Goal: Transaction & Acquisition: Purchase product/service

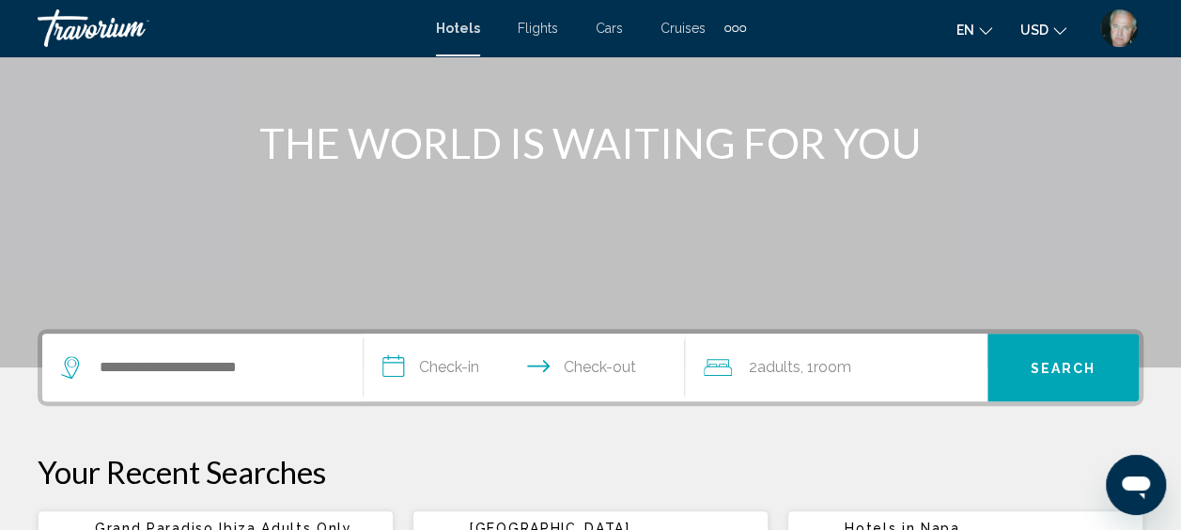
scroll to position [225, 0]
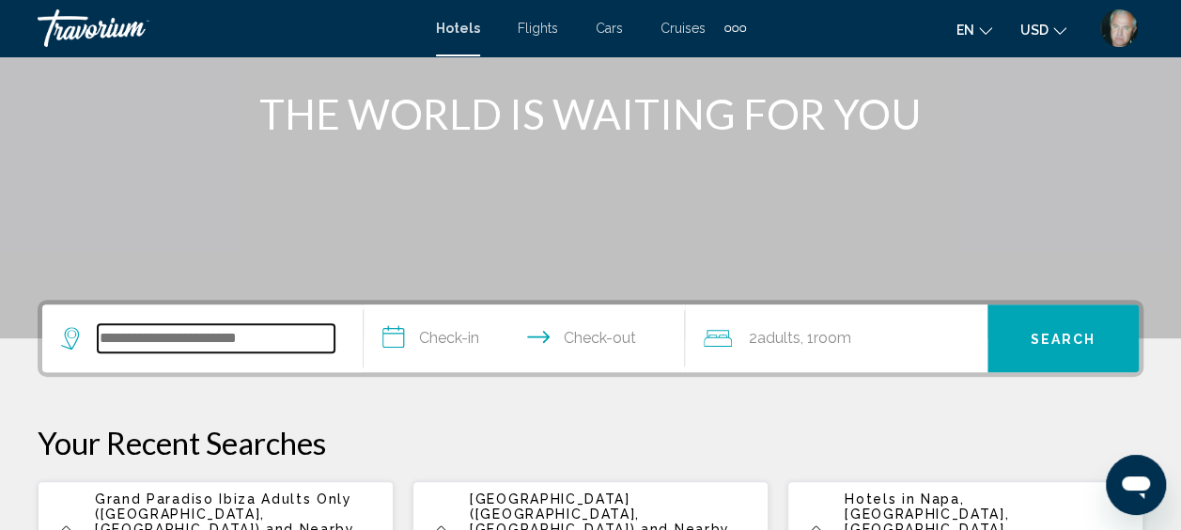
click at [154, 339] on input "Search widget" at bounding box center [216, 338] width 237 height 28
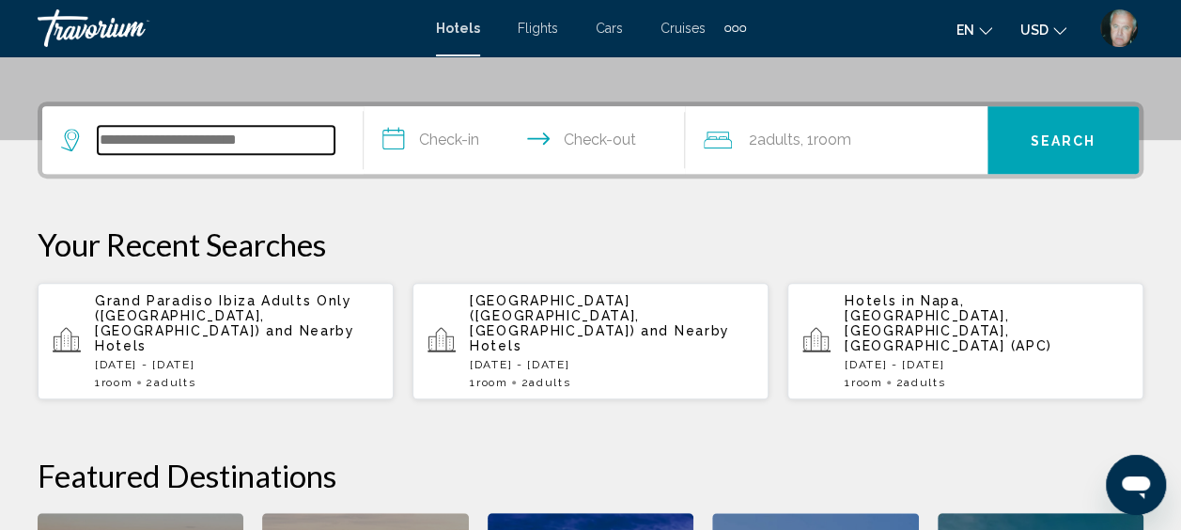
scroll to position [464, 0]
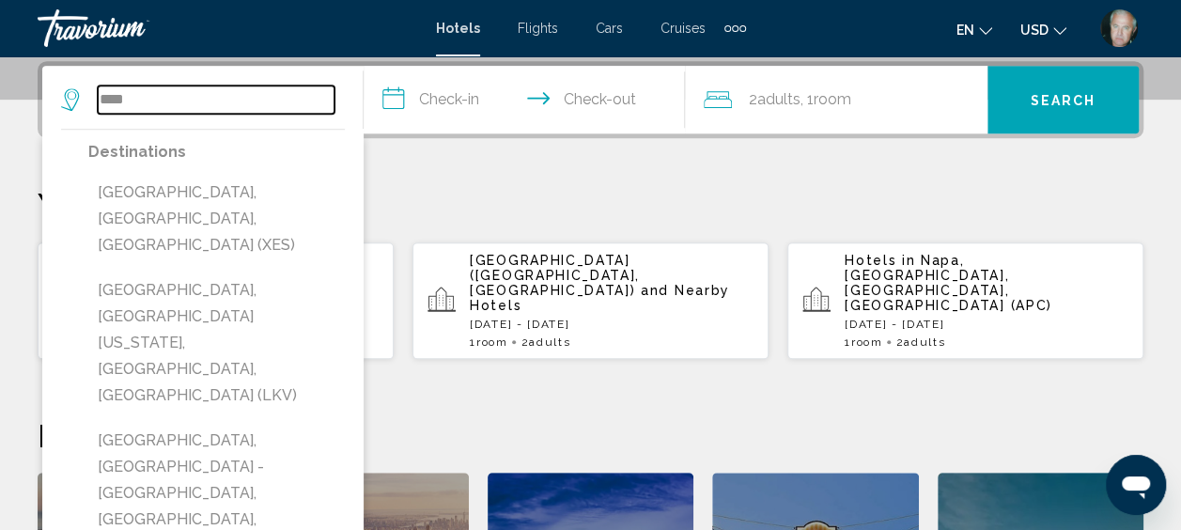
click at [134, 93] on input "****" at bounding box center [216, 99] width 237 height 28
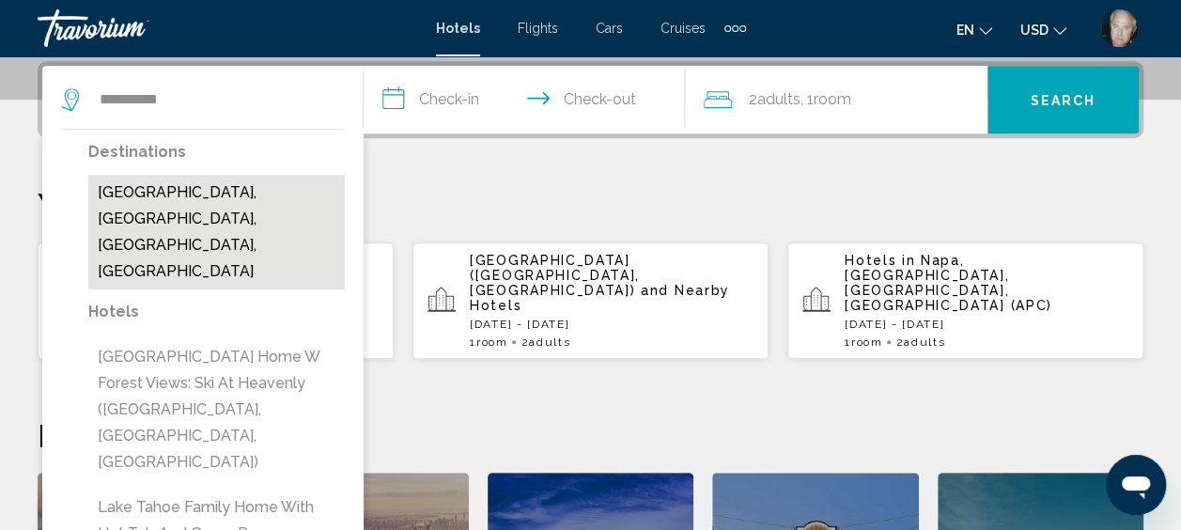
click at [194, 207] on button "[GEOGRAPHIC_DATA], [GEOGRAPHIC_DATA], [GEOGRAPHIC_DATA], [GEOGRAPHIC_DATA]" at bounding box center [216, 232] width 256 height 115
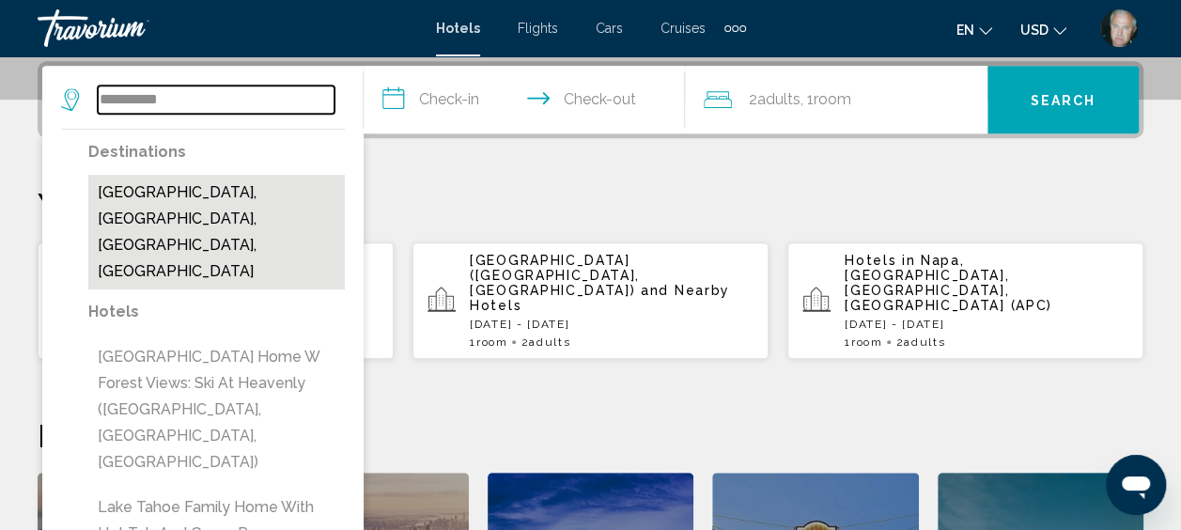
type input "**********"
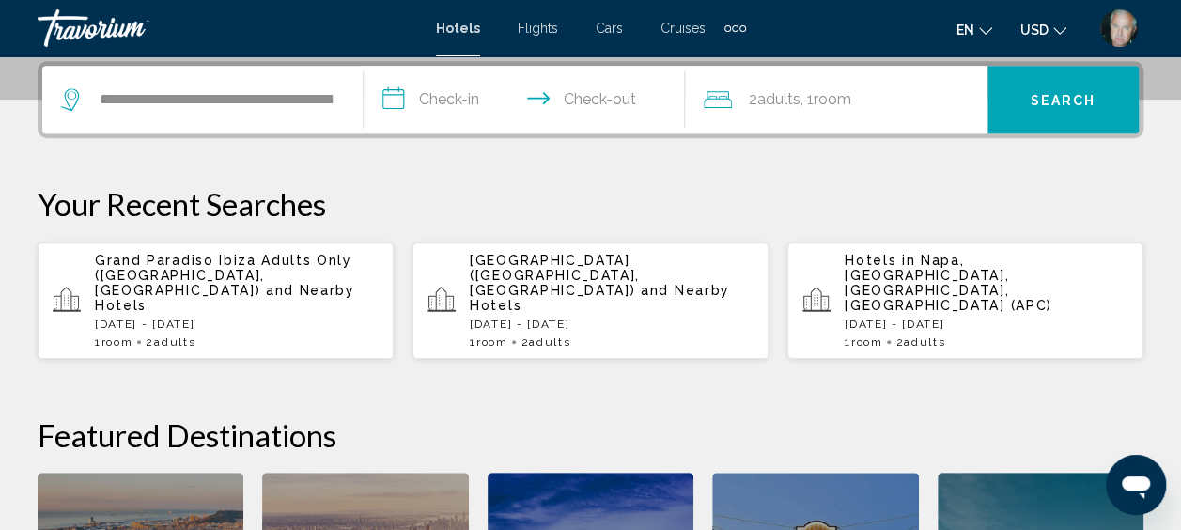
click at [435, 100] on input "**********" at bounding box center [527, 102] width 329 height 73
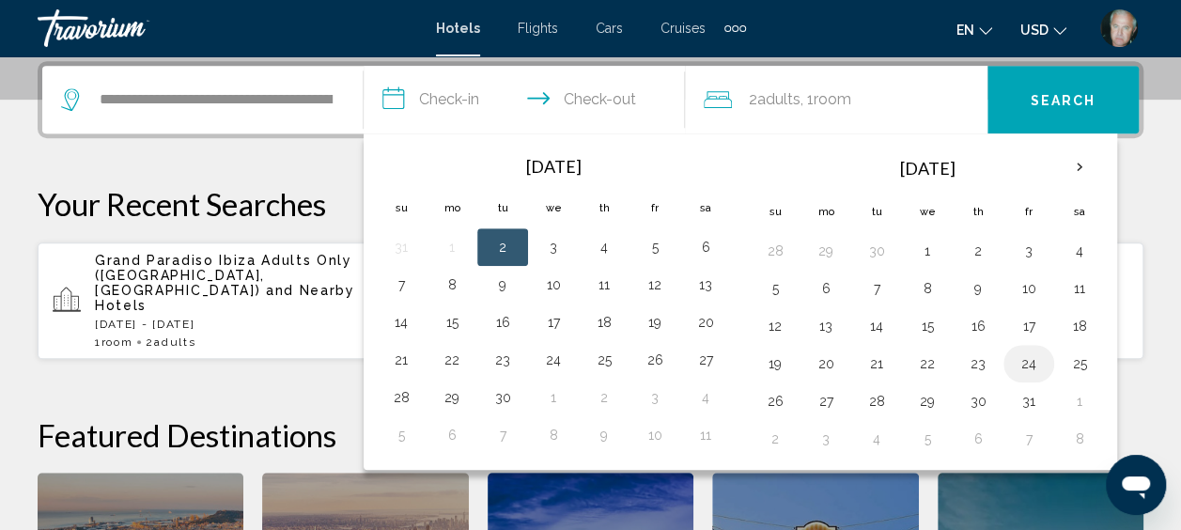
click at [1018, 351] on button "24" at bounding box center [1028, 363] width 30 height 26
click at [1073, 362] on button "25" at bounding box center [1079, 363] width 30 height 26
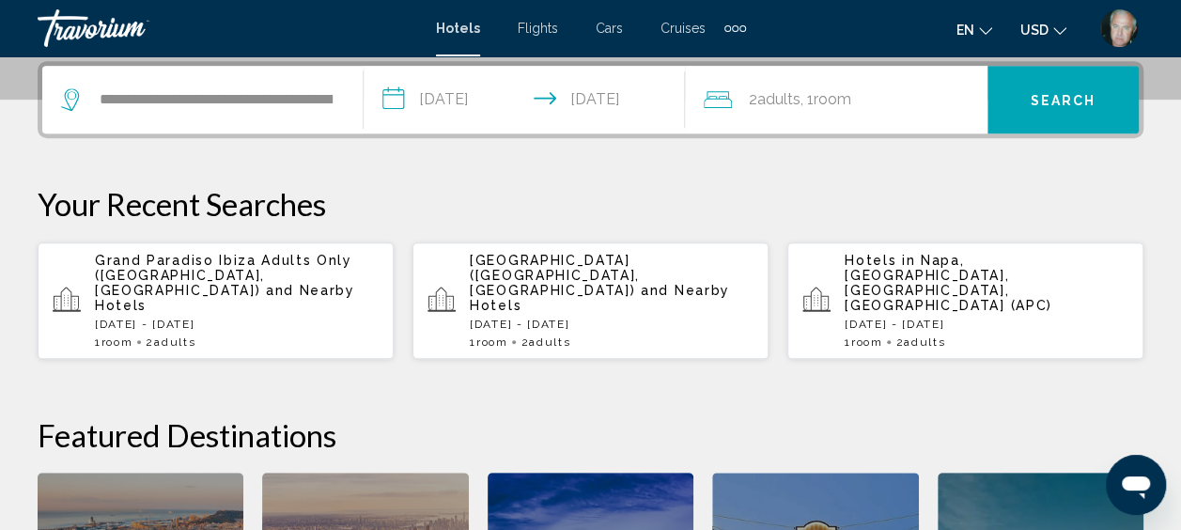
click at [639, 100] on input "**********" at bounding box center [527, 102] width 329 height 73
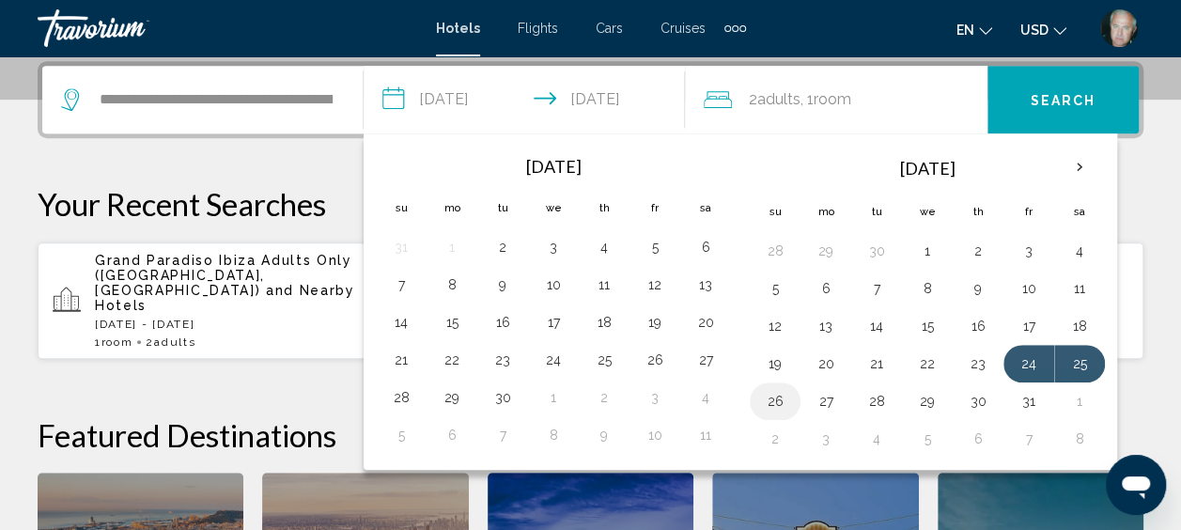
click at [772, 394] on button "26" at bounding box center [775, 401] width 30 height 26
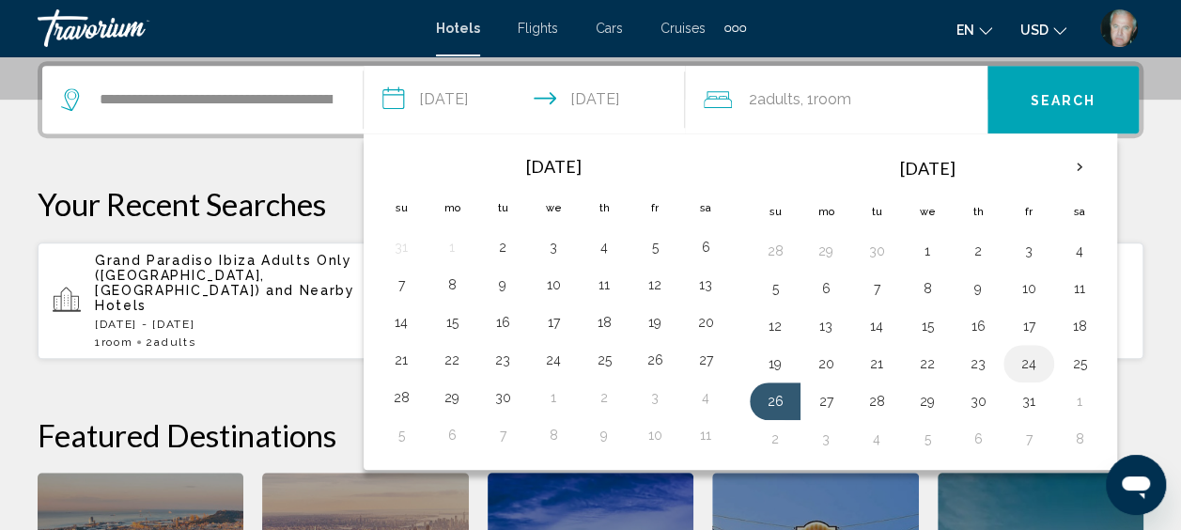
click at [1013, 364] on button "24" at bounding box center [1028, 363] width 30 height 26
type input "**********"
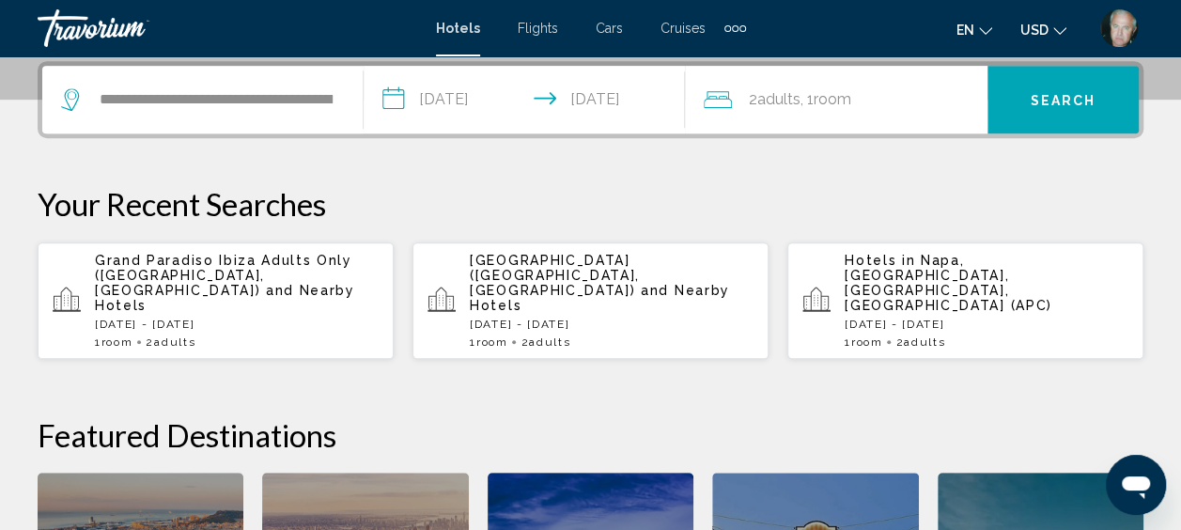
click at [781, 93] on span "Adults" at bounding box center [778, 99] width 43 height 18
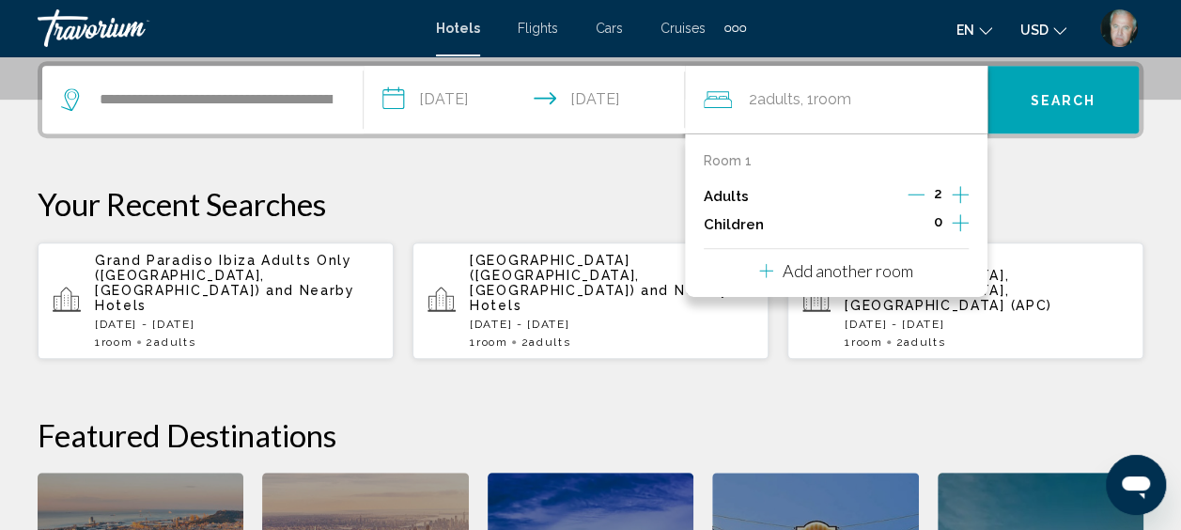
click at [961, 196] on icon "Increment adults" at bounding box center [959, 194] width 17 height 23
click at [1043, 185] on p "Your Recent Searches" at bounding box center [590, 204] width 1105 height 38
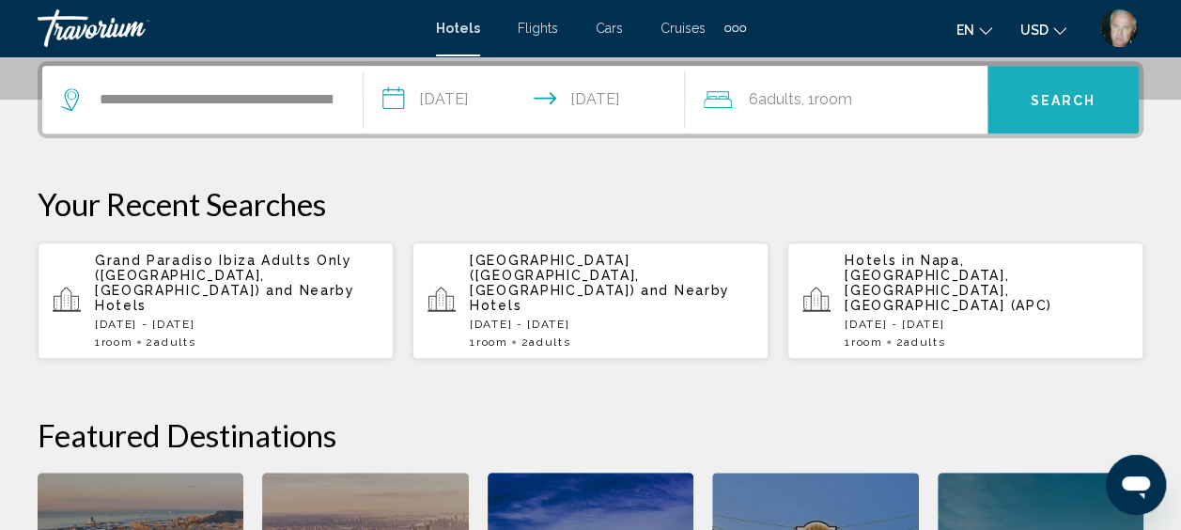
click at [1044, 94] on span "Search" at bounding box center [1063, 100] width 66 height 15
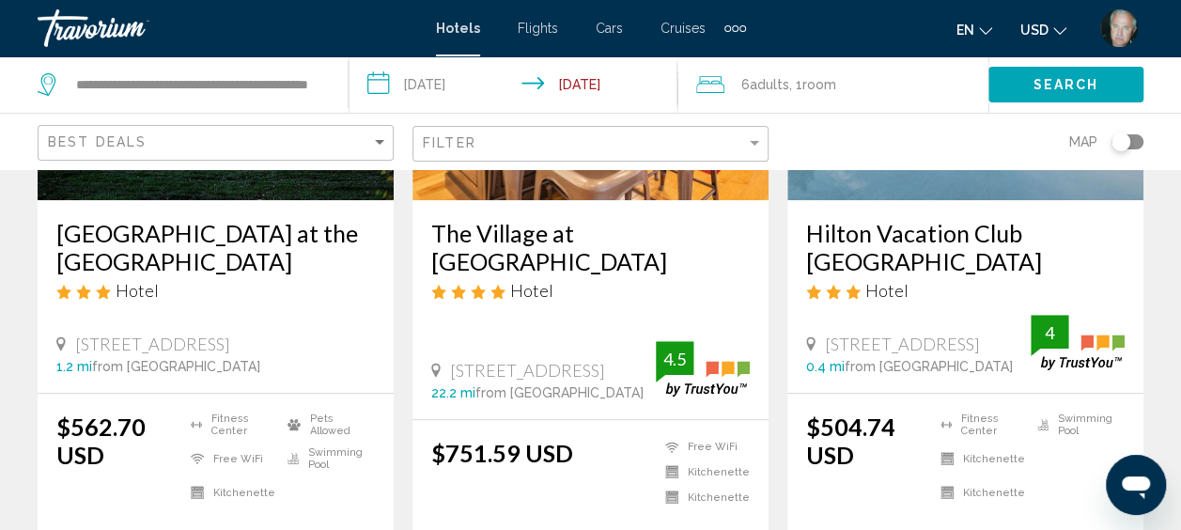
scroll to position [338, 0]
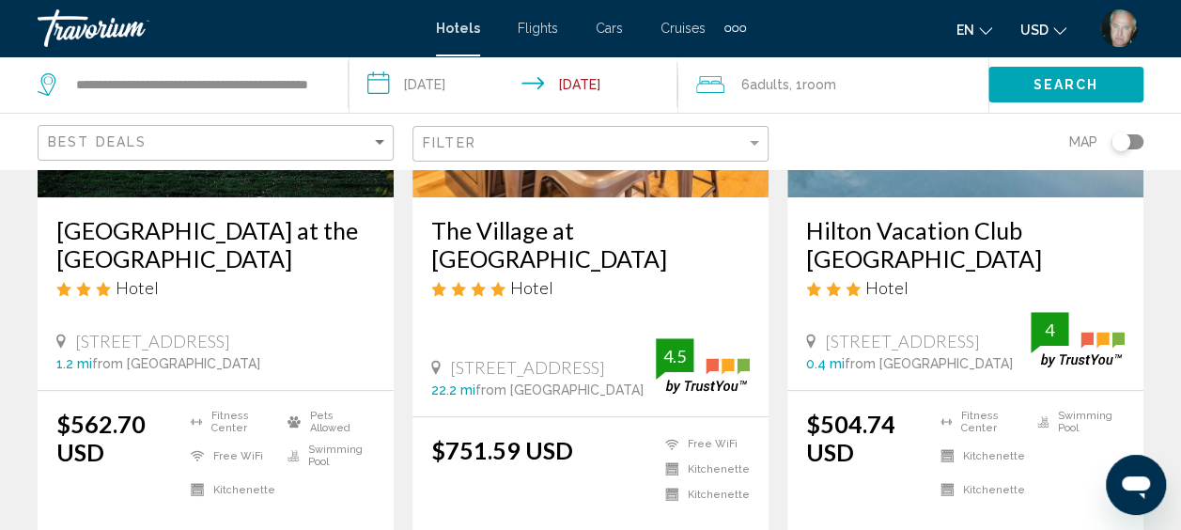
click at [923, 241] on h3 "Hilton Vacation Club [GEOGRAPHIC_DATA]" at bounding box center [965, 244] width 318 height 56
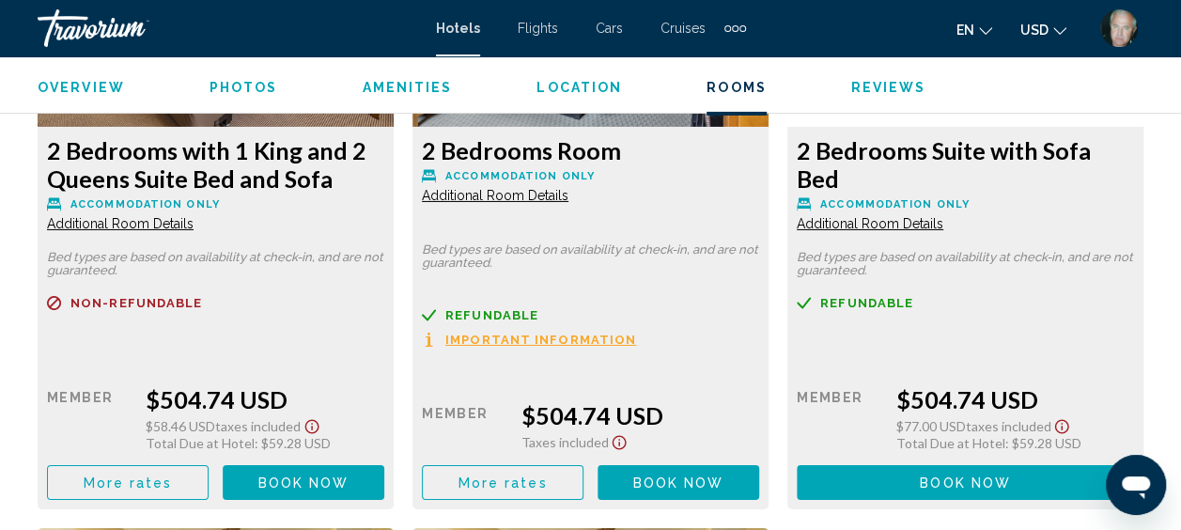
scroll to position [3130, 0]
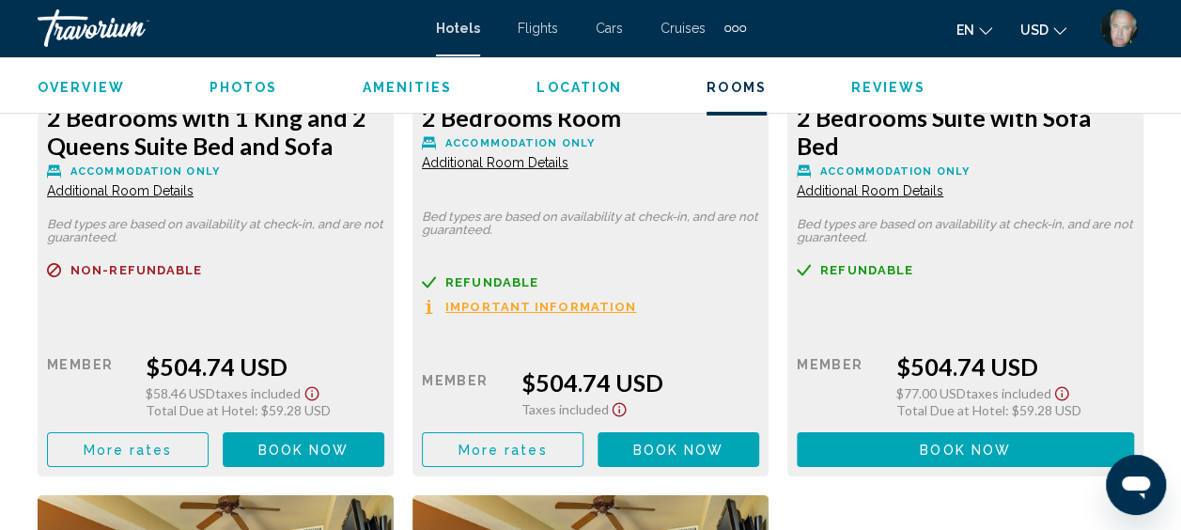
click at [349, 447] on span "Book now" at bounding box center [303, 449] width 91 height 15
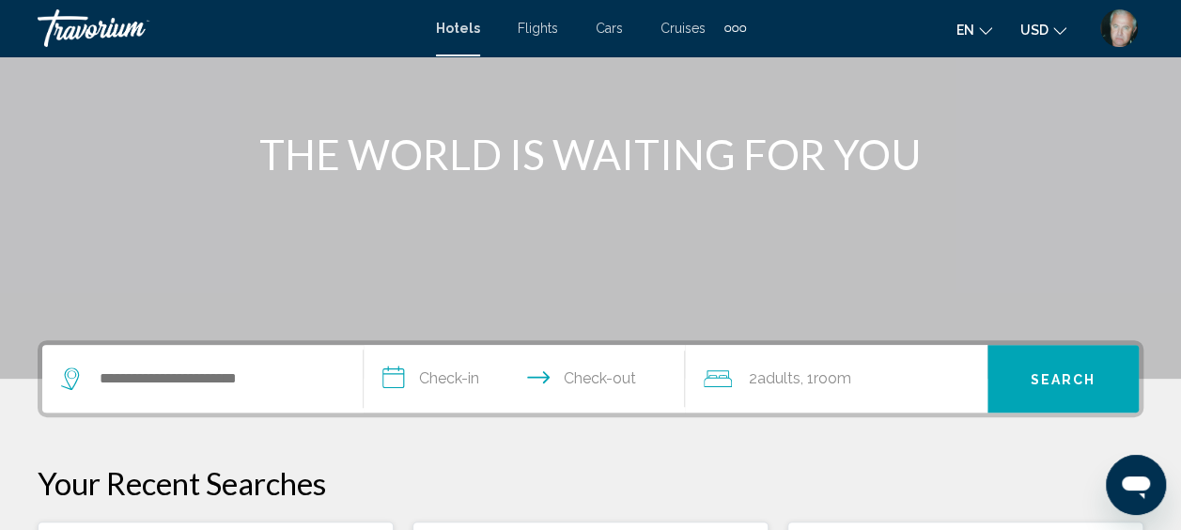
scroll to position [188, 0]
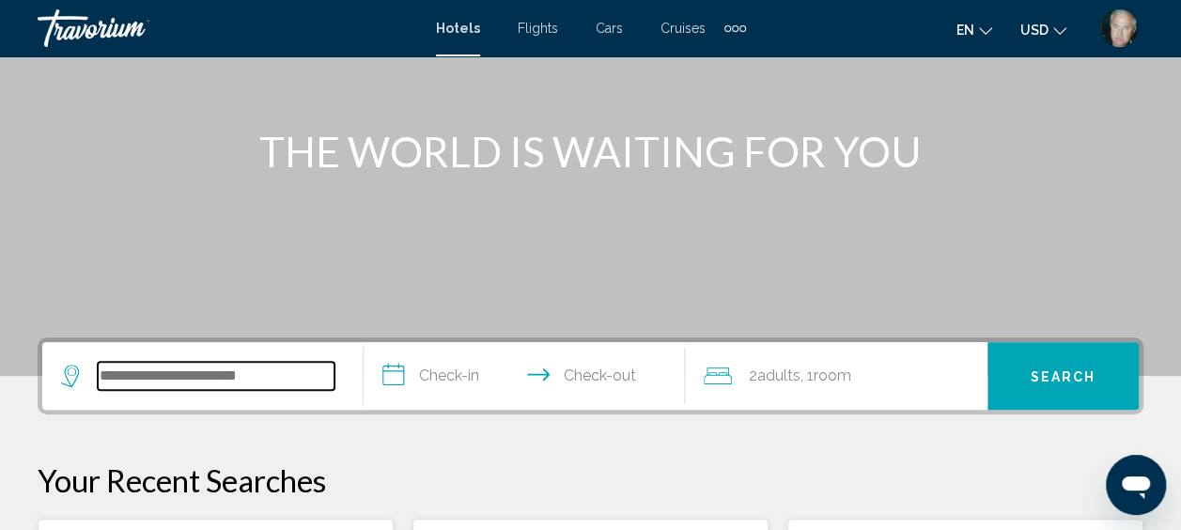
click at [242, 368] on input "Search widget" at bounding box center [216, 376] width 237 height 28
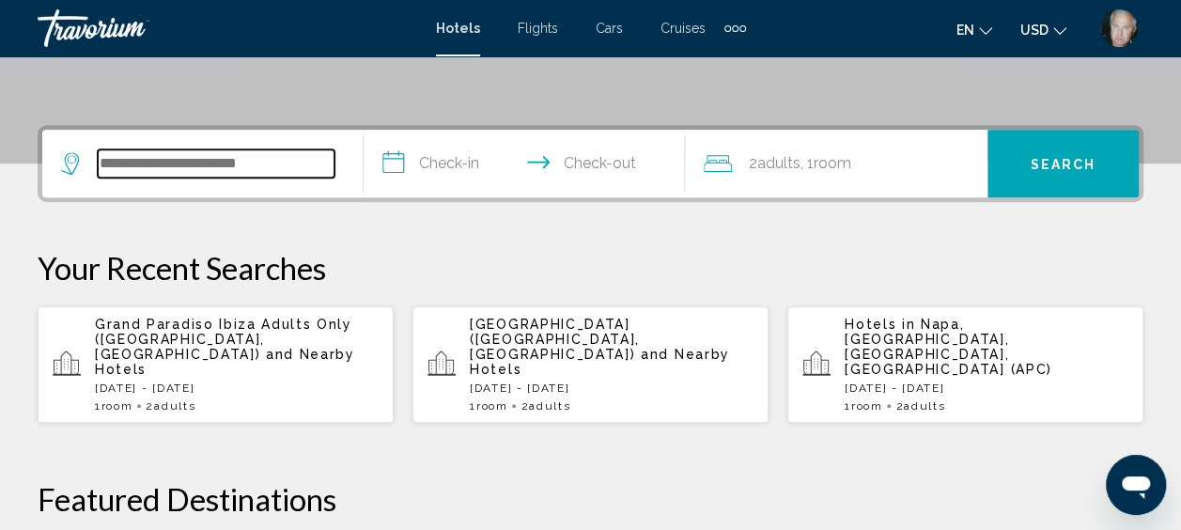
scroll to position [464, 0]
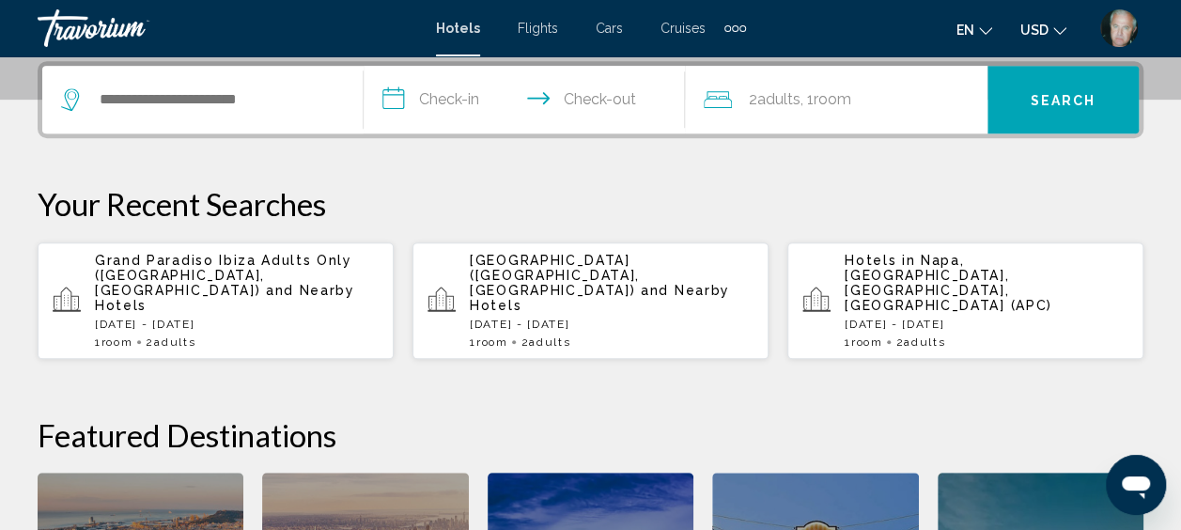
click at [498, 169] on div "**********" at bounding box center [590, 405] width 1181 height 688
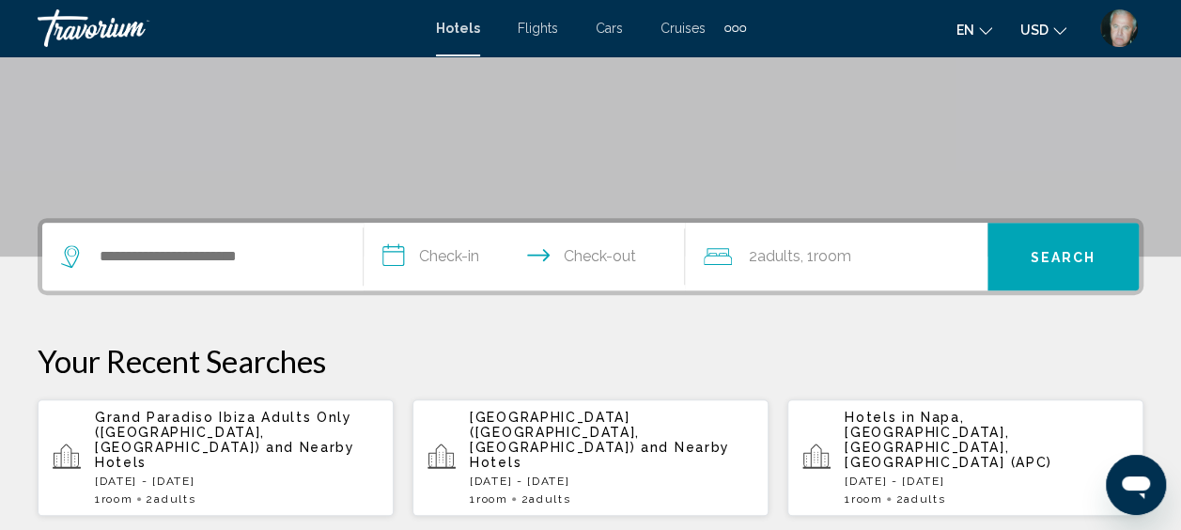
scroll to position [276, 0]
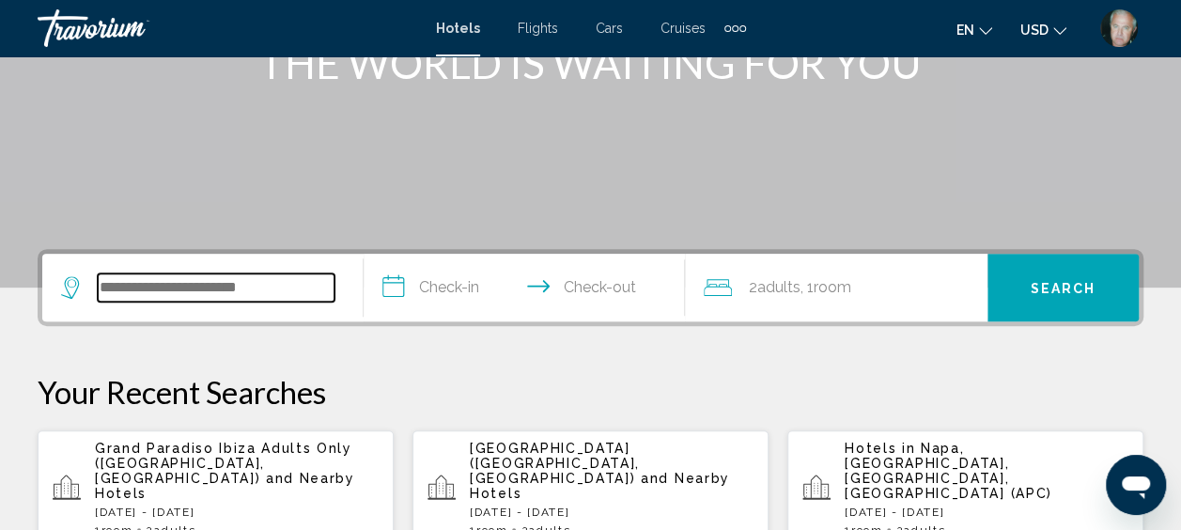
click at [143, 294] on input "Search widget" at bounding box center [216, 287] width 237 height 28
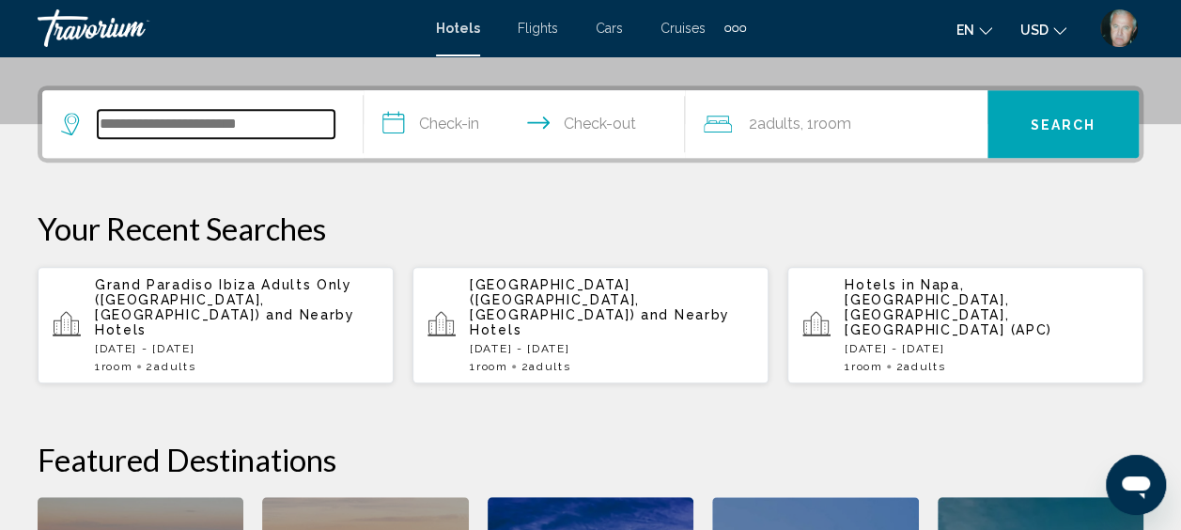
scroll to position [464, 0]
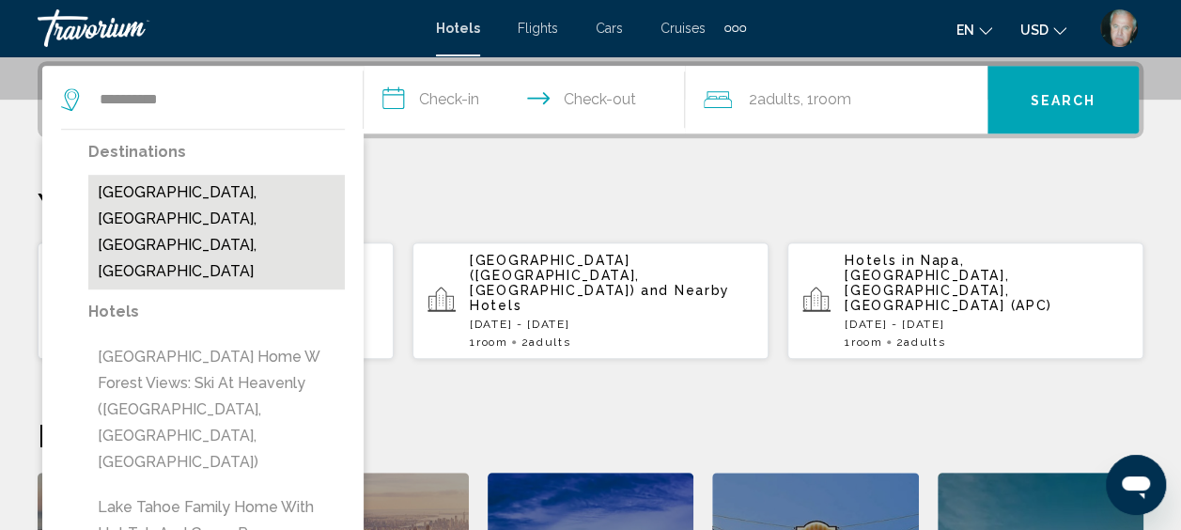
click at [193, 192] on button "[GEOGRAPHIC_DATA], [GEOGRAPHIC_DATA], [GEOGRAPHIC_DATA], [GEOGRAPHIC_DATA]" at bounding box center [216, 232] width 256 height 115
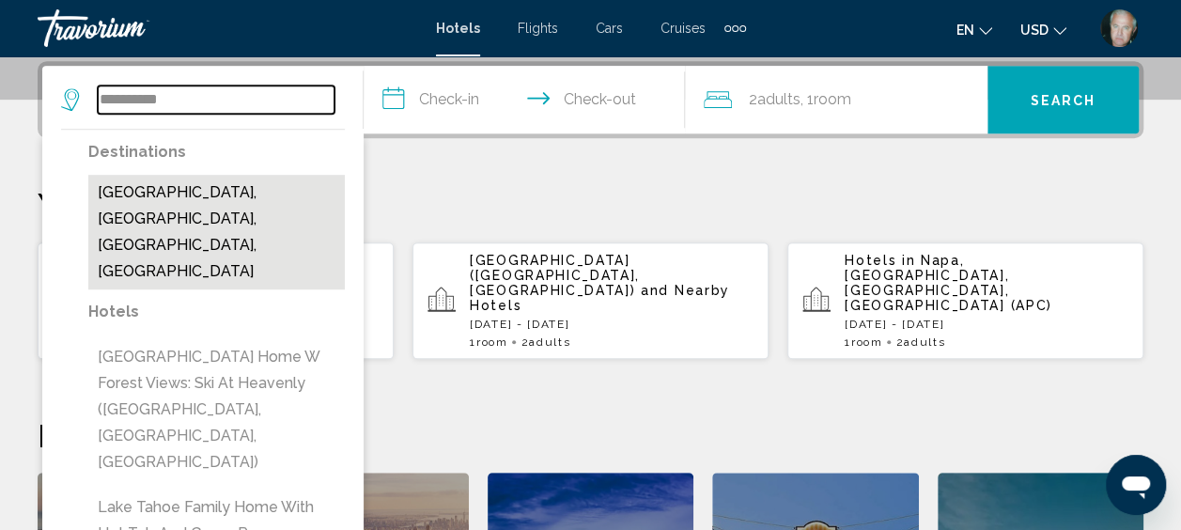
type input "**********"
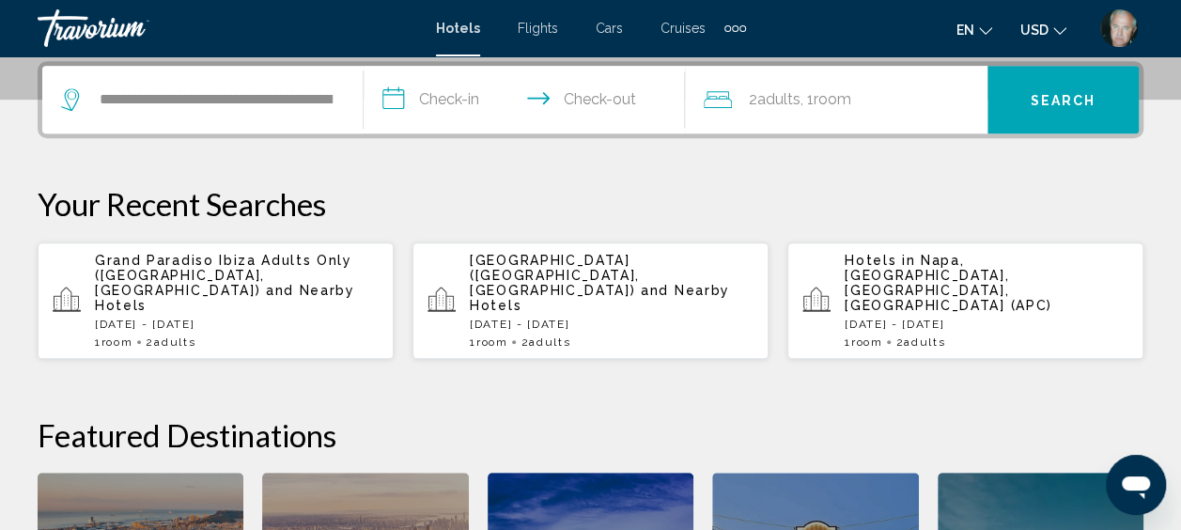
click at [444, 93] on input "**********" at bounding box center [527, 102] width 329 height 73
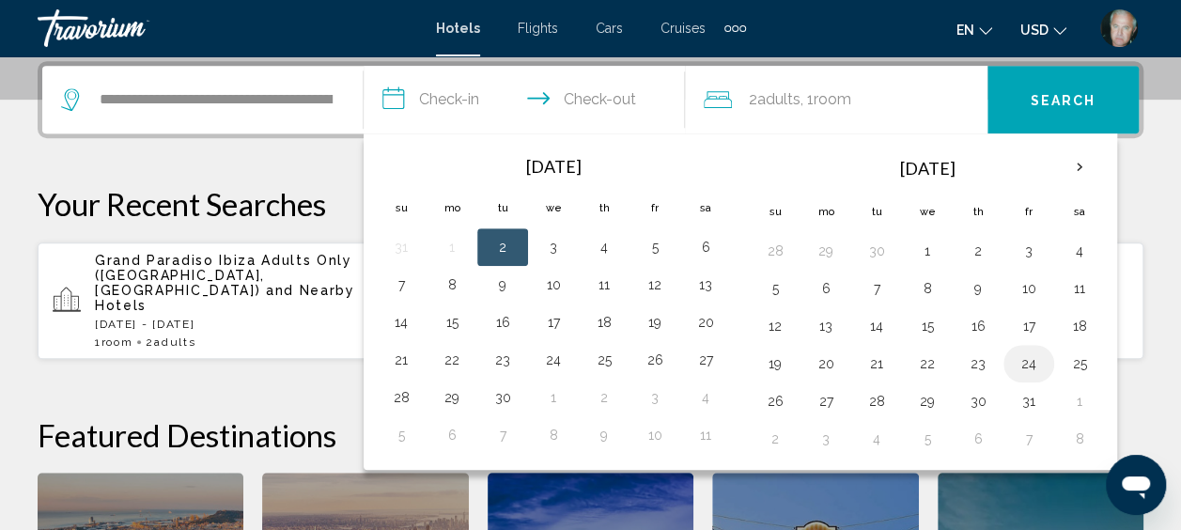
click at [1025, 366] on button "24" at bounding box center [1028, 363] width 30 height 26
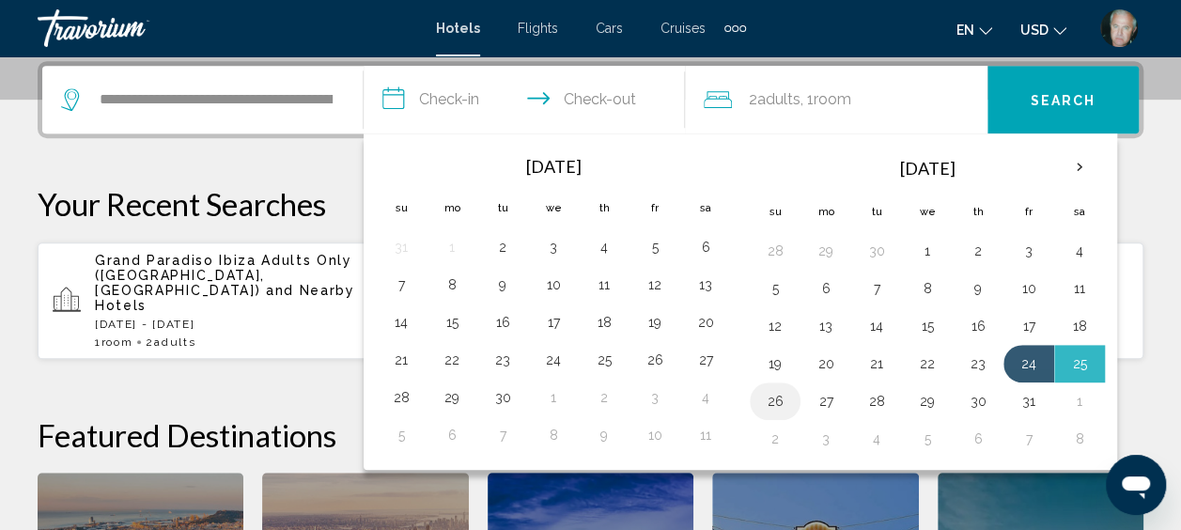
click at [770, 396] on button "26" at bounding box center [775, 401] width 30 height 26
type input "**********"
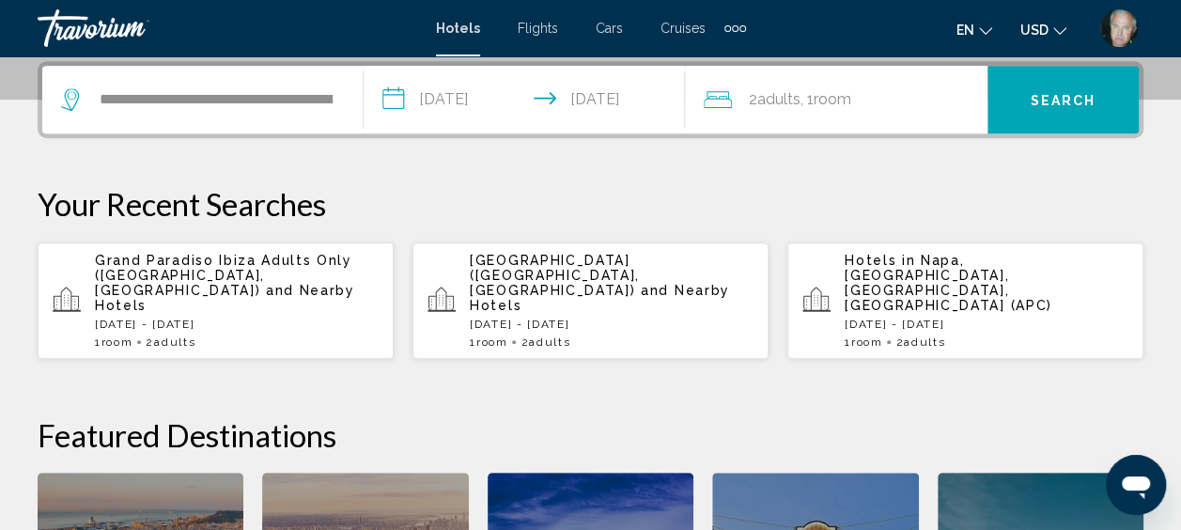
click at [868, 98] on div "2 Adult Adults , 1 Room rooms" at bounding box center [845, 99] width 284 height 26
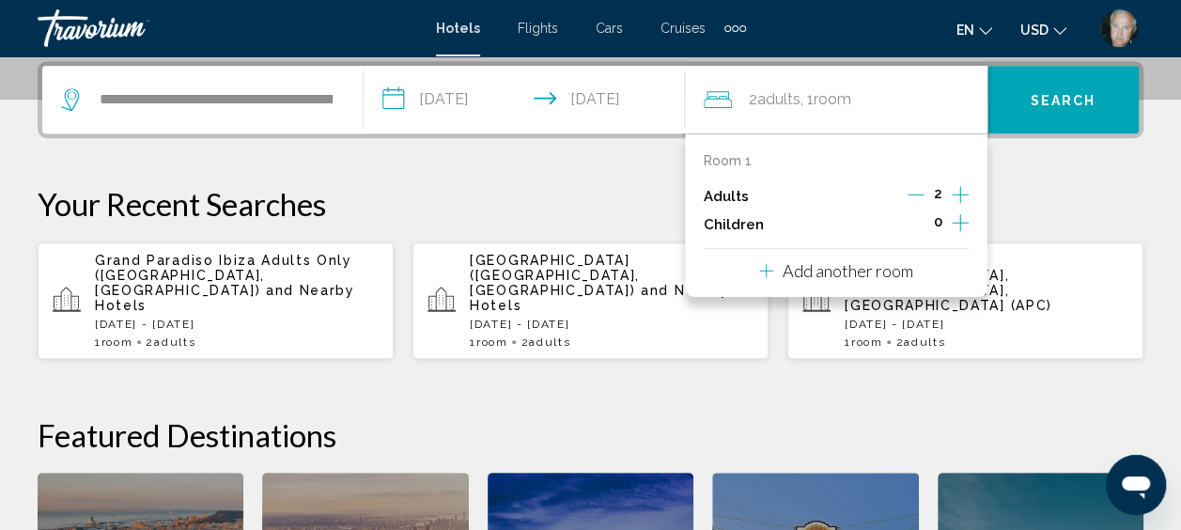
click at [956, 195] on icon "Increment adults" at bounding box center [959, 194] width 17 height 23
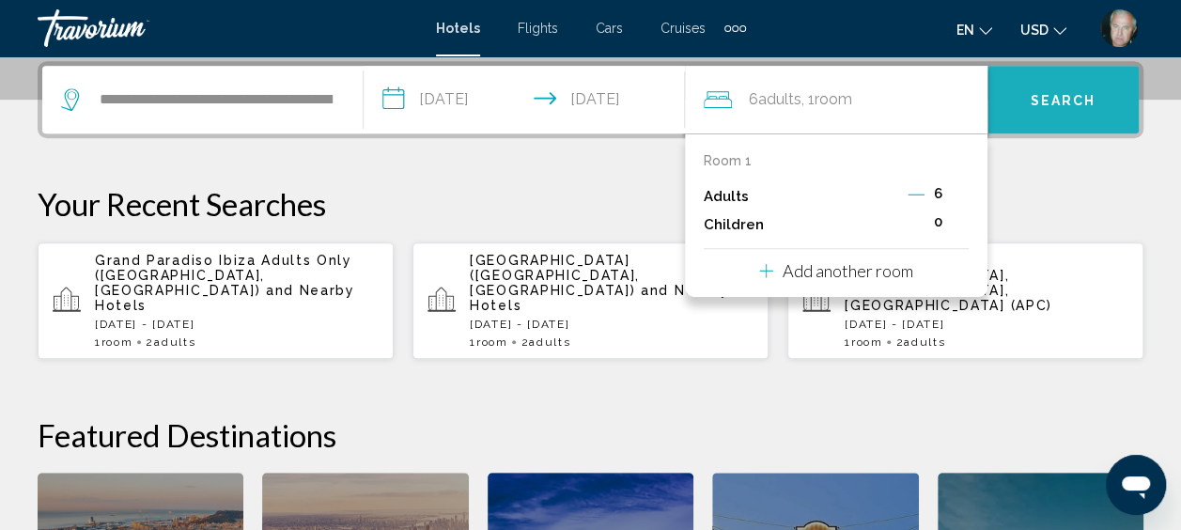
click at [1059, 98] on span "Search" at bounding box center [1063, 100] width 66 height 15
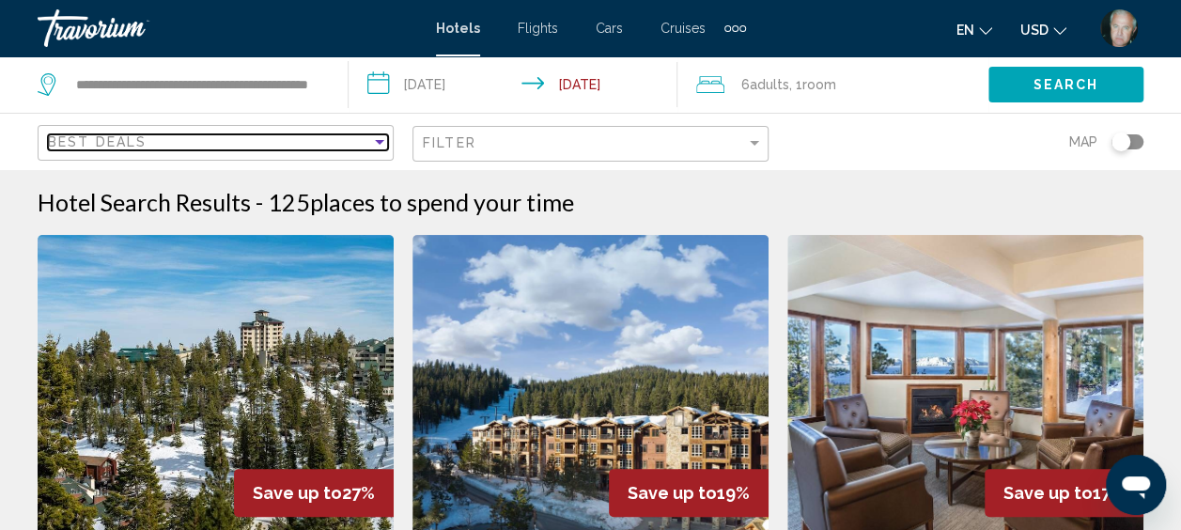
click at [384, 139] on div "Sort by" at bounding box center [379, 141] width 17 height 15
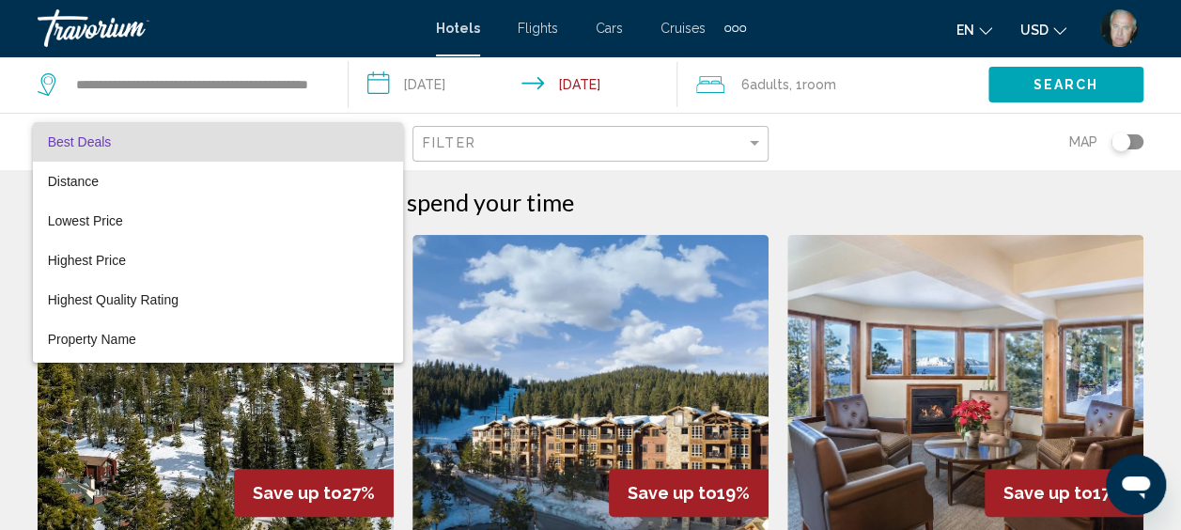
scroll to position [36, 0]
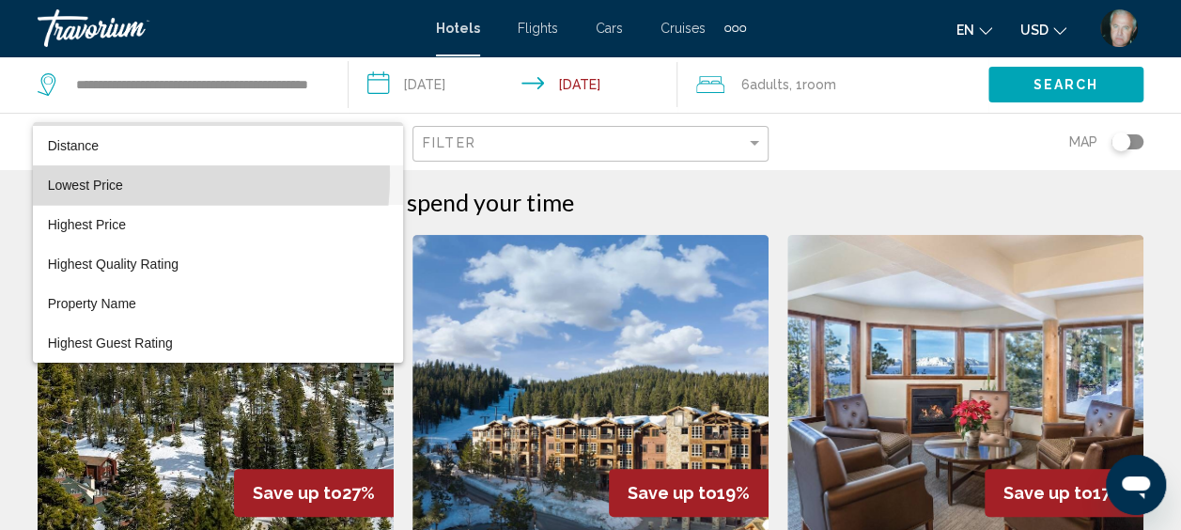
click at [92, 175] on span "Lowest Price" at bounding box center [218, 184] width 341 height 39
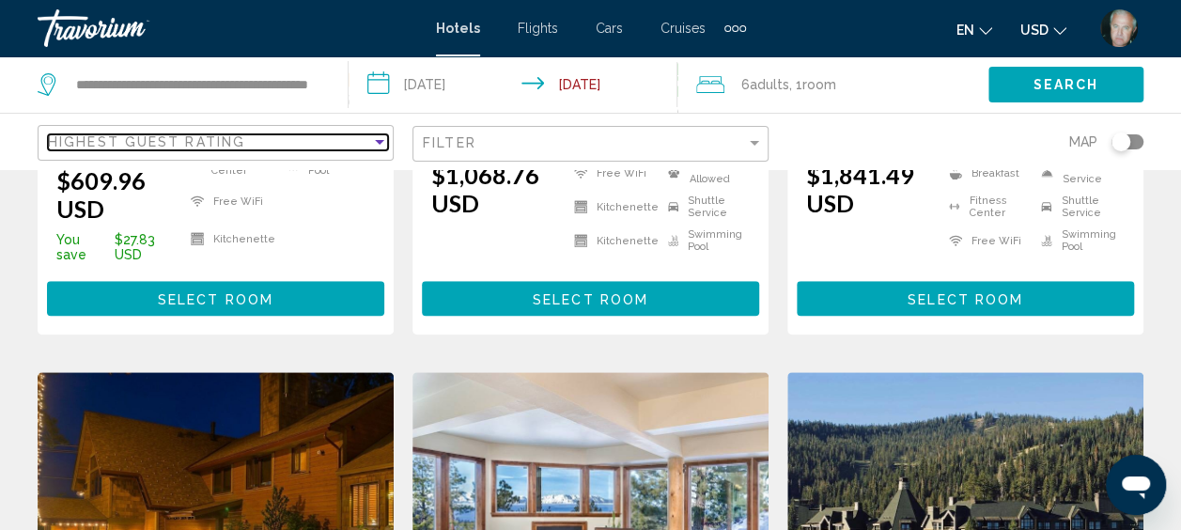
scroll to position [639, 0]
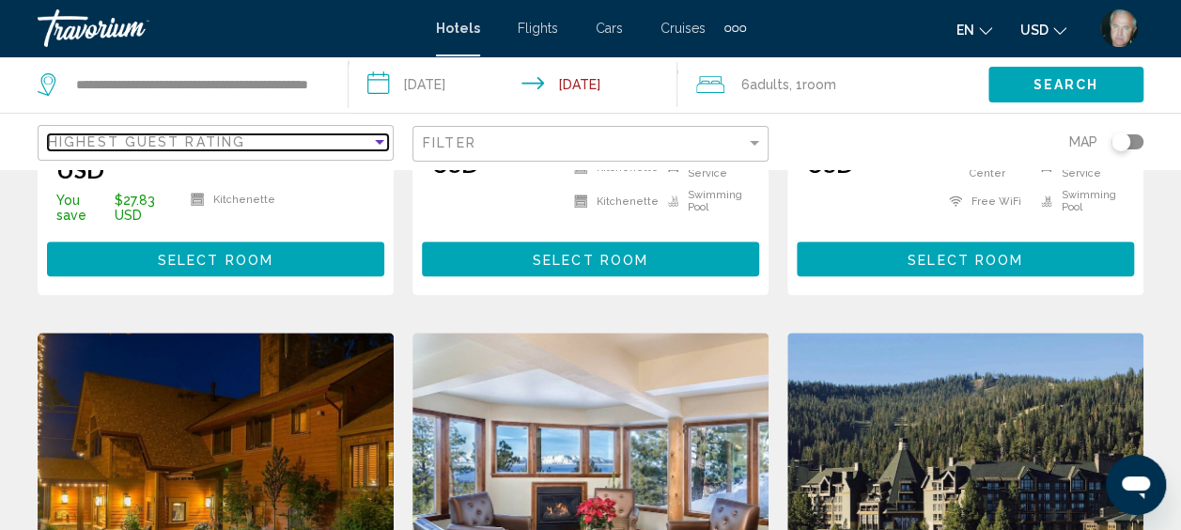
click at [384, 141] on div "Sort by" at bounding box center [379, 141] width 17 height 15
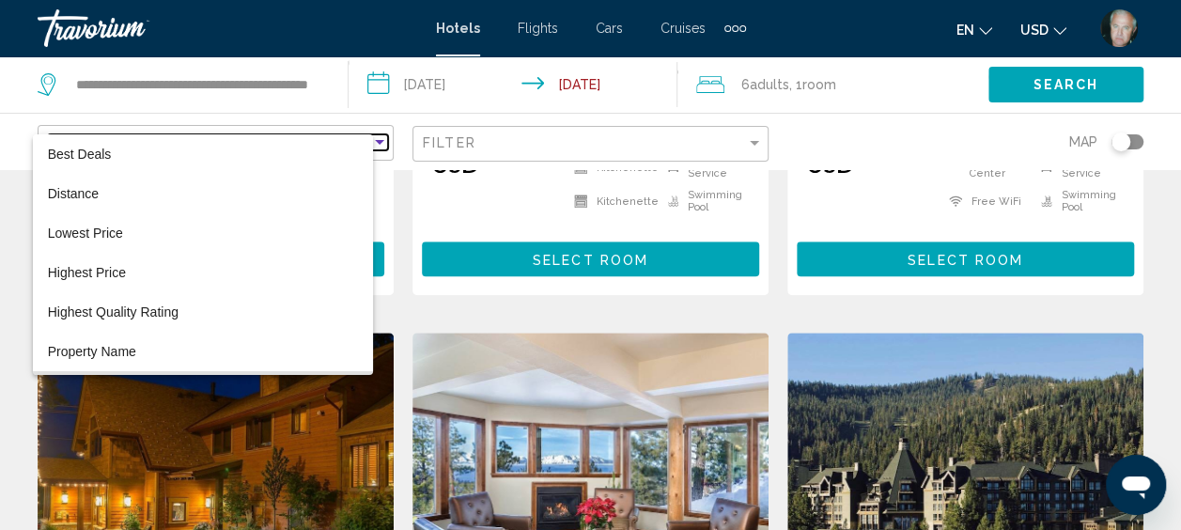
scroll to position [36, 0]
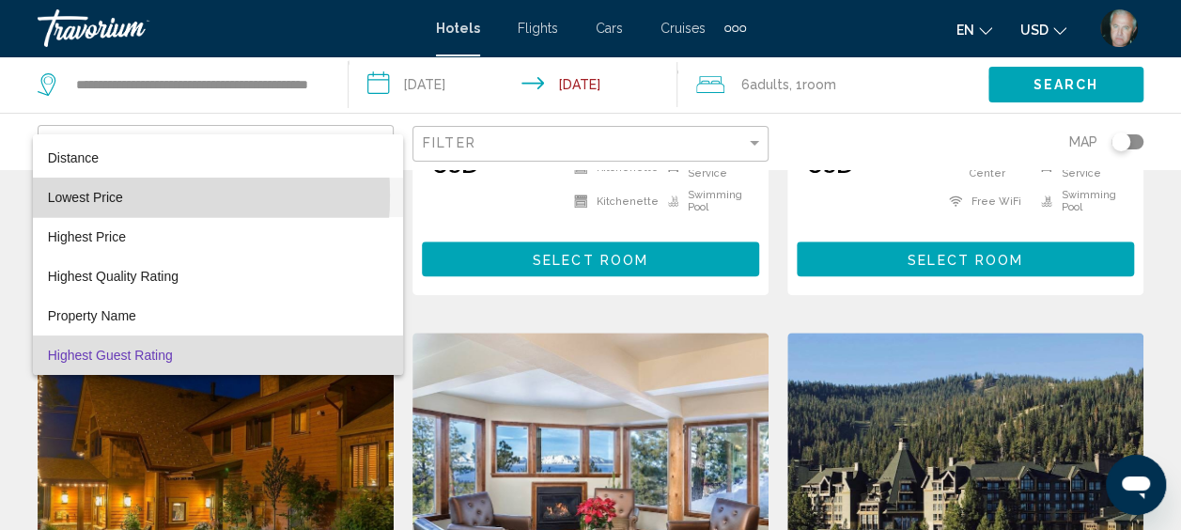
click at [103, 195] on span "Lowest Price" at bounding box center [85, 197] width 75 height 15
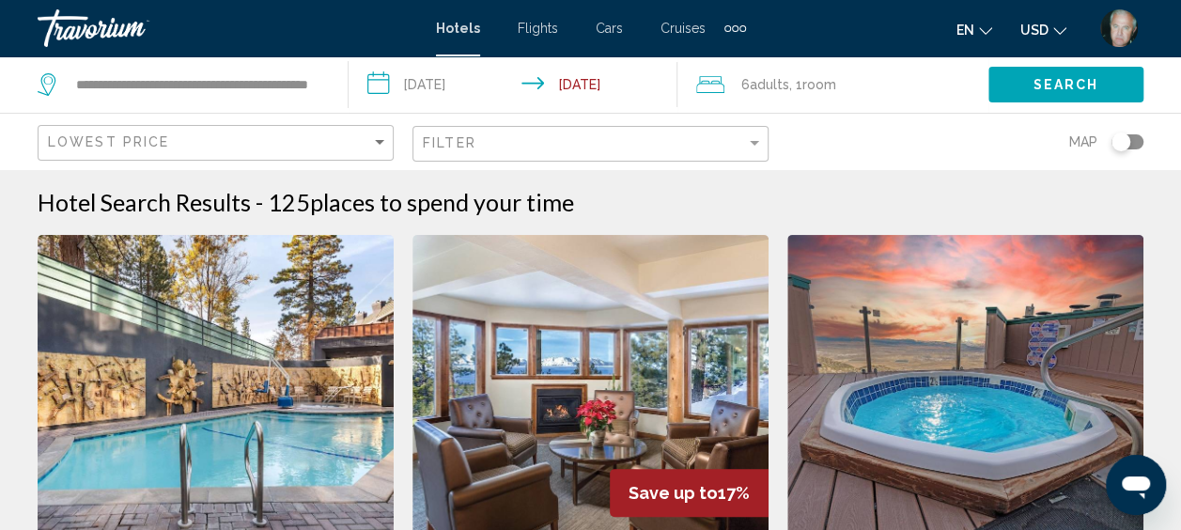
click at [410, 119] on div "Lowest Price Filter Map" at bounding box center [590, 141] width 1105 height 55
click at [1063, 83] on span "Search" at bounding box center [1066, 85] width 66 height 15
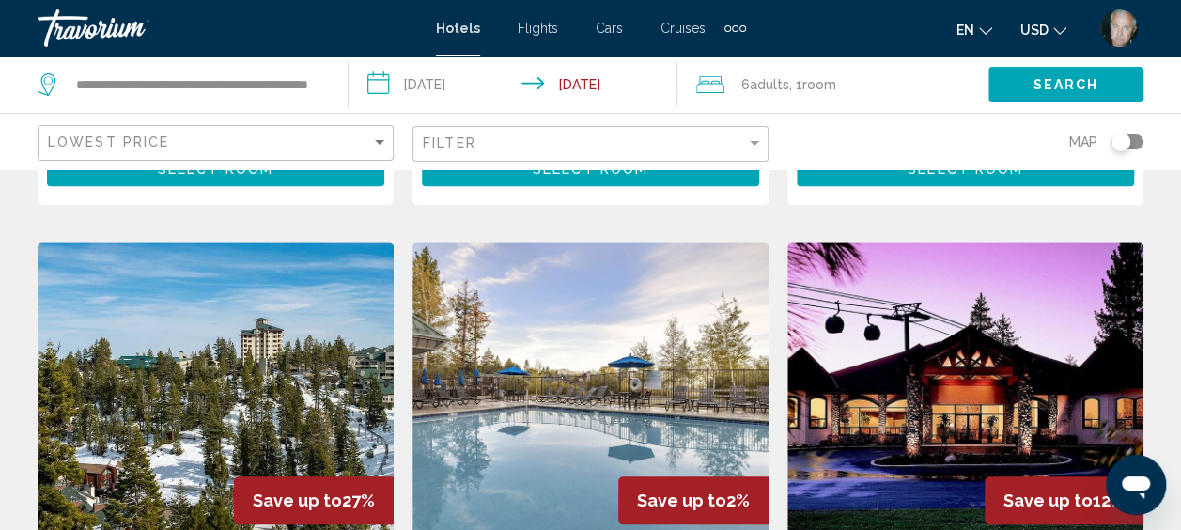
scroll to position [714, 0]
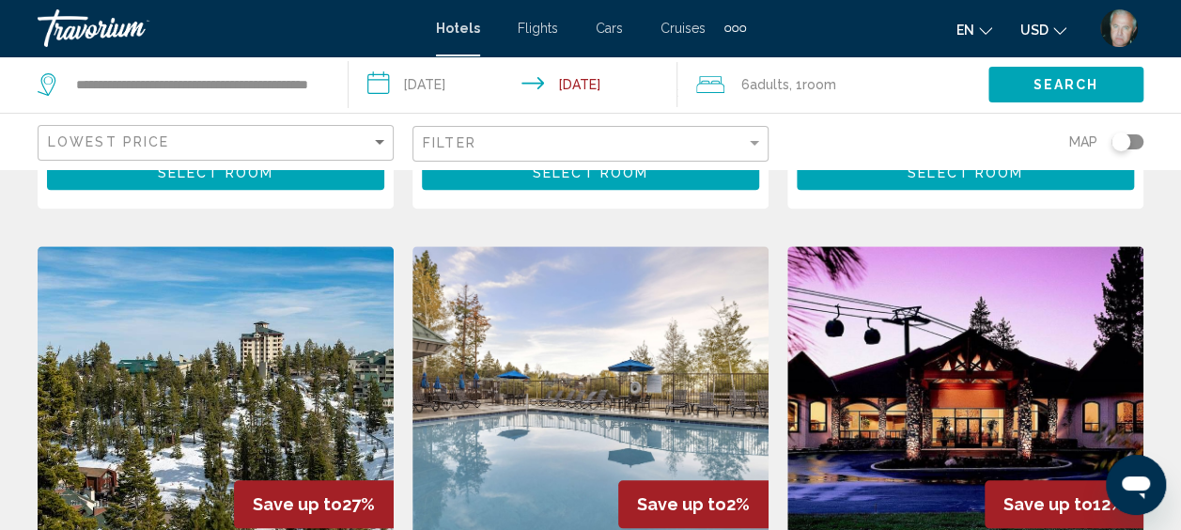
click at [605, 441] on img "Main content" at bounding box center [590, 396] width 356 height 301
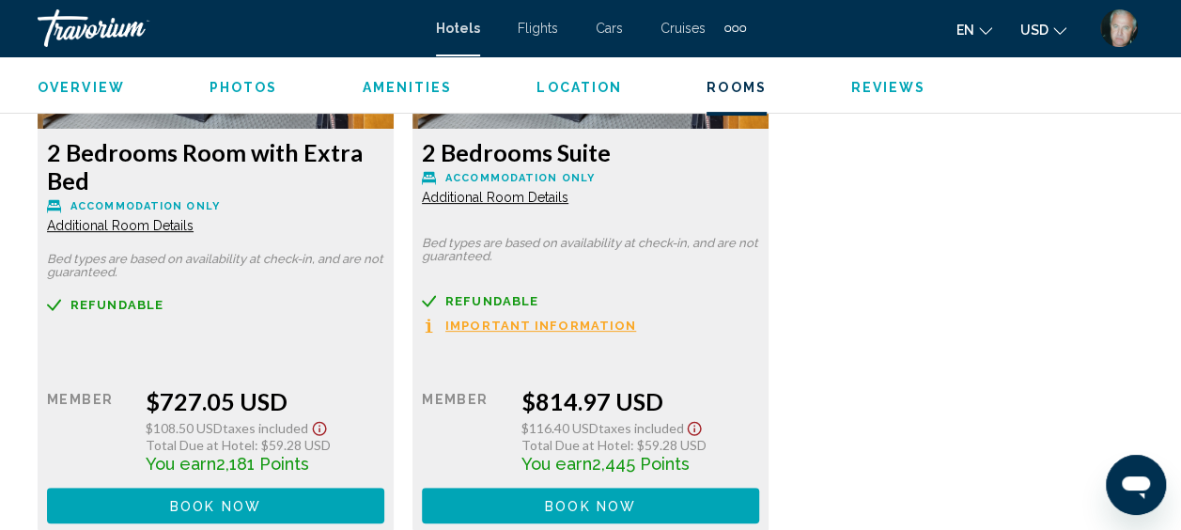
scroll to position [3819, 0]
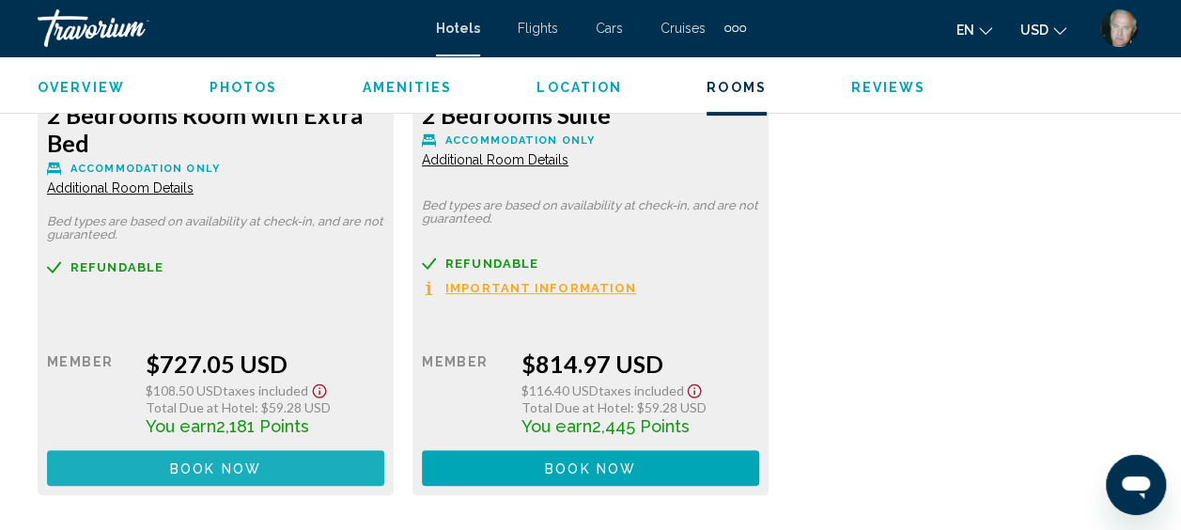
click at [199, 463] on span "Book now" at bounding box center [215, 468] width 91 height 15
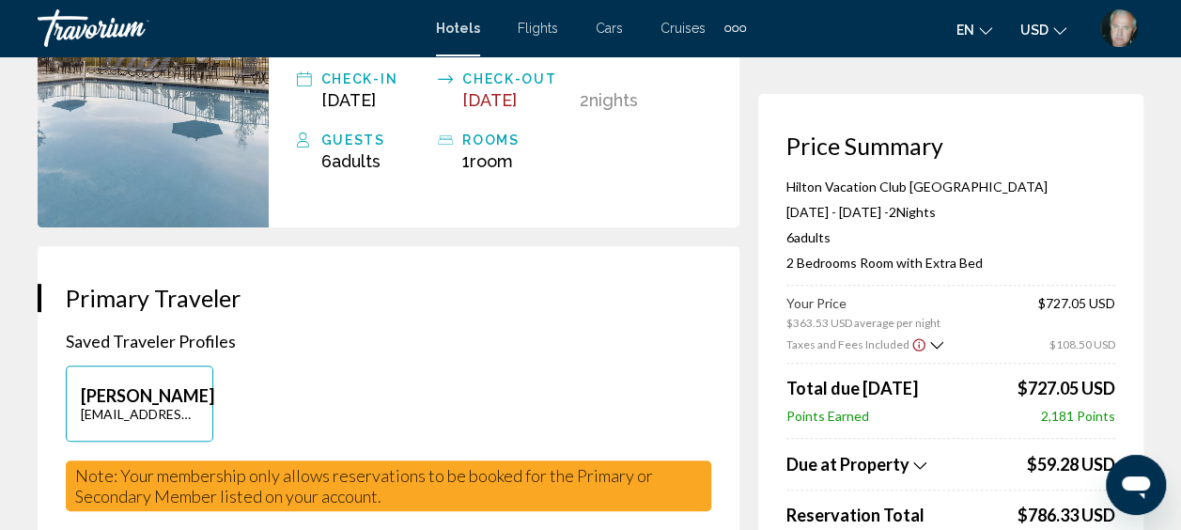
scroll to position [263, 0]
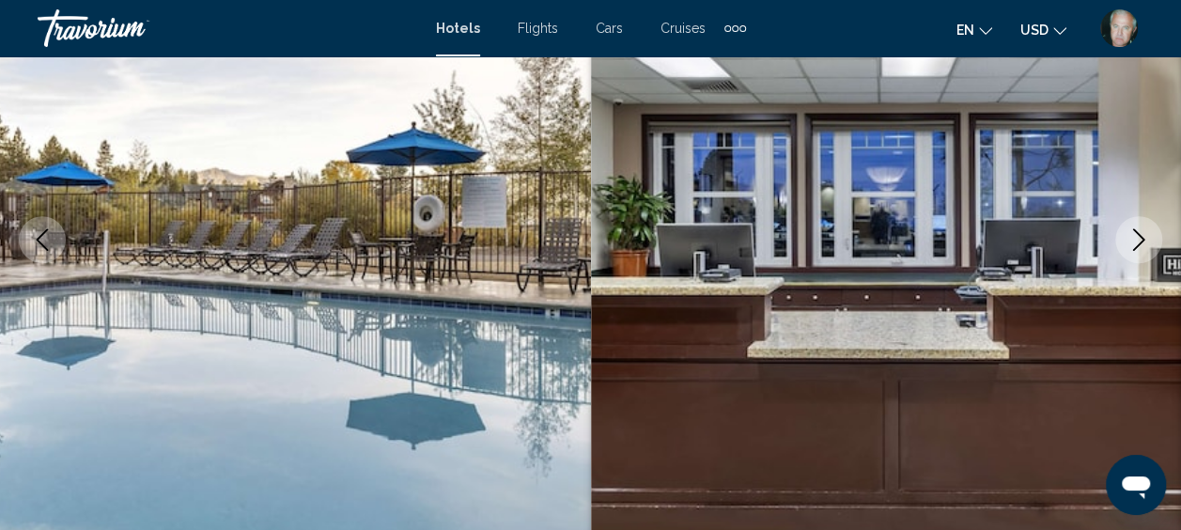
scroll to position [237, 0]
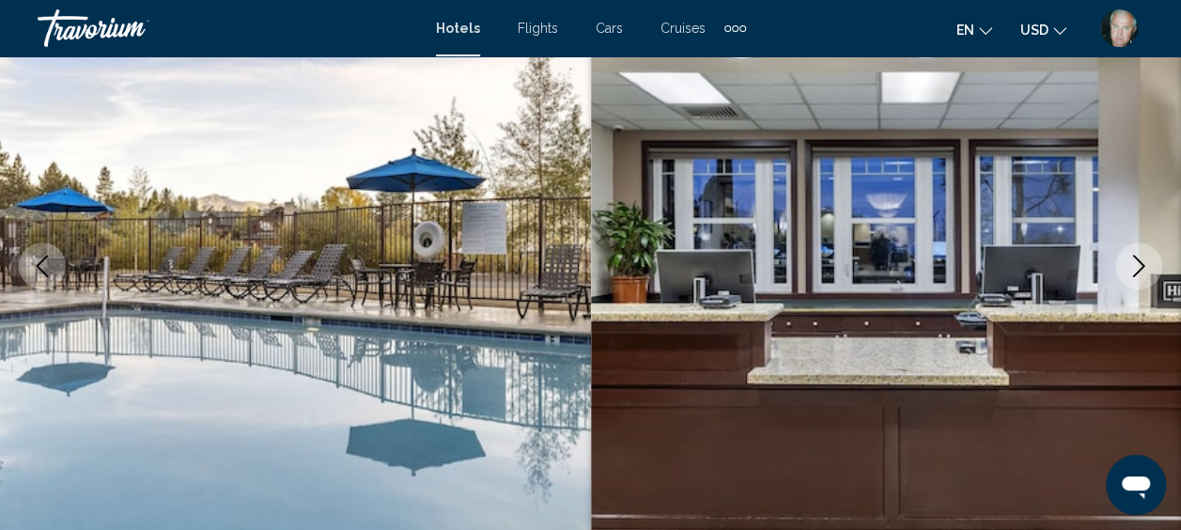
drag, startPoint x: 1191, startPoint y: 18, endPoint x: 800, endPoint y: 34, distance: 391.1
click at [800, 34] on div "en English Español Français Italiano Português русский USD USD ($) MXN (Mex$) C…" at bounding box center [954, 27] width 379 height 39
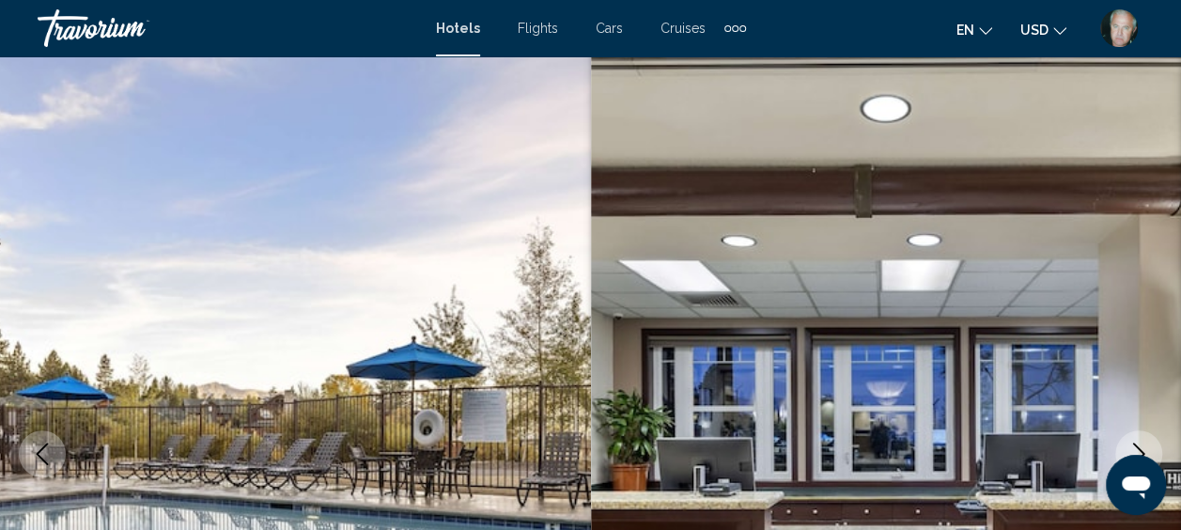
scroll to position [0, 0]
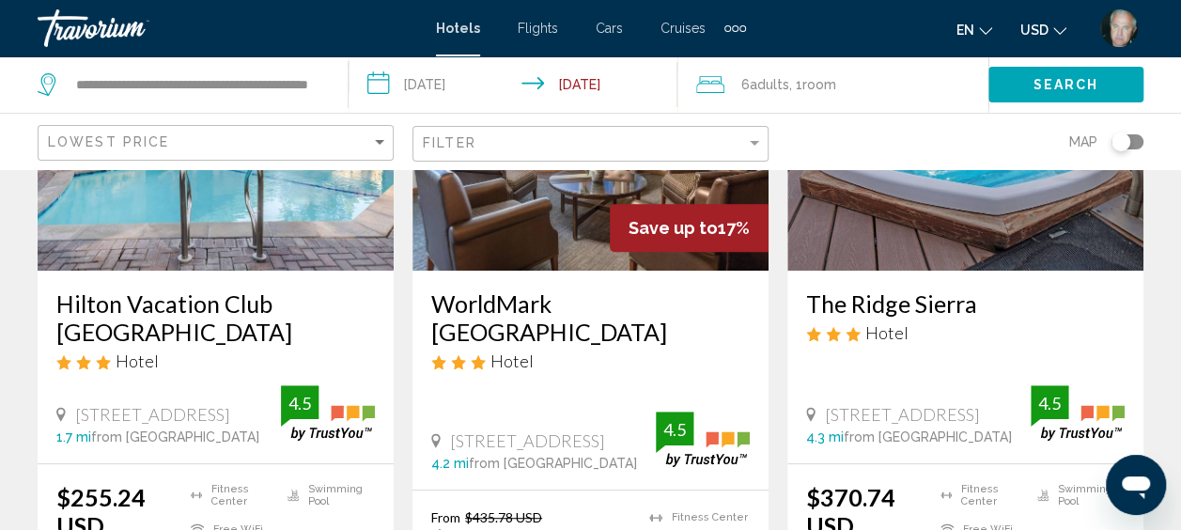
scroll to position [263, 0]
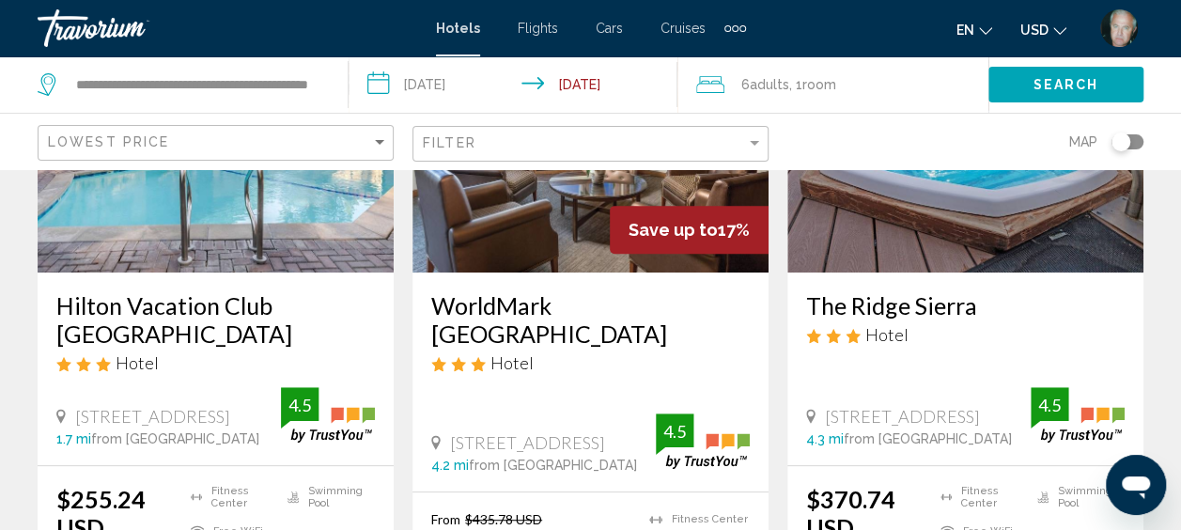
click at [192, 317] on h3 "Hilton Vacation Club [GEOGRAPHIC_DATA]" at bounding box center [215, 319] width 318 height 56
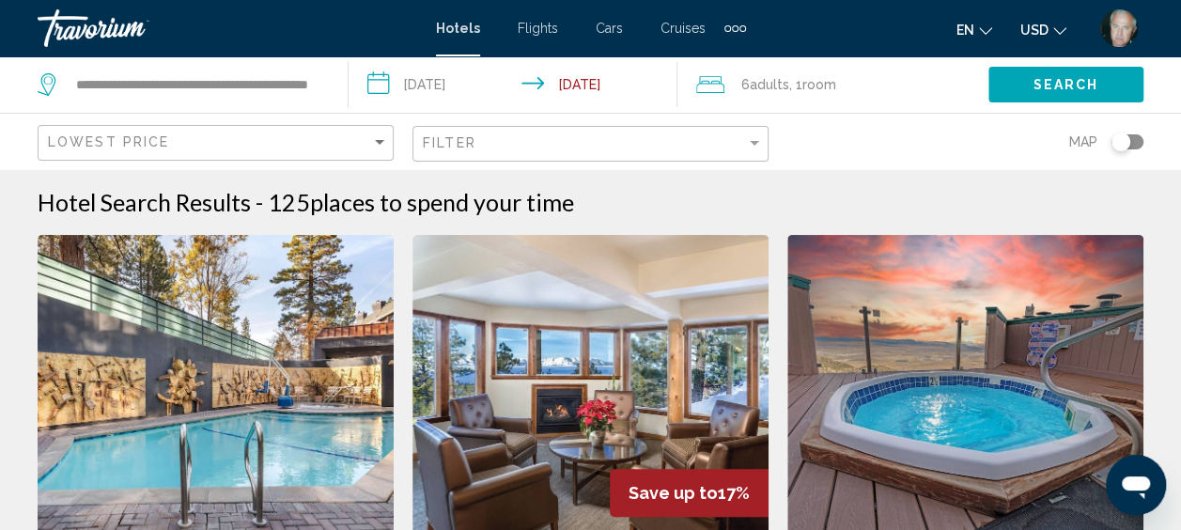
click at [944, 415] on img "Main content" at bounding box center [965, 385] width 356 height 301
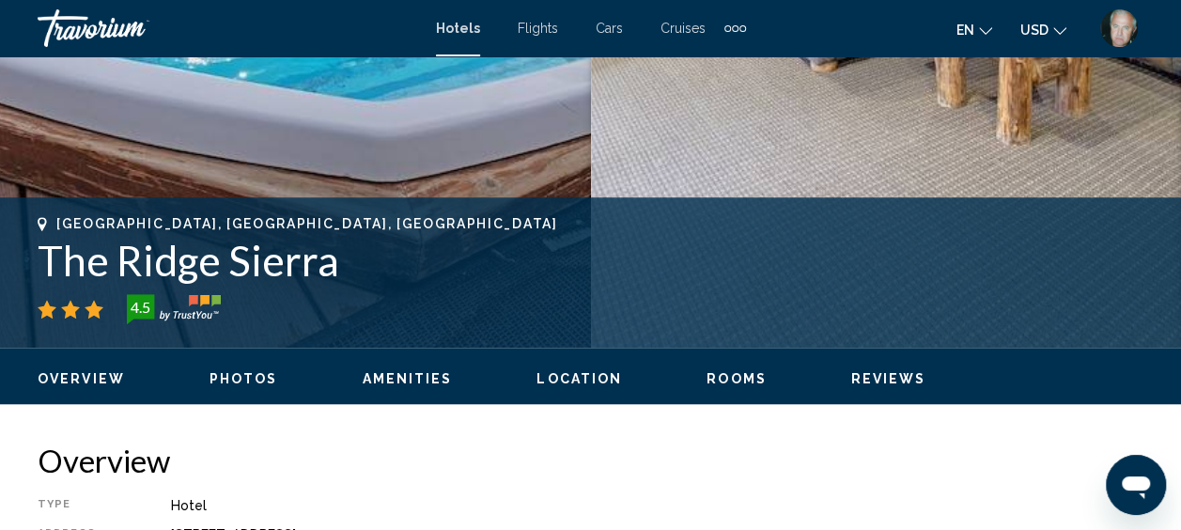
scroll to position [639, 0]
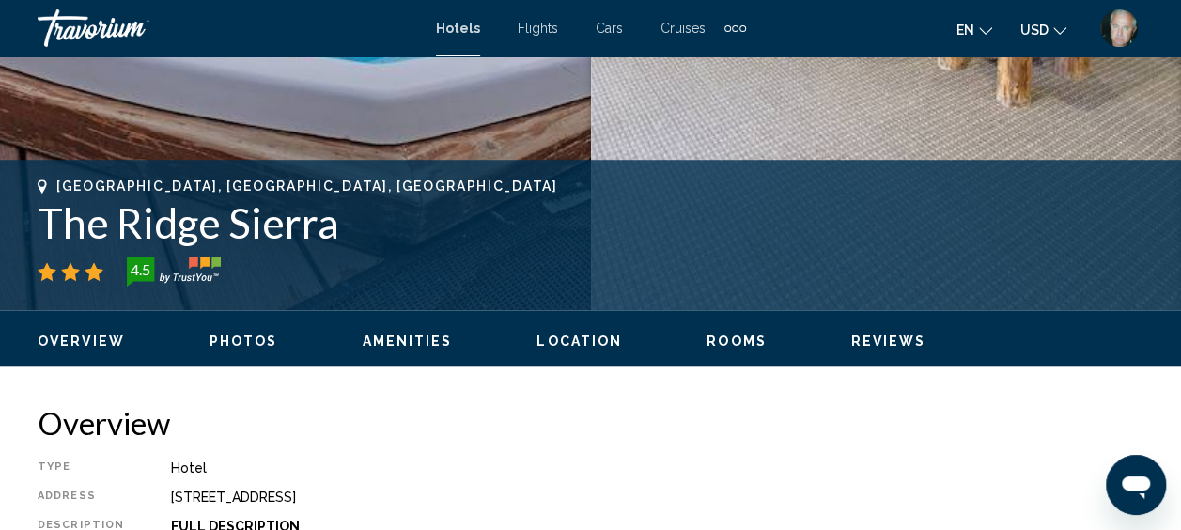
click at [231, 343] on span "Photos" at bounding box center [243, 340] width 69 height 15
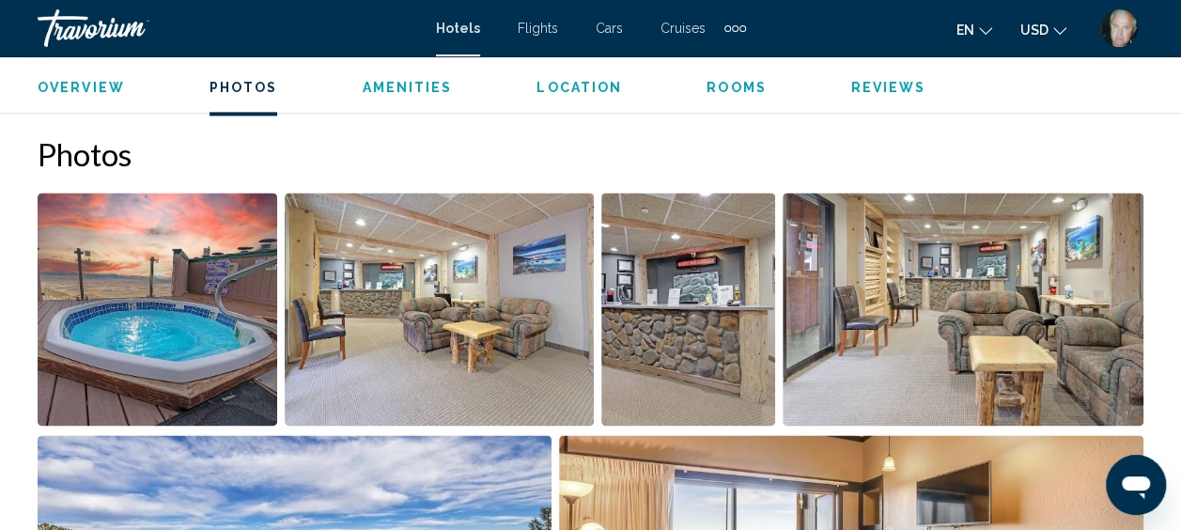
scroll to position [1175, 0]
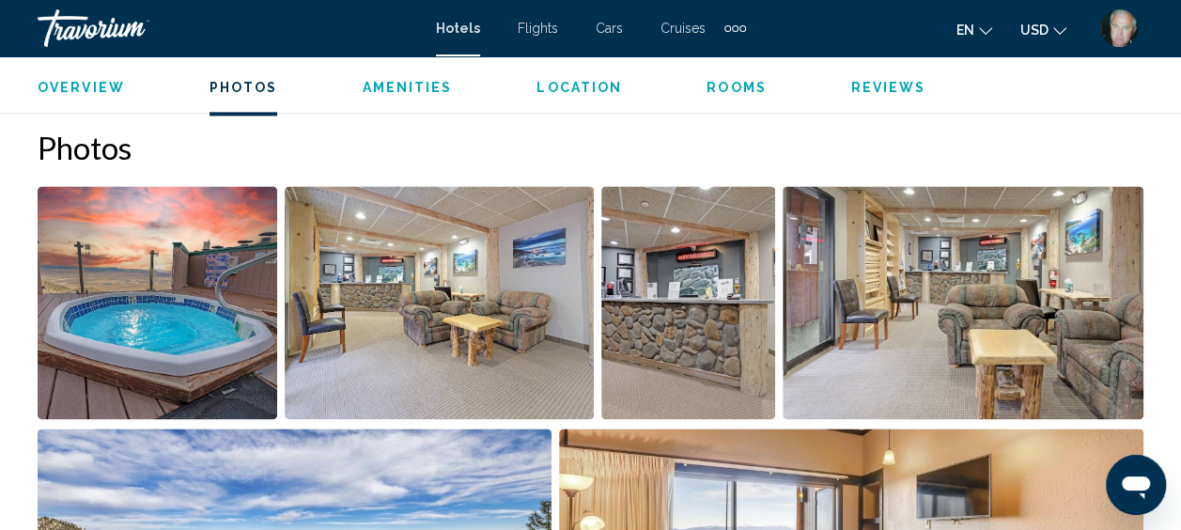
click at [130, 317] on img "Open full-screen image slider" at bounding box center [158, 302] width 240 height 233
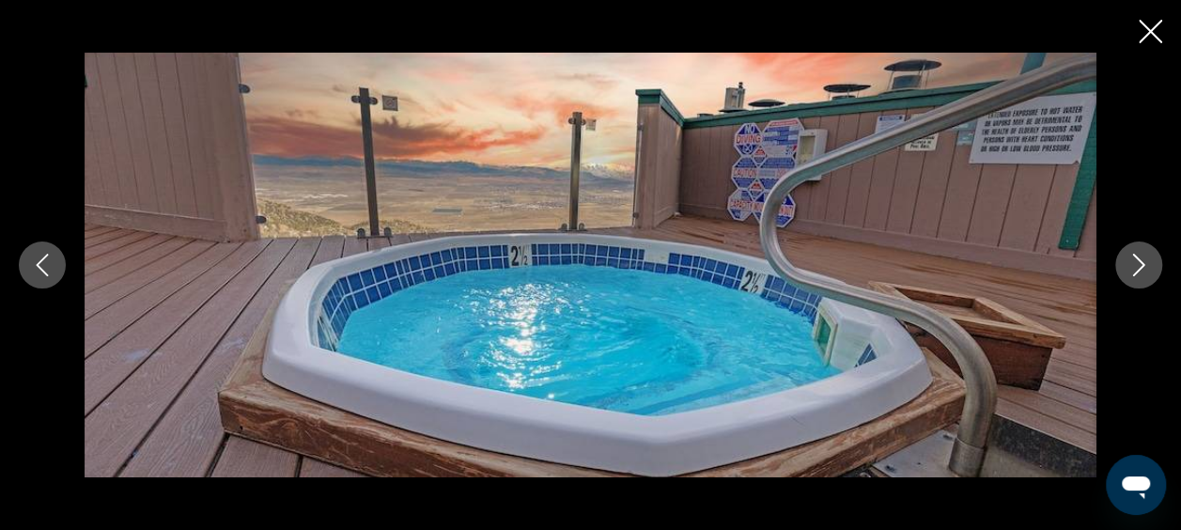
drag, startPoint x: 1127, startPoint y: 267, endPoint x: 1153, endPoint y: 242, distance: 35.9
click at [1153, 242] on div "Main content" at bounding box center [590, 265] width 1181 height 424
click at [1138, 263] on icon "Next image" at bounding box center [1138, 265] width 23 height 23
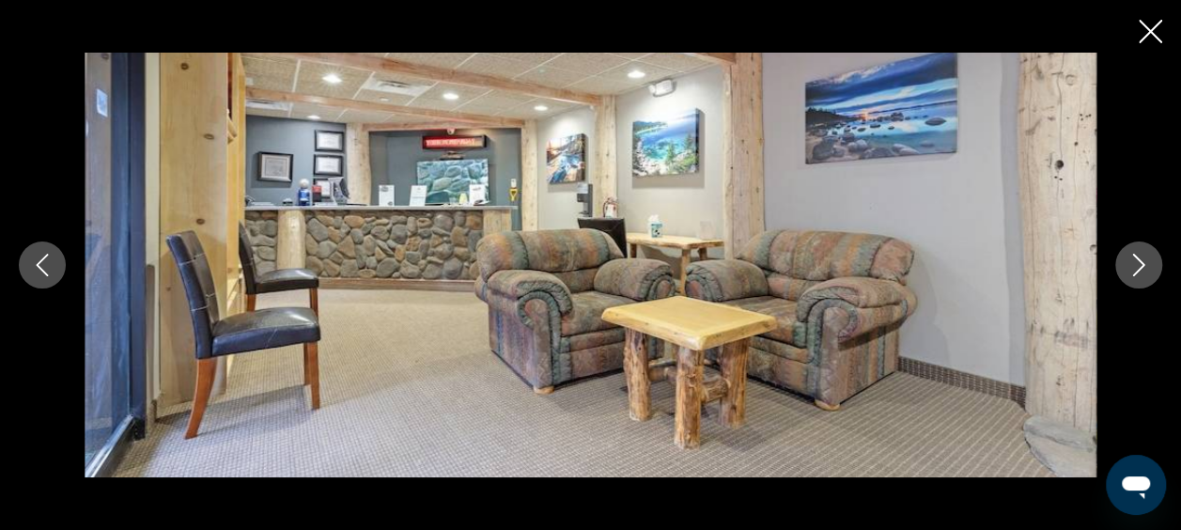
click at [1138, 263] on icon "Next image" at bounding box center [1138, 265] width 23 height 23
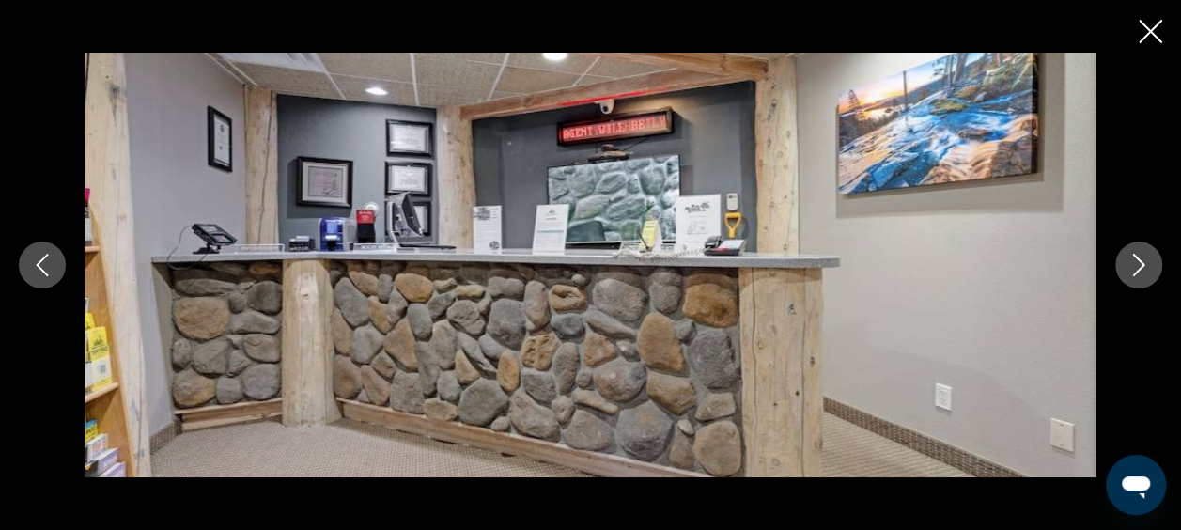
click at [1138, 263] on icon "Next image" at bounding box center [1138, 265] width 23 height 23
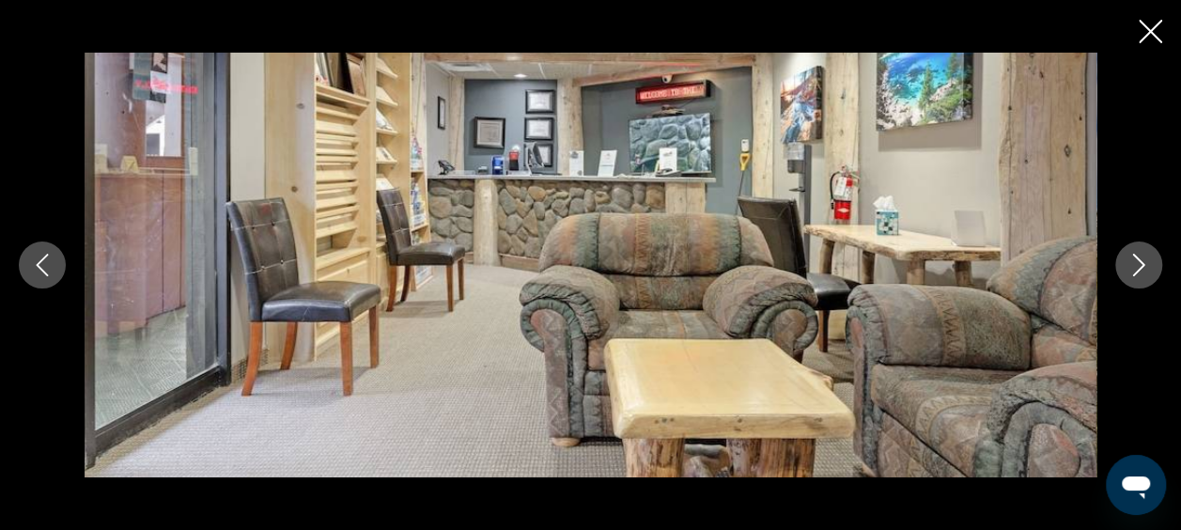
click at [1138, 263] on icon "Next image" at bounding box center [1138, 265] width 23 height 23
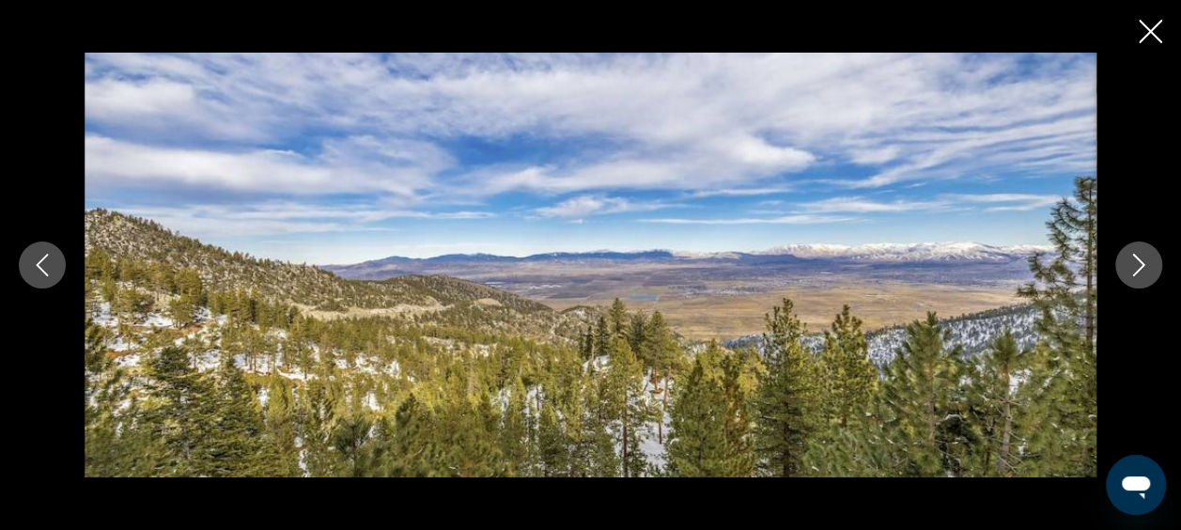
click at [1138, 263] on icon "Next image" at bounding box center [1138, 265] width 23 height 23
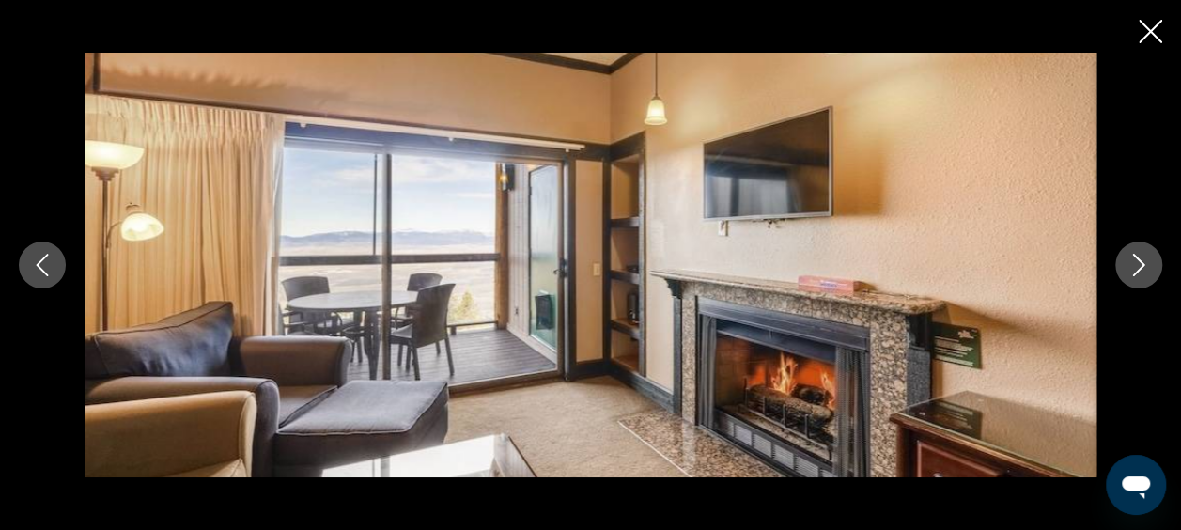
click at [1138, 263] on icon "Next image" at bounding box center [1138, 265] width 23 height 23
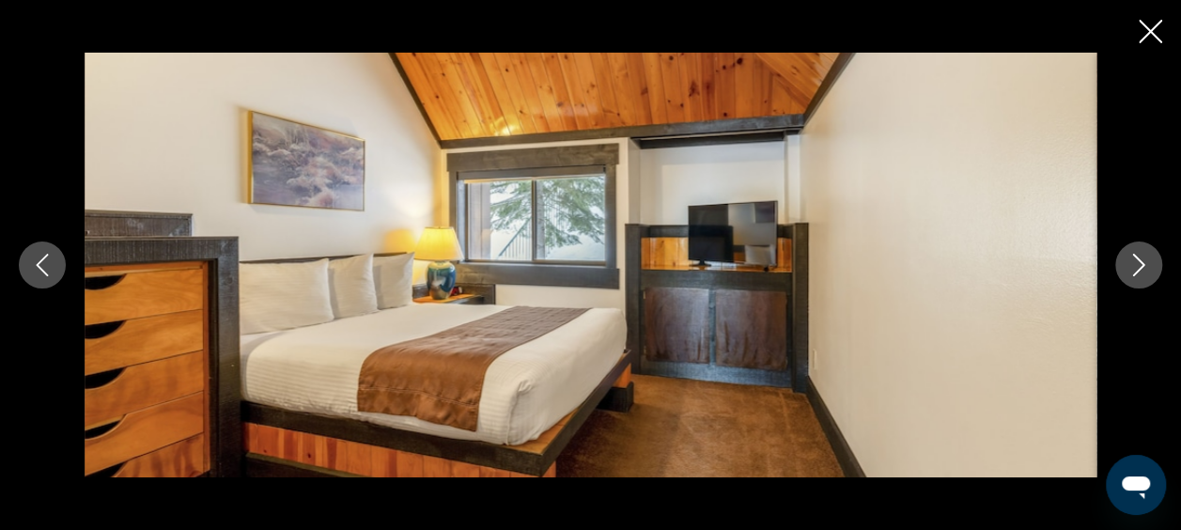
click at [1138, 263] on icon "Next image" at bounding box center [1138, 265] width 23 height 23
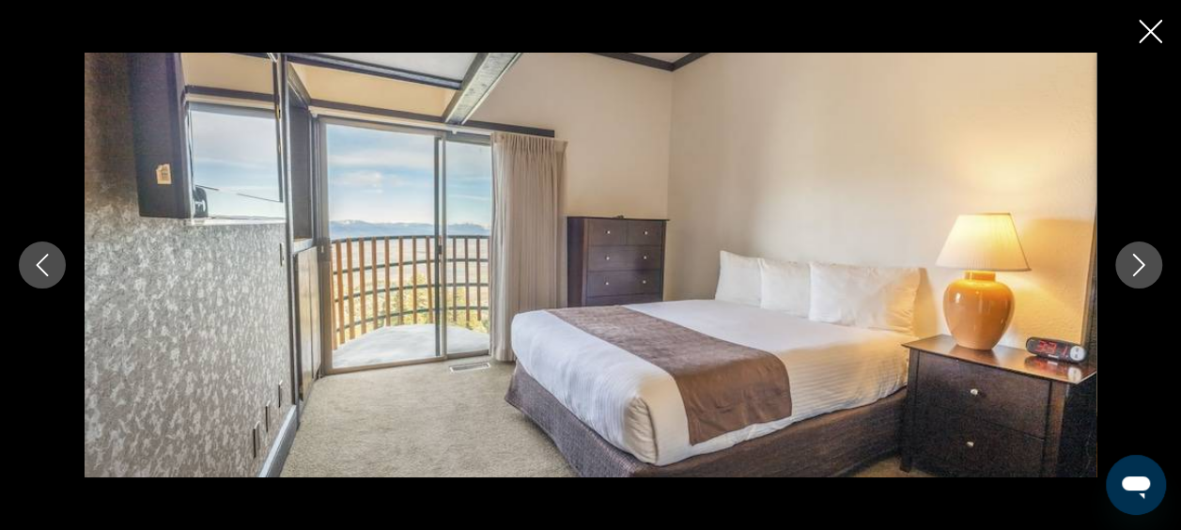
click at [1138, 263] on icon "Next image" at bounding box center [1138, 265] width 23 height 23
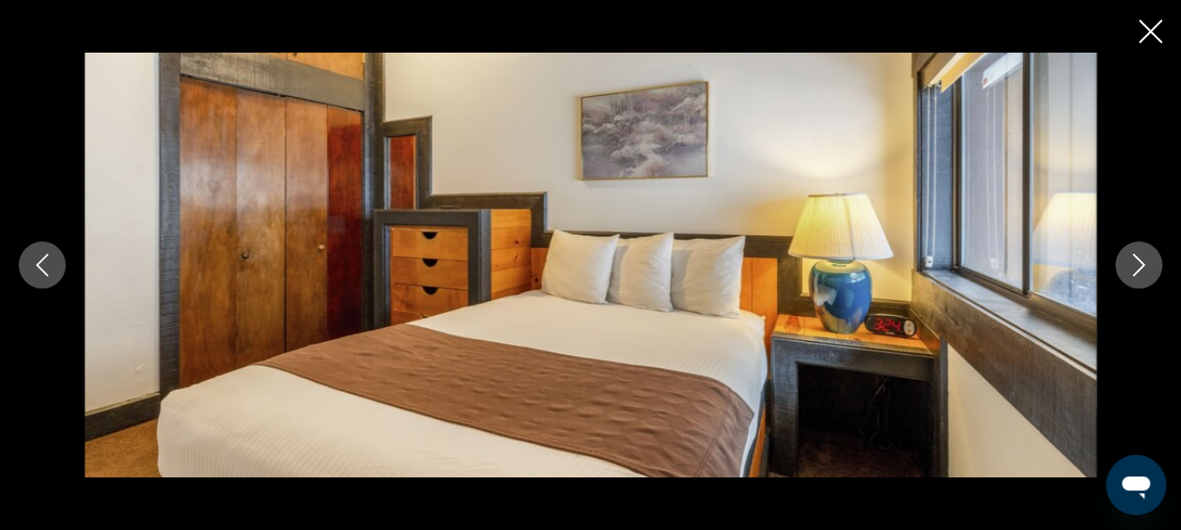
click at [1138, 263] on icon "Next image" at bounding box center [1138, 265] width 23 height 23
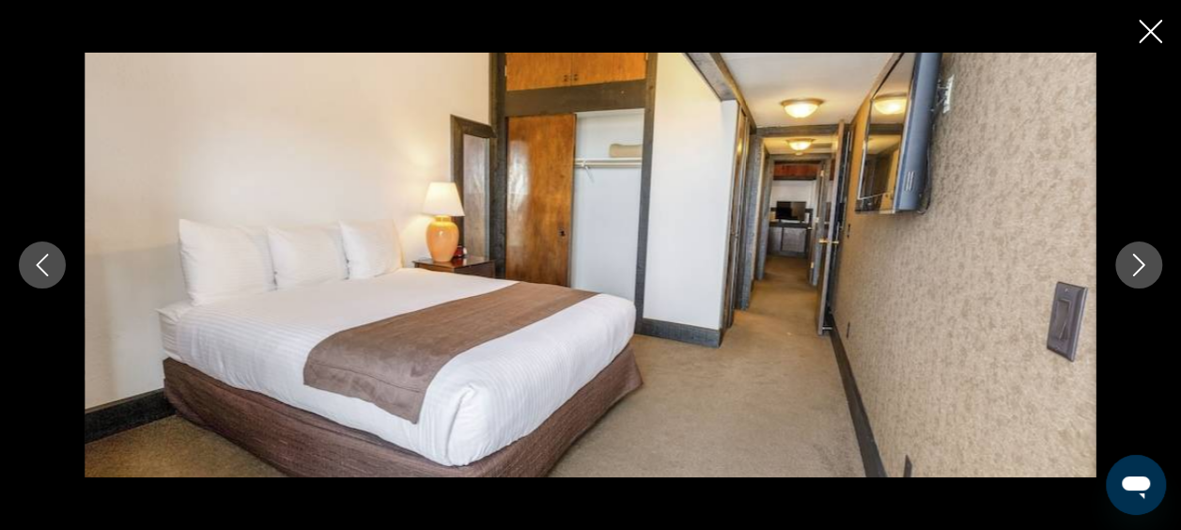
click at [1138, 263] on icon "Next image" at bounding box center [1138, 265] width 23 height 23
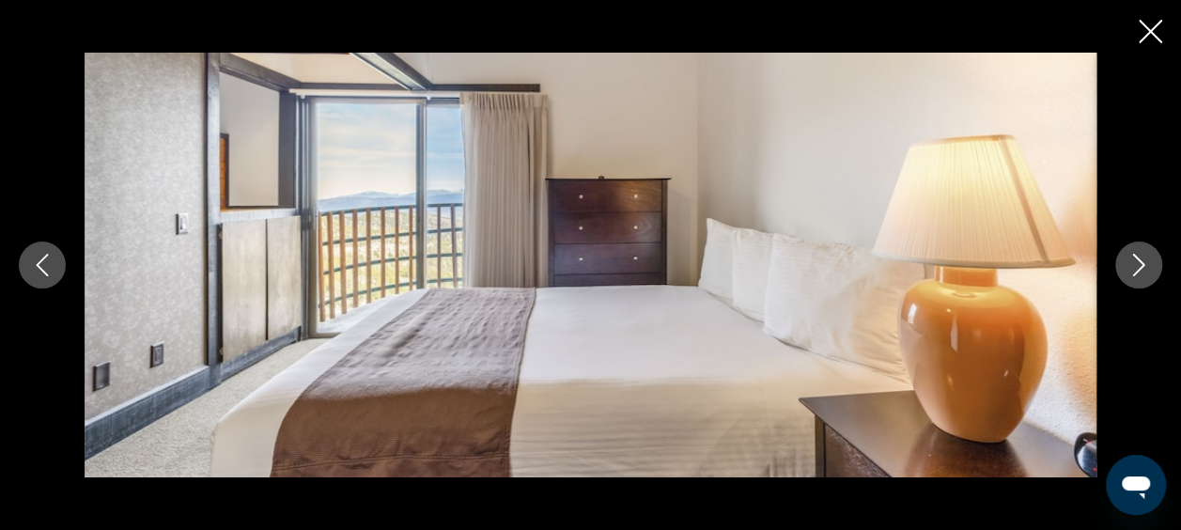
click at [1138, 263] on icon "Next image" at bounding box center [1138, 265] width 23 height 23
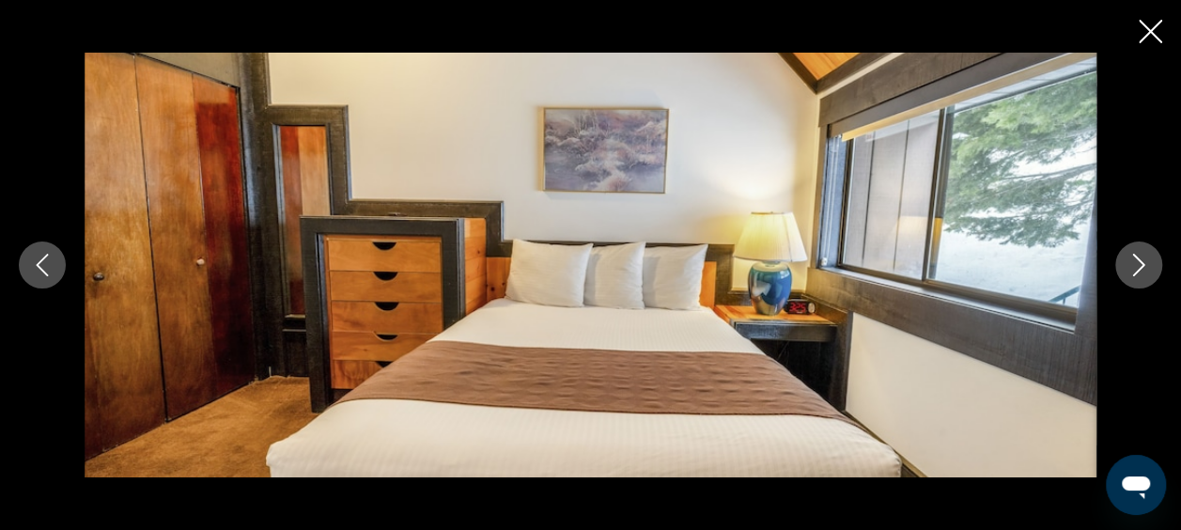
click at [1138, 263] on icon "Next image" at bounding box center [1138, 265] width 23 height 23
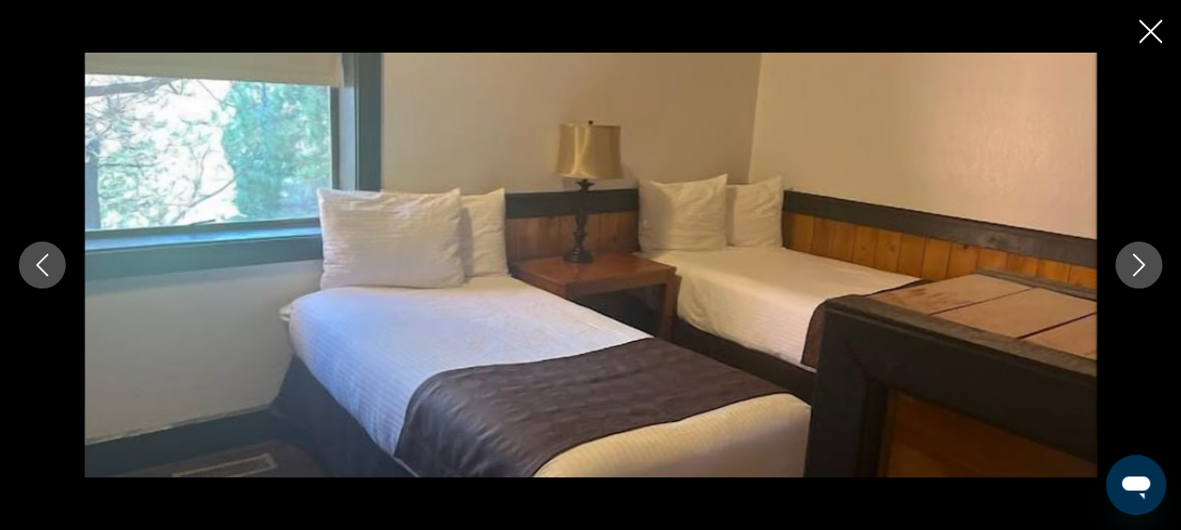
click at [1138, 263] on icon "Next image" at bounding box center [1138, 265] width 23 height 23
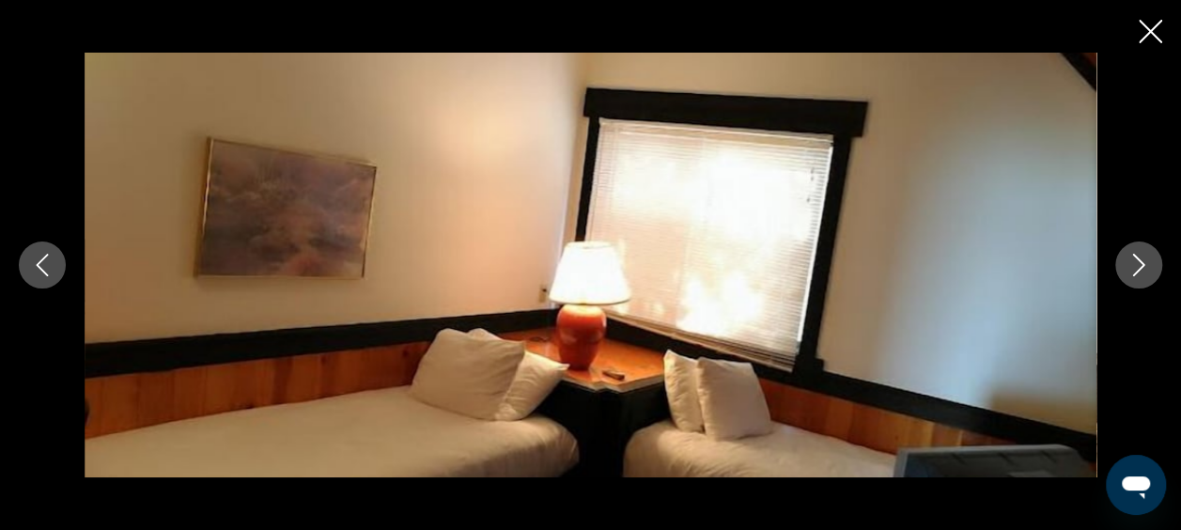
click at [1138, 263] on icon "Next image" at bounding box center [1138, 265] width 23 height 23
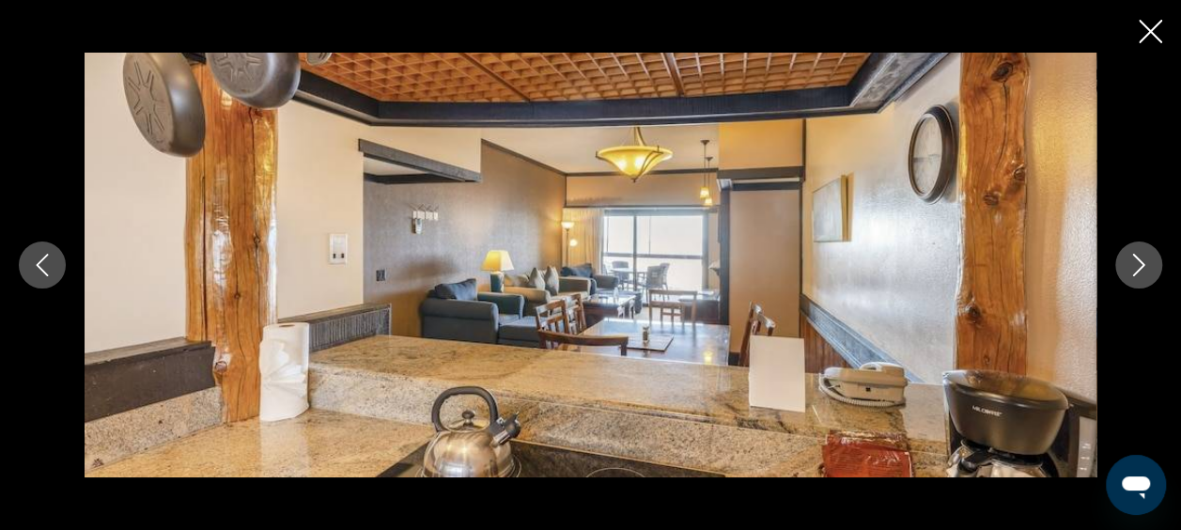
click at [1138, 263] on icon "Next image" at bounding box center [1138, 265] width 23 height 23
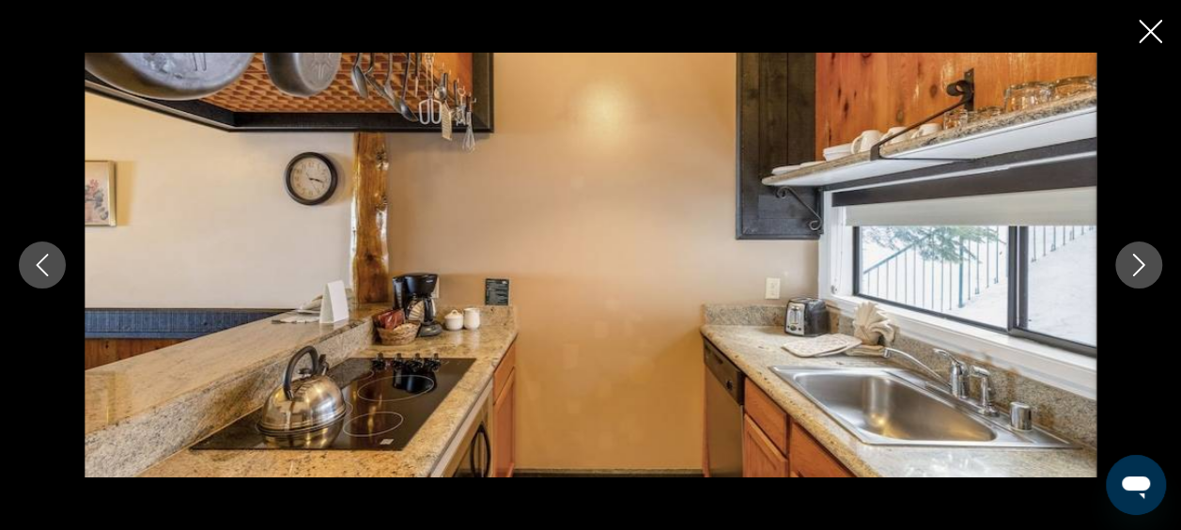
click at [1138, 263] on icon "Next image" at bounding box center [1138, 265] width 23 height 23
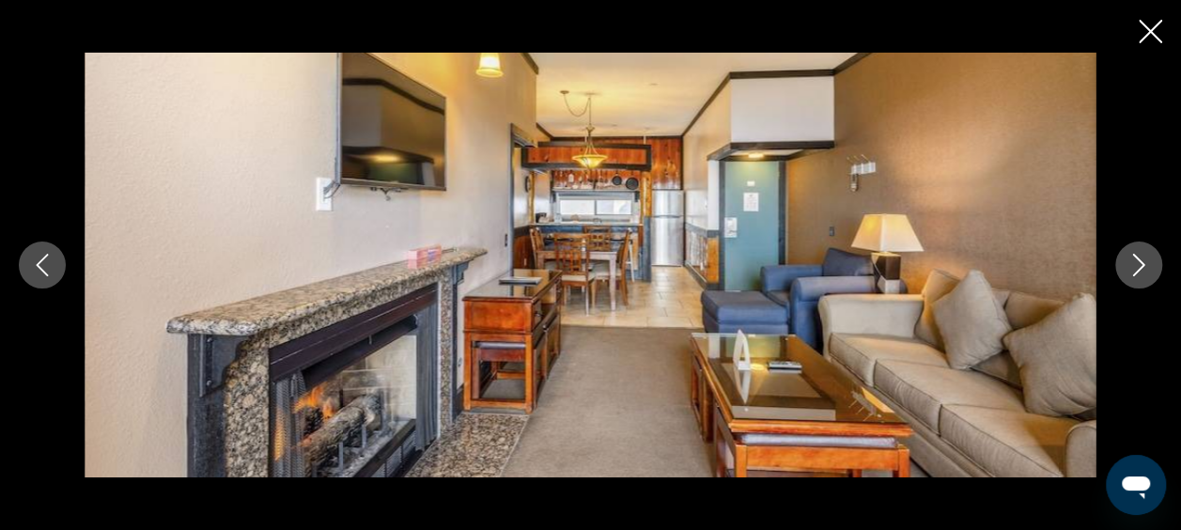
click at [1138, 263] on icon "Next image" at bounding box center [1138, 265] width 23 height 23
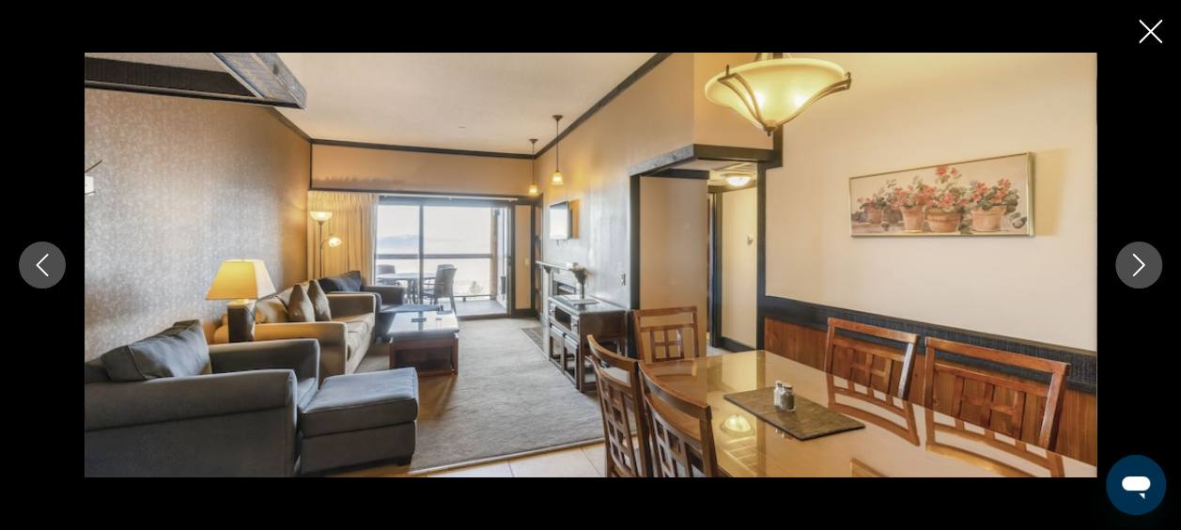
click at [1138, 263] on icon "Next image" at bounding box center [1138, 265] width 23 height 23
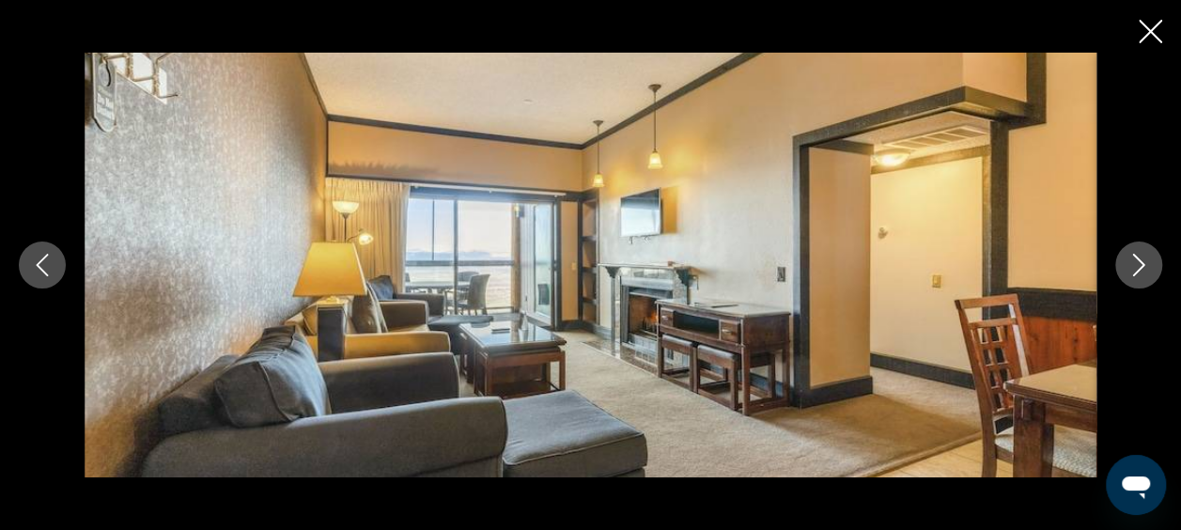
click at [1138, 263] on icon "Next image" at bounding box center [1138, 265] width 23 height 23
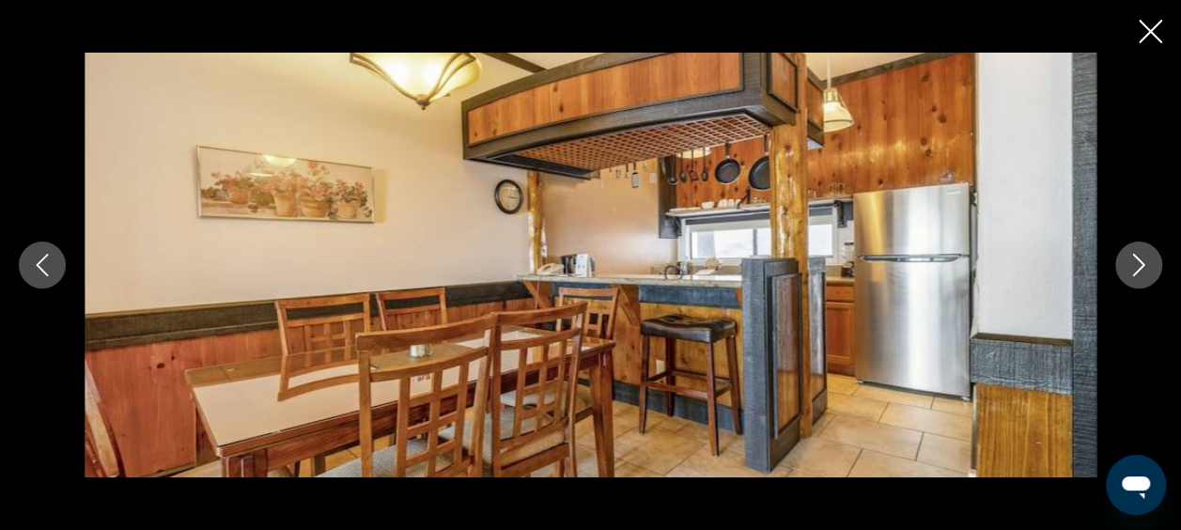
click at [1138, 263] on icon "Next image" at bounding box center [1138, 265] width 23 height 23
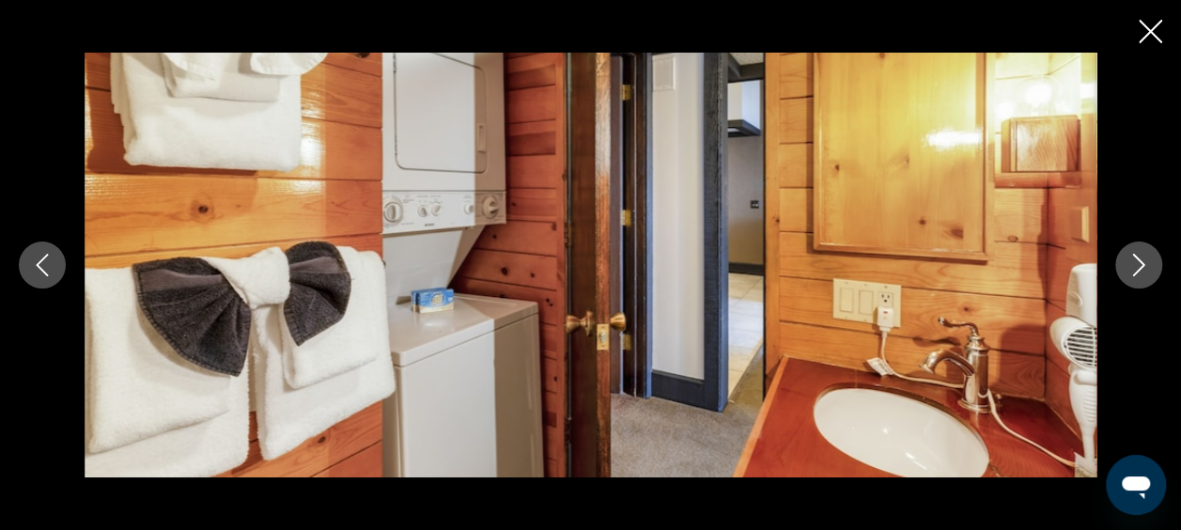
click at [1138, 263] on icon "Next image" at bounding box center [1138, 265] width 23 height 23
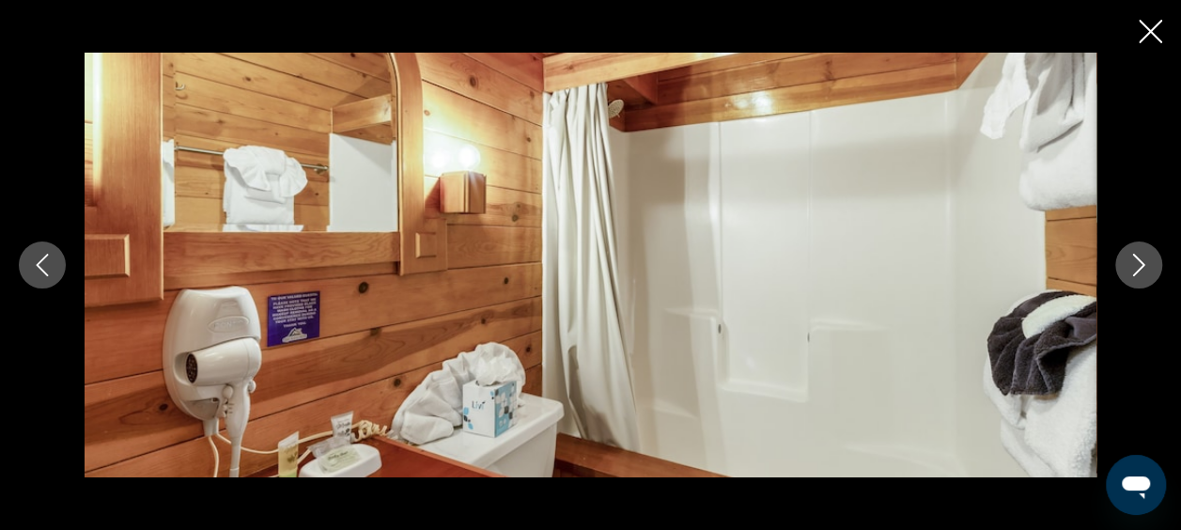
click at [1138, 263] on icon "Next image" at bounding box center [1138, 265] width 23 height 23
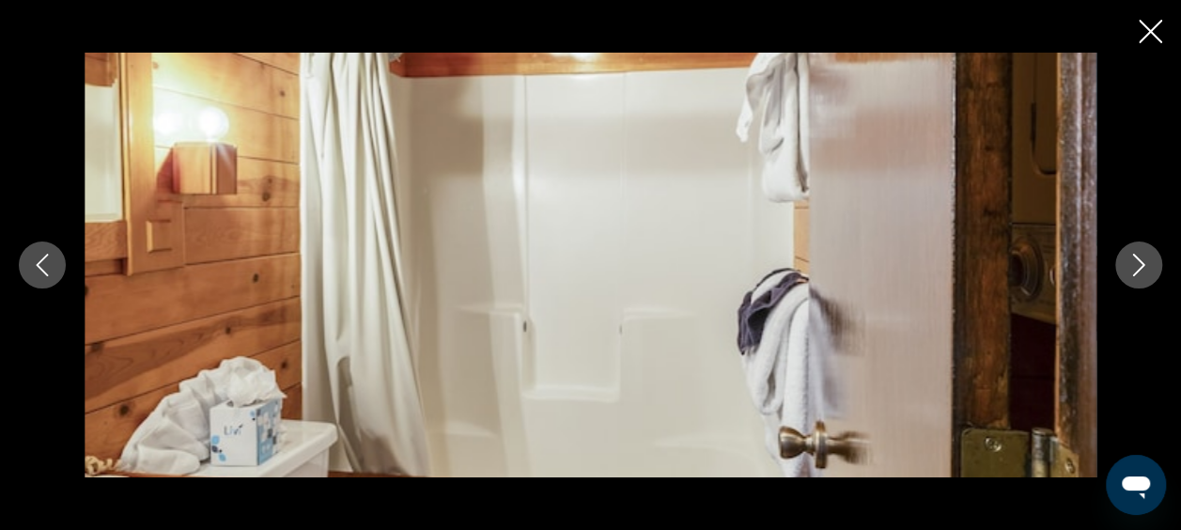
click at [1138, 263] on icon "Next image" at bounding box center [1138, 265] width 23 height 23
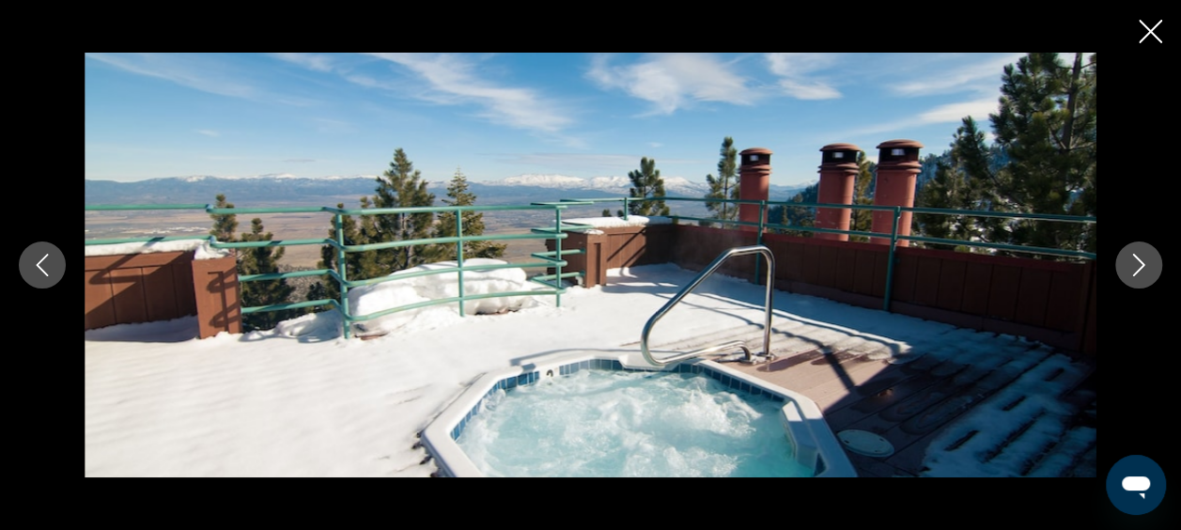
click at [1138, 263] on icon "Next image" at bounding box center [1138, 265] width 23 height 23
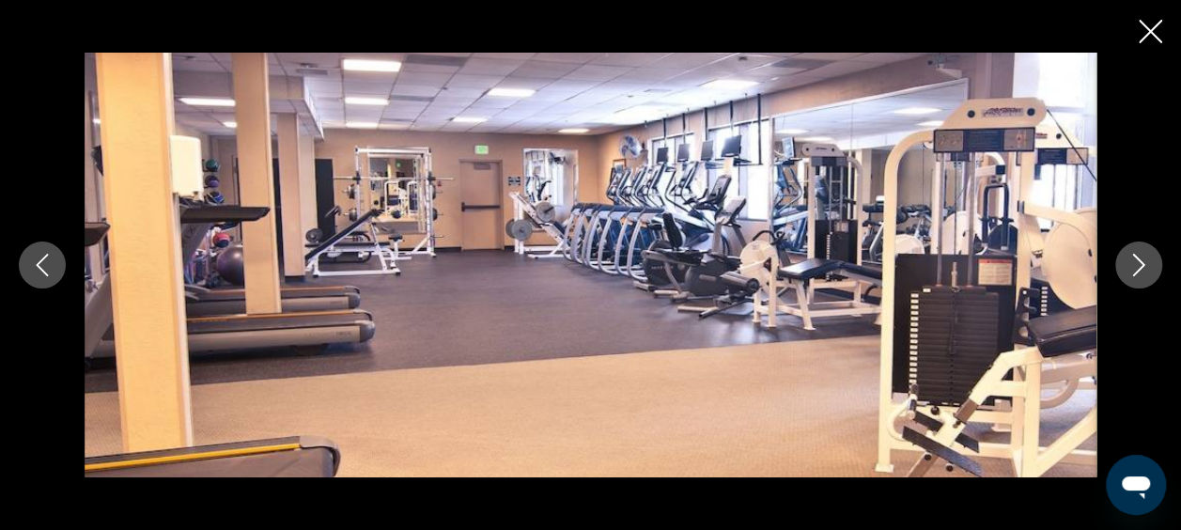
click at [1138, 261] on icon "Next image" at bounding box center [1138, 265] width 23 height 23
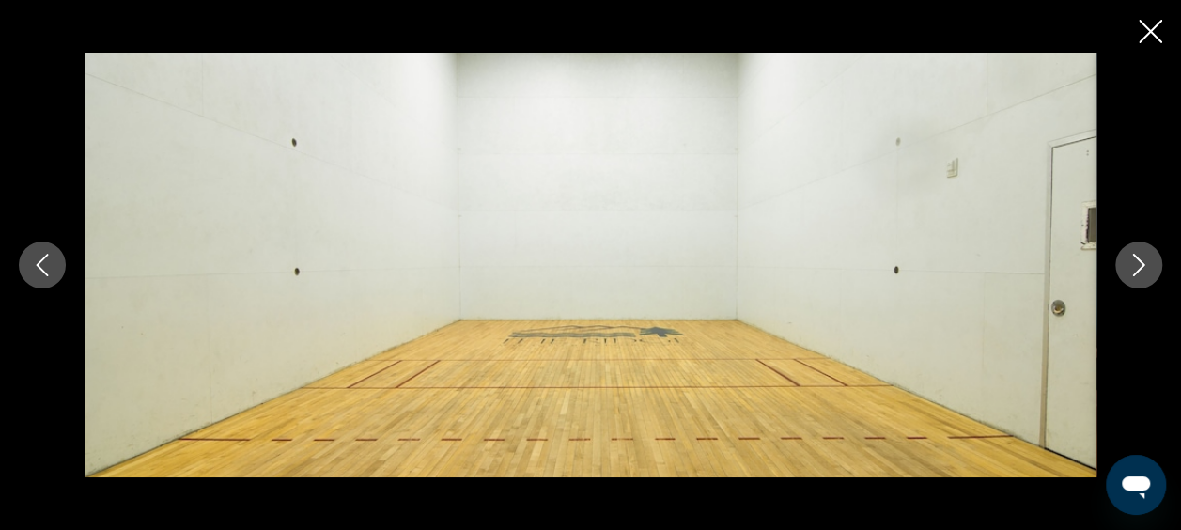
click at [1138, 261] on icon "Next image" at bounding box center [1139, 265] width 12 height 23
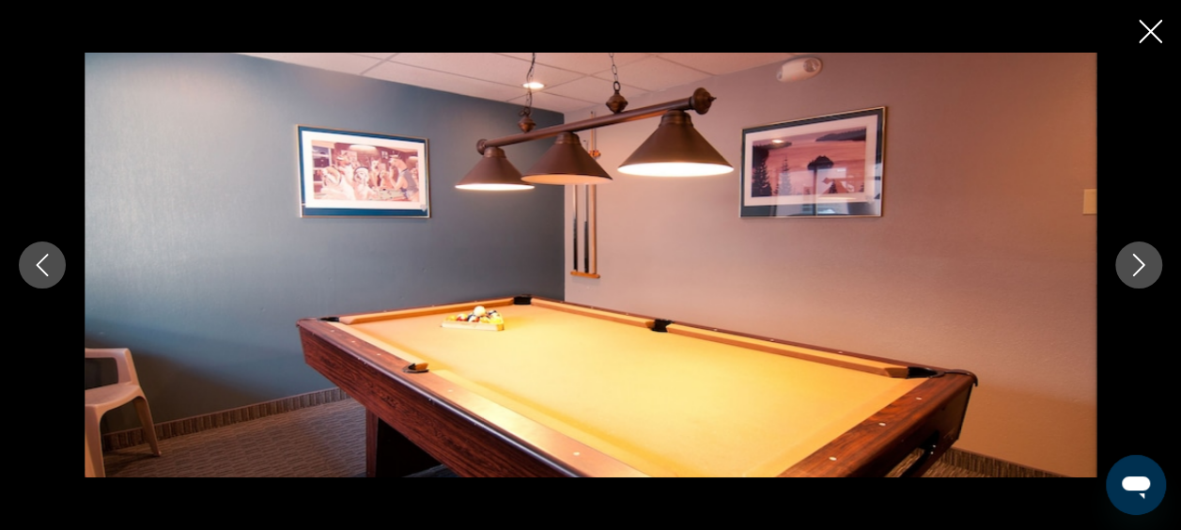
click at [1138, 261] on icon "Next image" at bounding box center [1139, 265] width 12 height 23
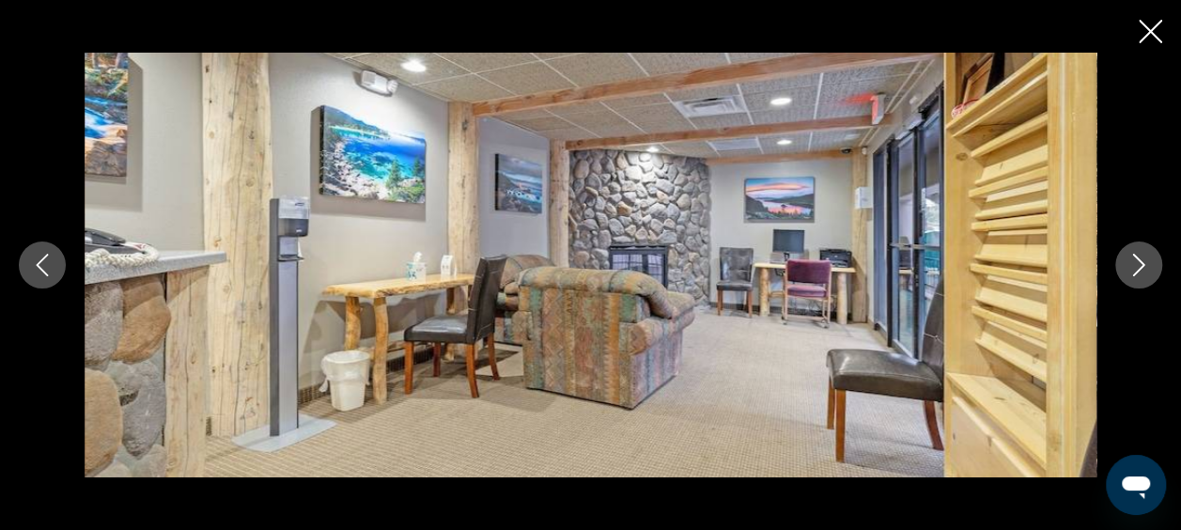
click at [1138, 261] on icon "Next image" at bounding box center [1139, 265] width 12 height 23
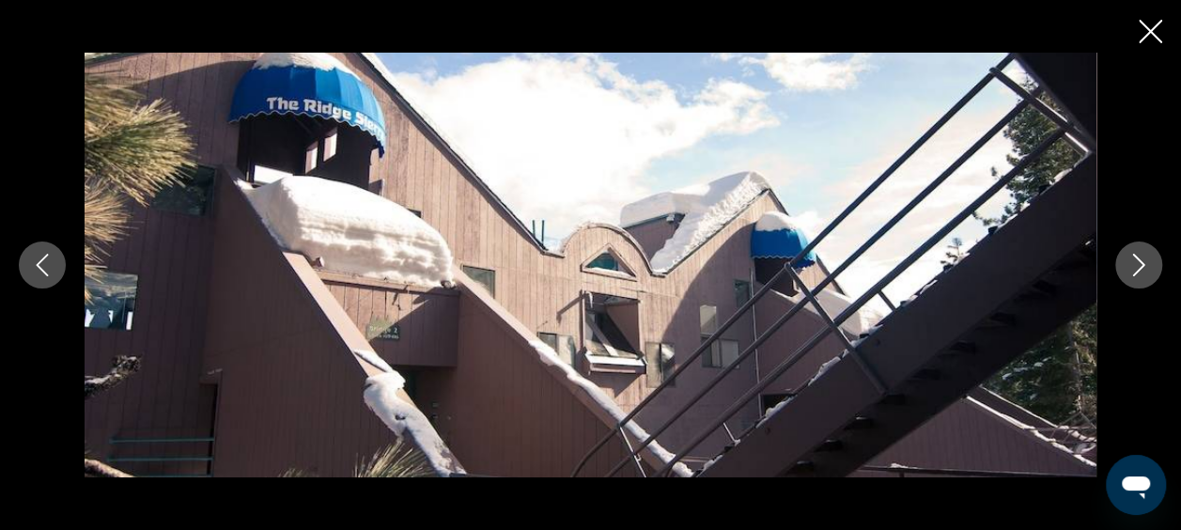
click at [1138, 261] on icon "Next image" at bounding box center [1139, 265] width 12 height 23
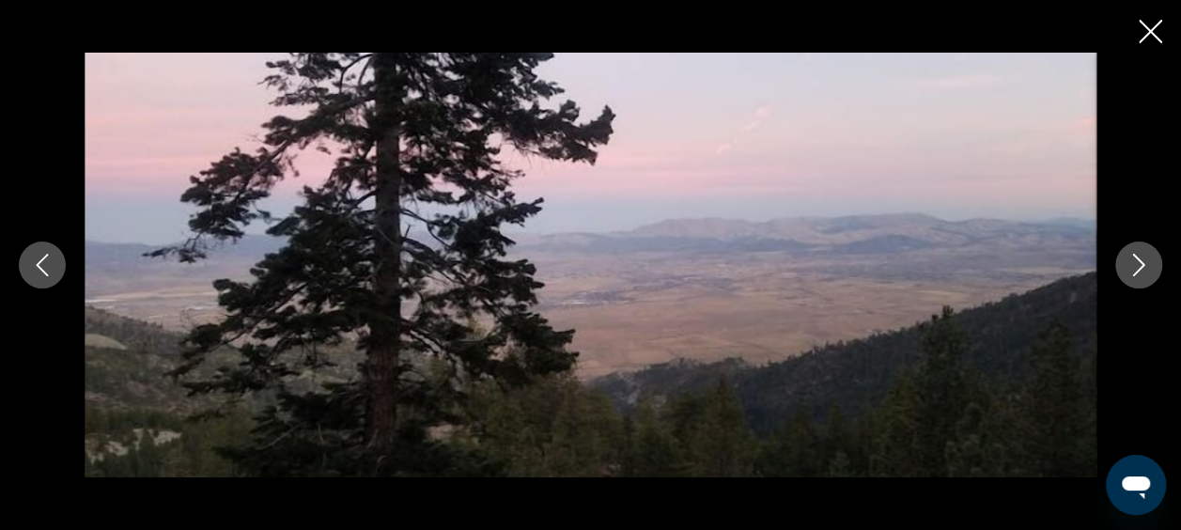
click at [1138, 261] on icon "Next image" at bounding box center [1139, 265] width 12 height 23
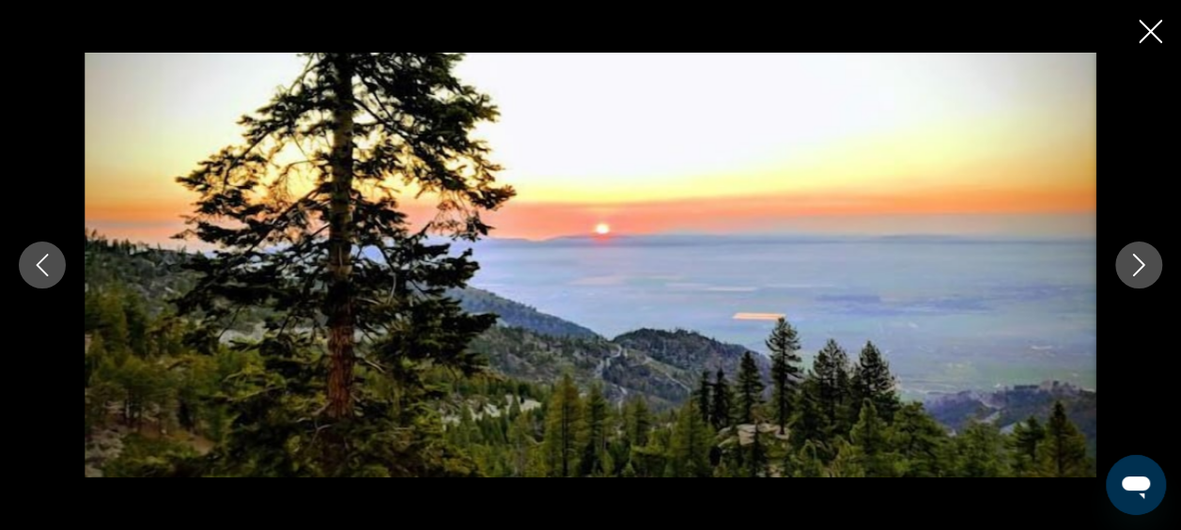
click at [1138, 261] on icon "Next image" at bounding box center [1139, 265] width 12 height 23
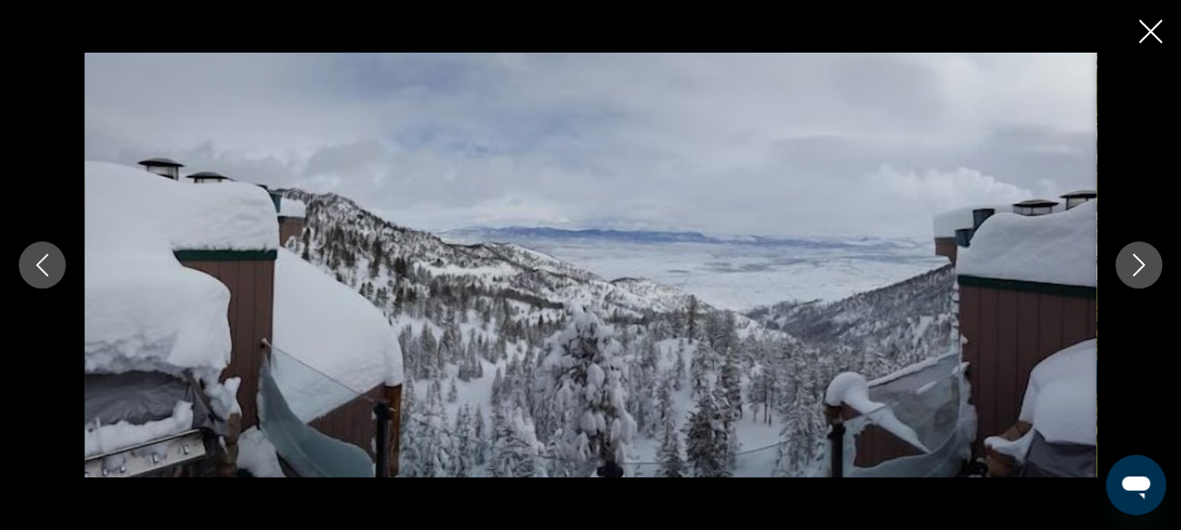
click at [1138, 261] on icon "Next image" at bounding box center [1139, 265] width 12 height 23
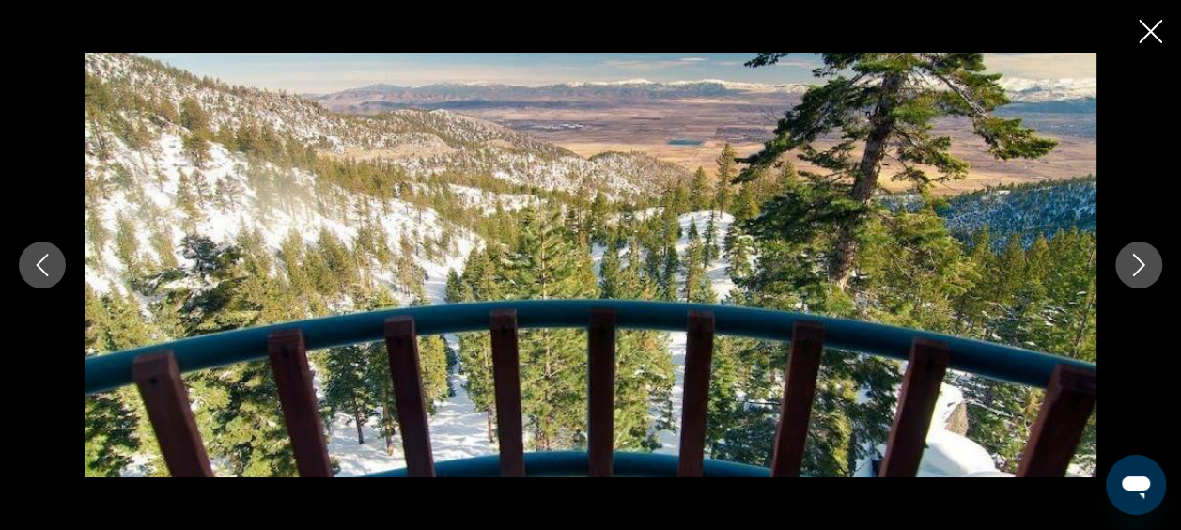
click at [1138, 261] on icon "Next image" at bounding box center [1139, 265] width 12 height 23
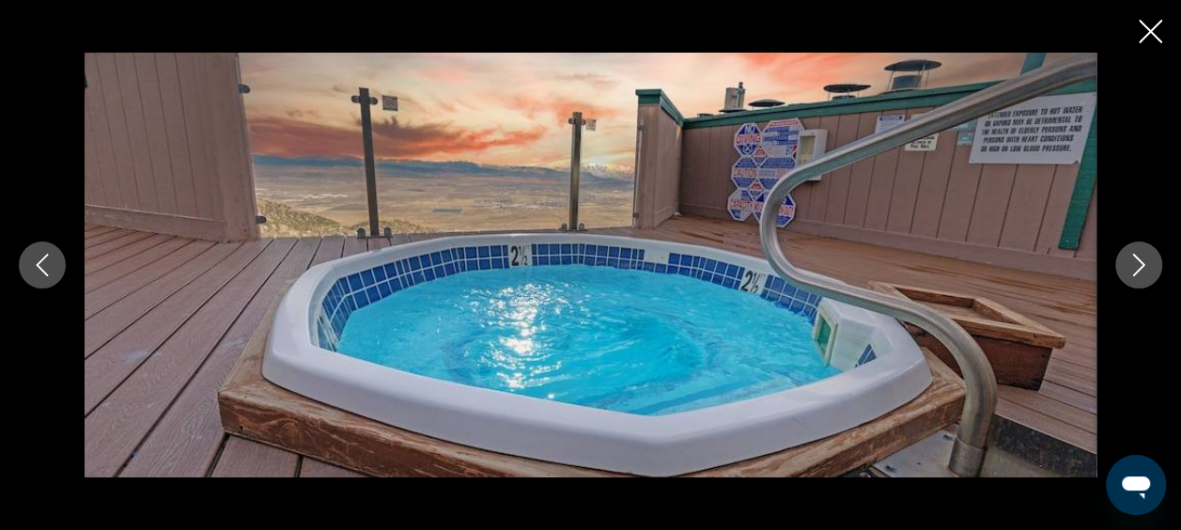
click at [1152, 28] on icon "Close slideshow" at bounding box center [1149, 31] width 23 height 23
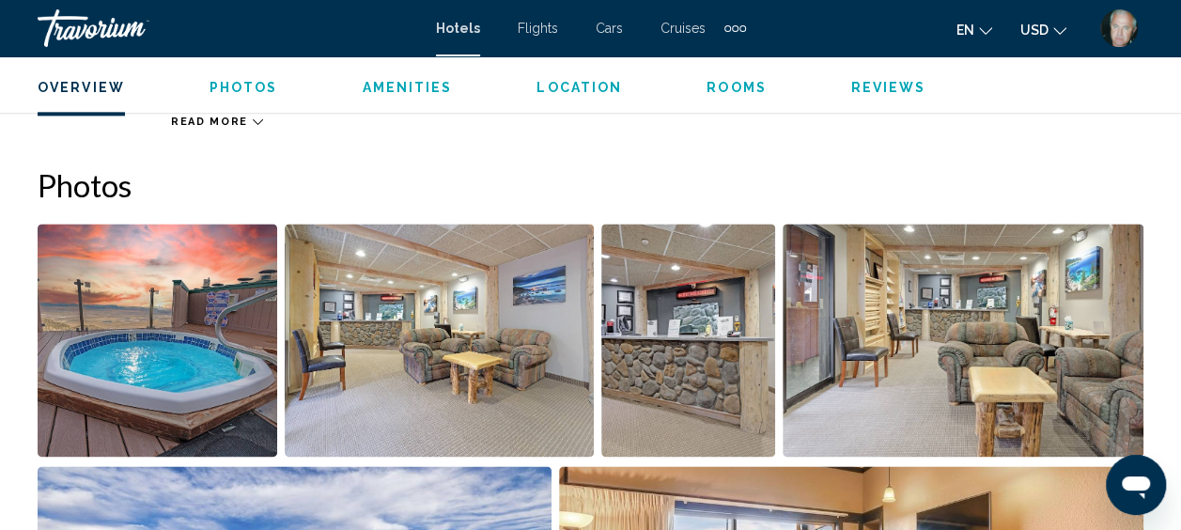
click at [1071, 320] on img "Open full-screen image slider" at bounding box center [963, 340] width 362 height 233
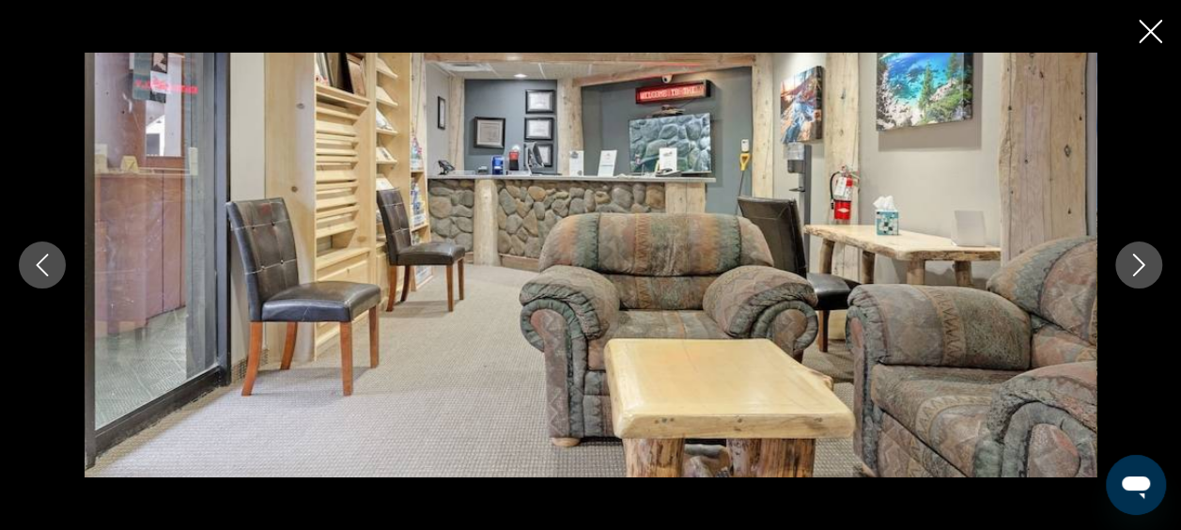
scroll to position [649, 0]
click at [1147, 34] on icon "Close slideshow" at bounding box center [1149, 31] width 23 height 23
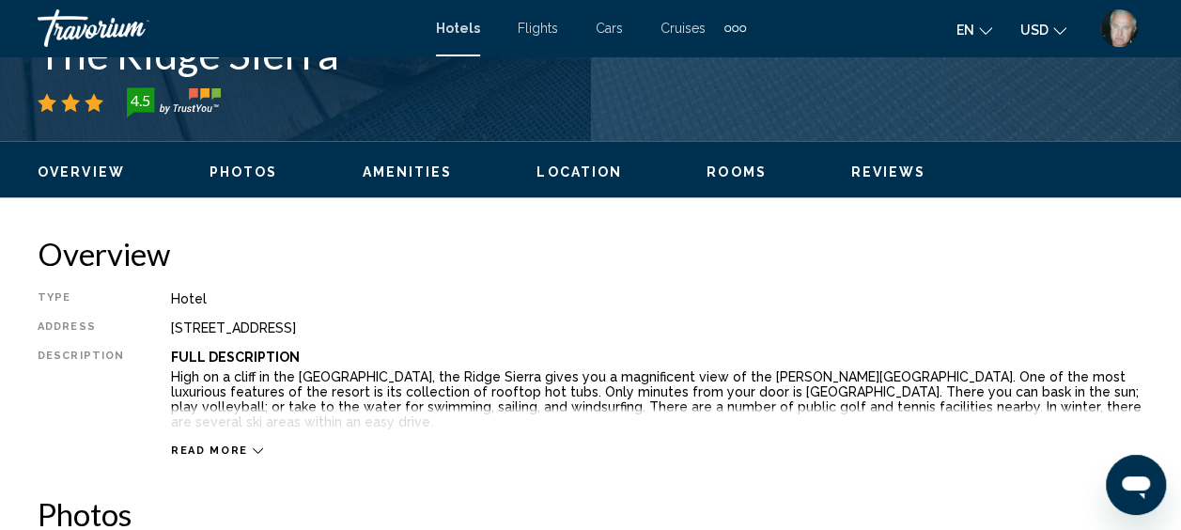
scroll to position [827, 0]
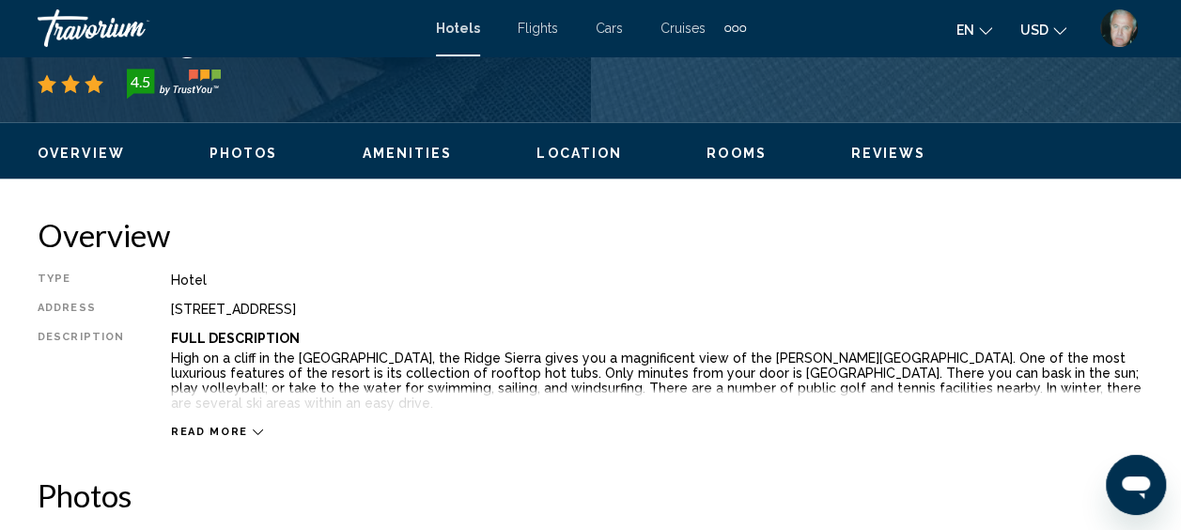
click at [253, 426] on icon "Main content" at bounding box center [258, 431] width 10 height 10
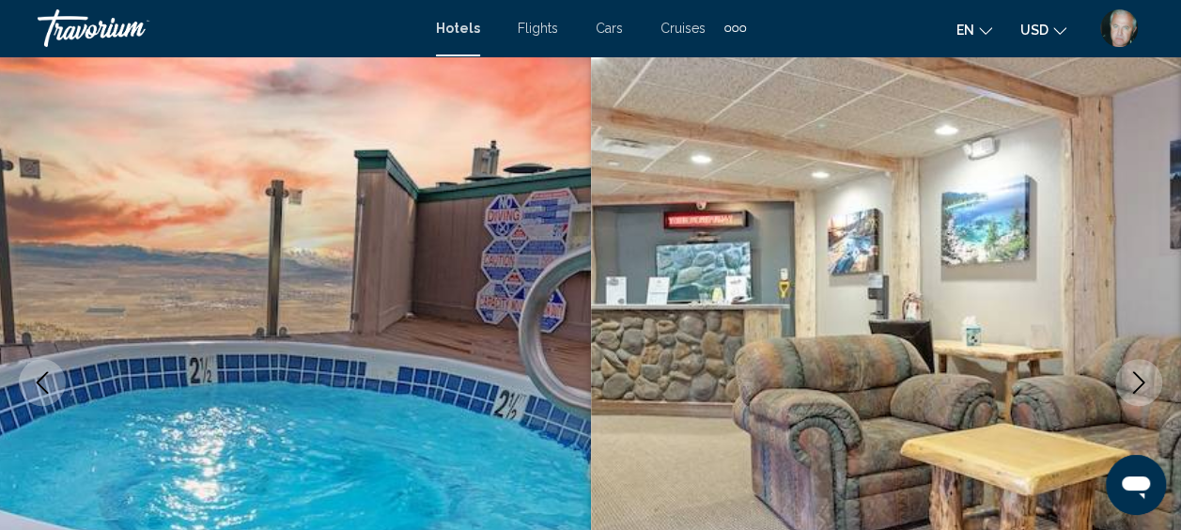
scroll to position [0, 0]
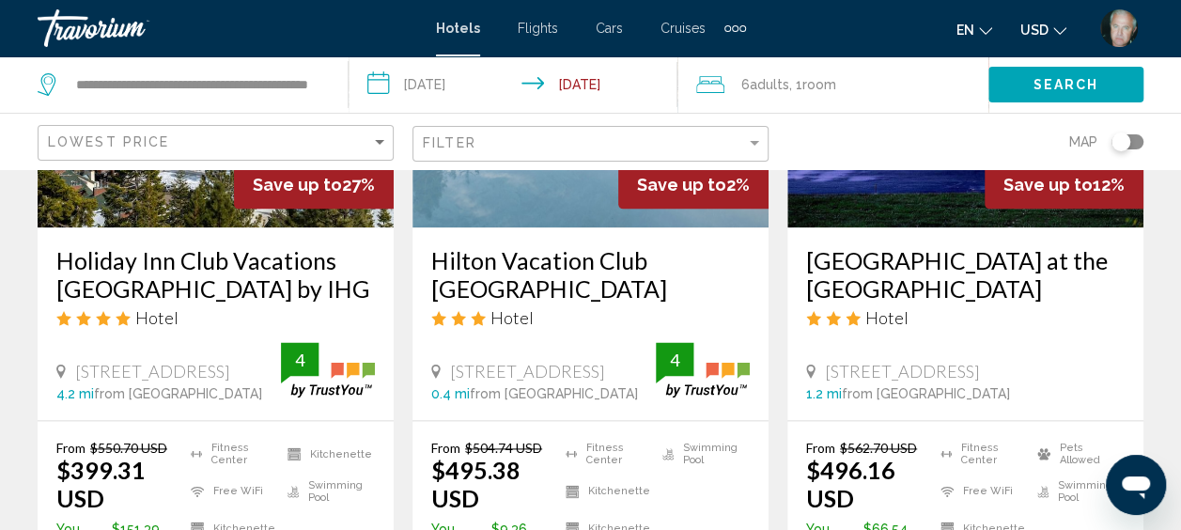
scroll to position [1052, 0]
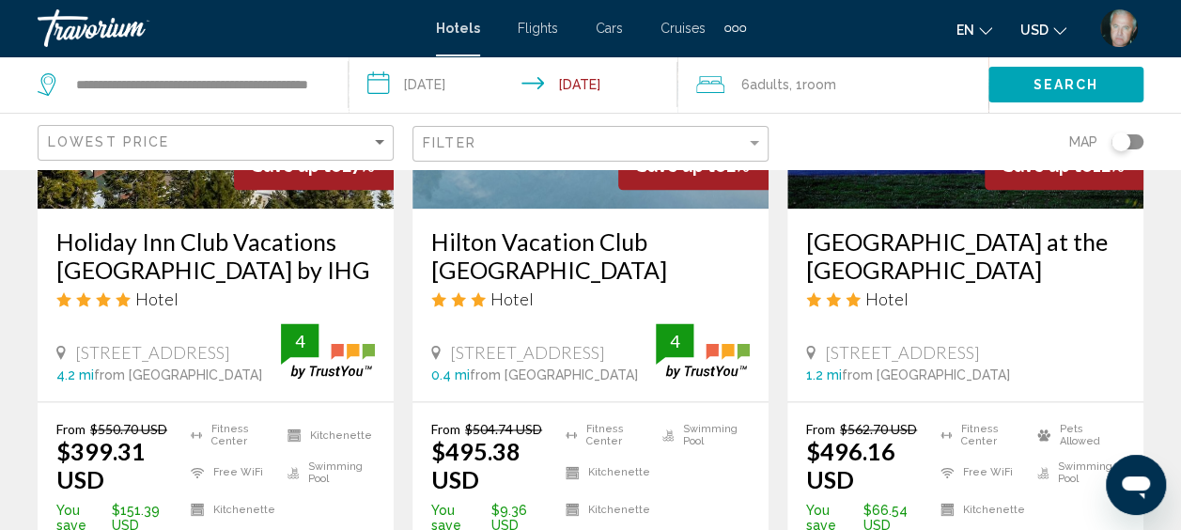
click at [193, 267] on h3 "Holiday Inn Club Vacations [GEOGRAPHIC_DATA] by IHG" at bounding box center [215, 255] width 318 height 56
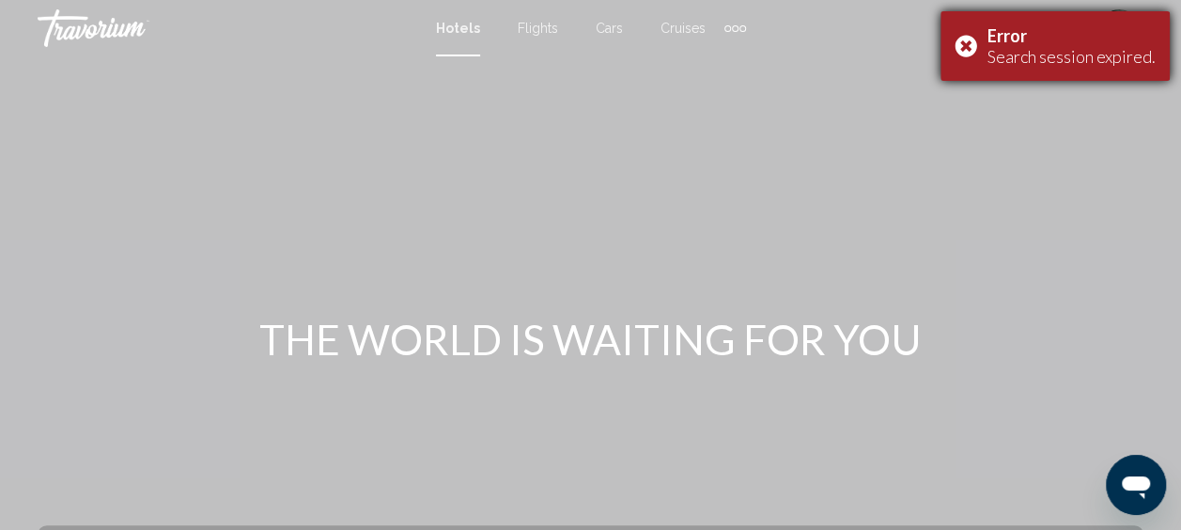
click at [965, 47] on div "Error Search session expired." at bounding box center [1054, 46] width 229 height 70
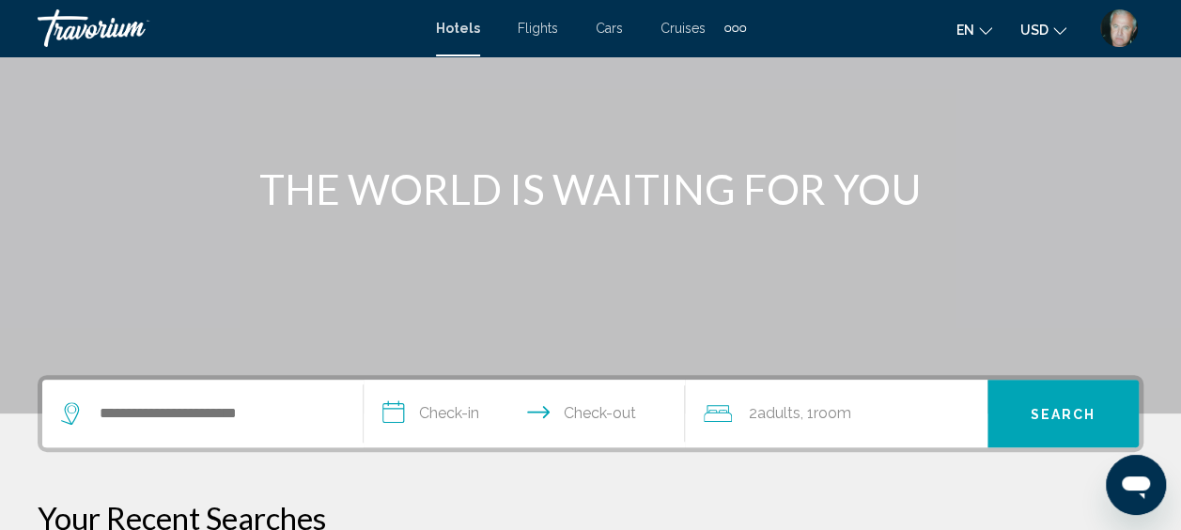
scroll to position [188, 0]
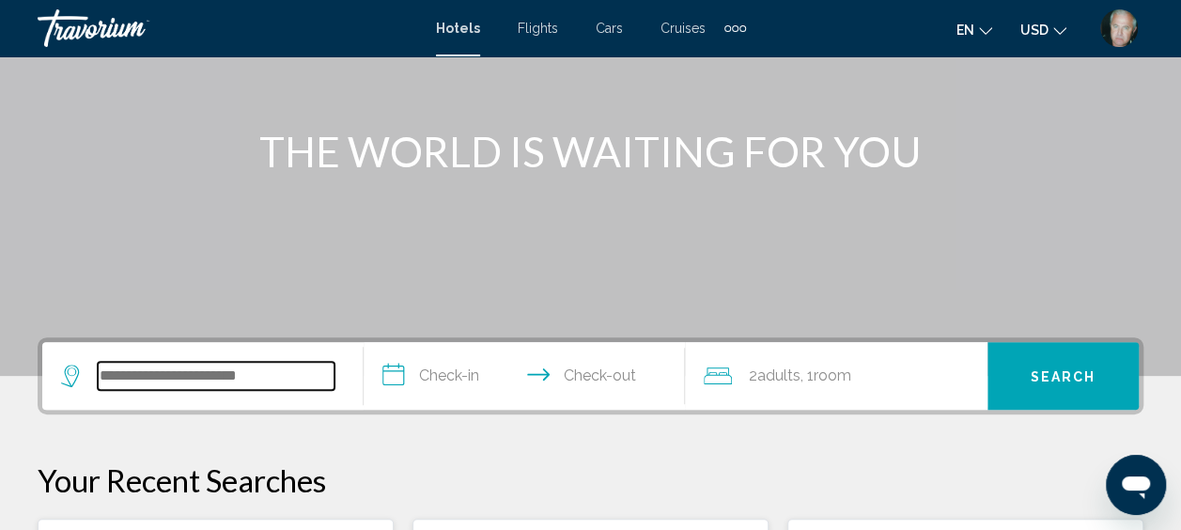
click at [258, 379] on input "Search widget" at bounding box center [216, 376] width 237 height 28
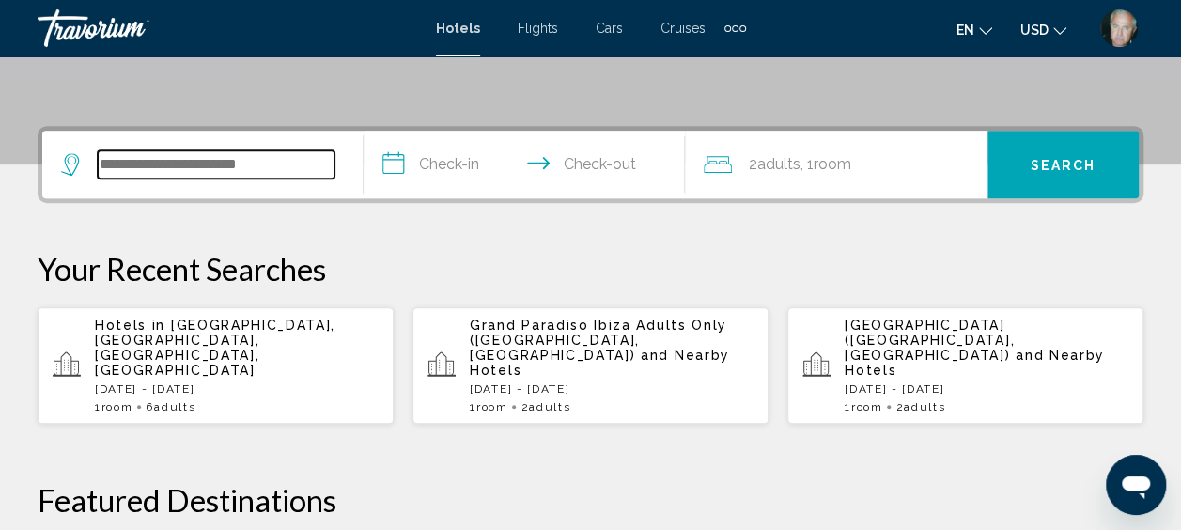
scroll to position [464, 0]
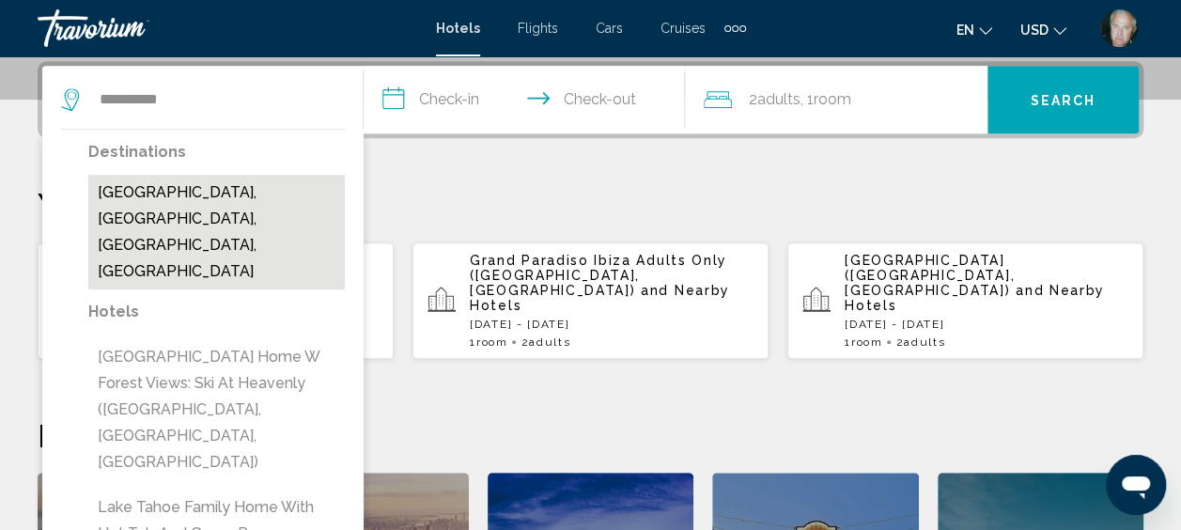
click at [197, 207] on button "[GEOGRAPHIC_DATA], [GEOGRAPHIC_DATA], [GEOGRAPHIC_DATA], [GEOGRAPHIC_DATA]" at bounding box center [216, 232] width 256 height 115
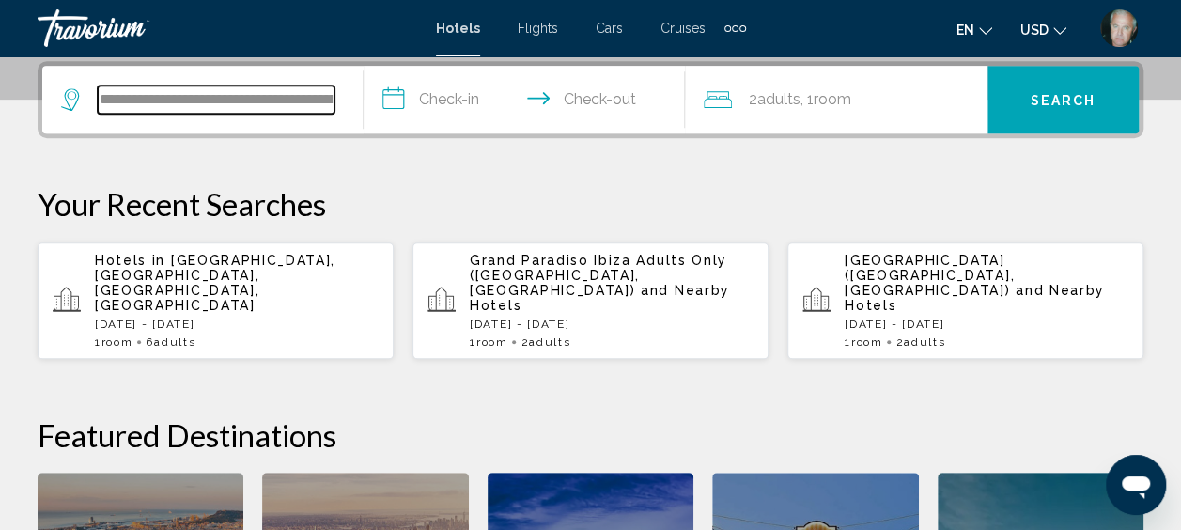
click at [162, 95] on input "**********" at bounding box center [216, 99] width 237 height 28
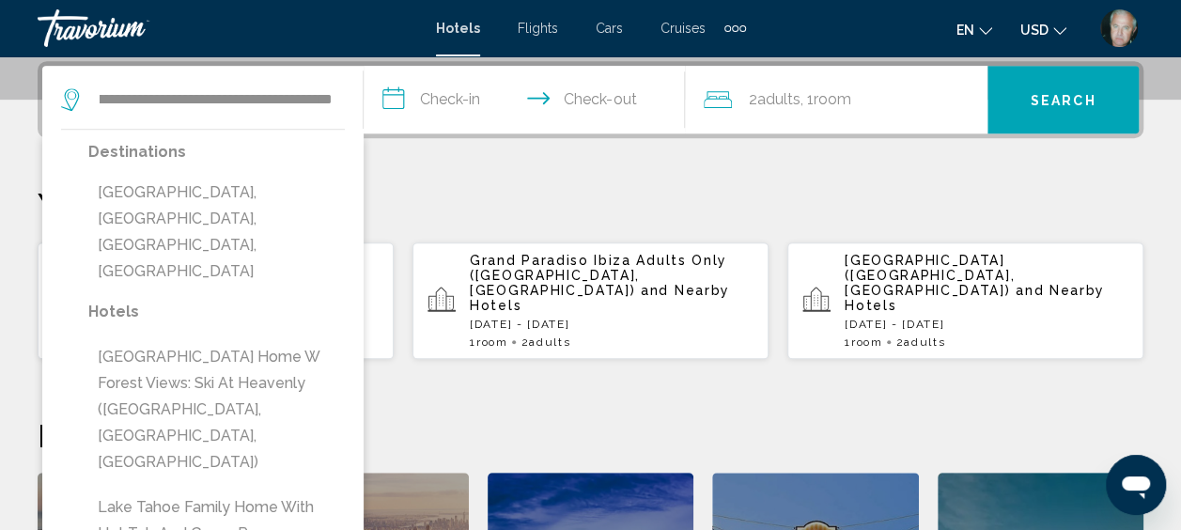
scroll to position [0, 0]
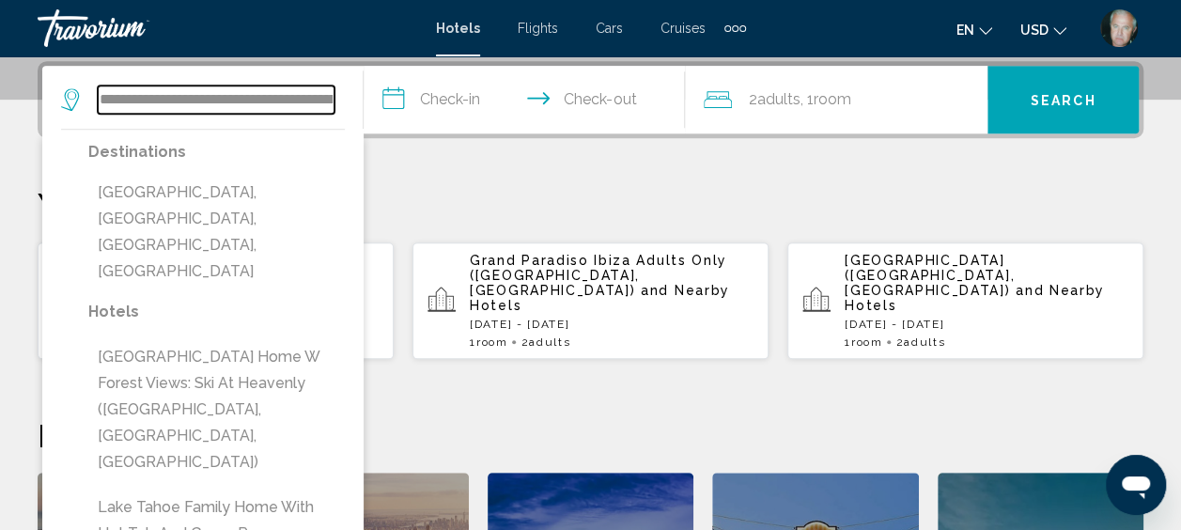
scroll to position [0, 119]
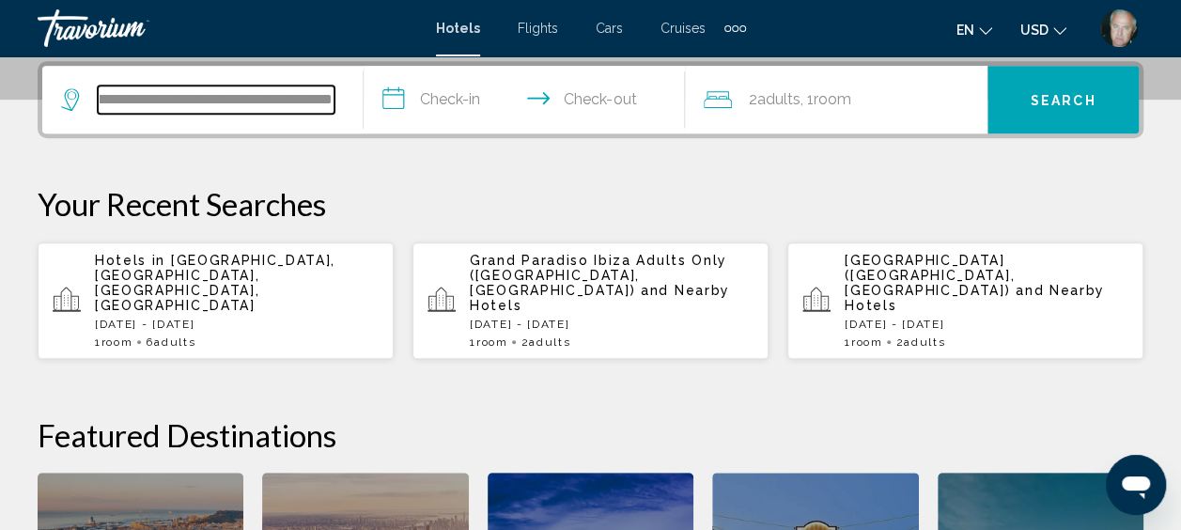
click at [158, 102] on input "**********" at bounding box center [216, 99] width 237 height 28
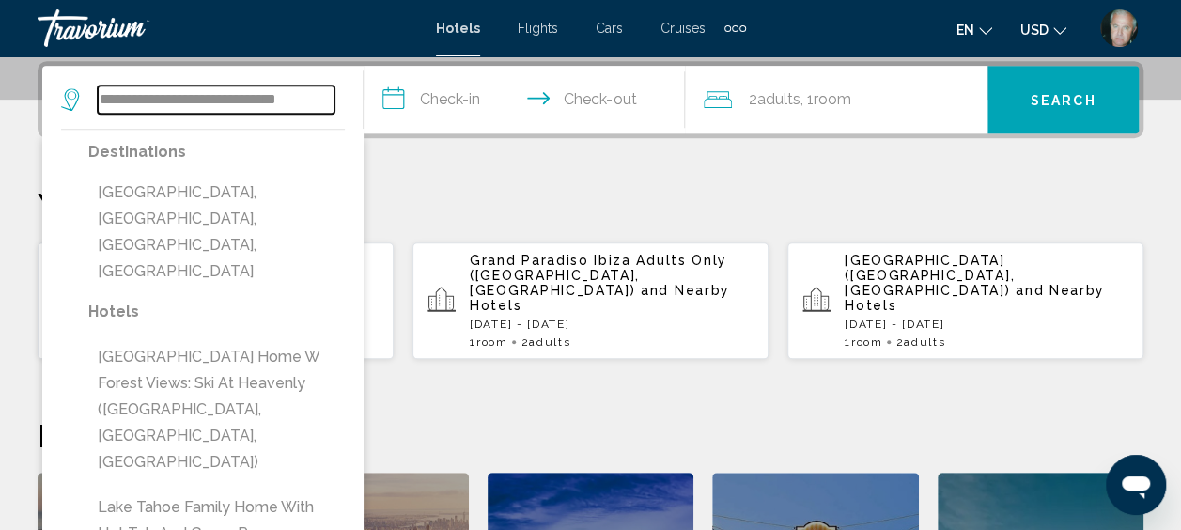
scroll to position [0, 0]
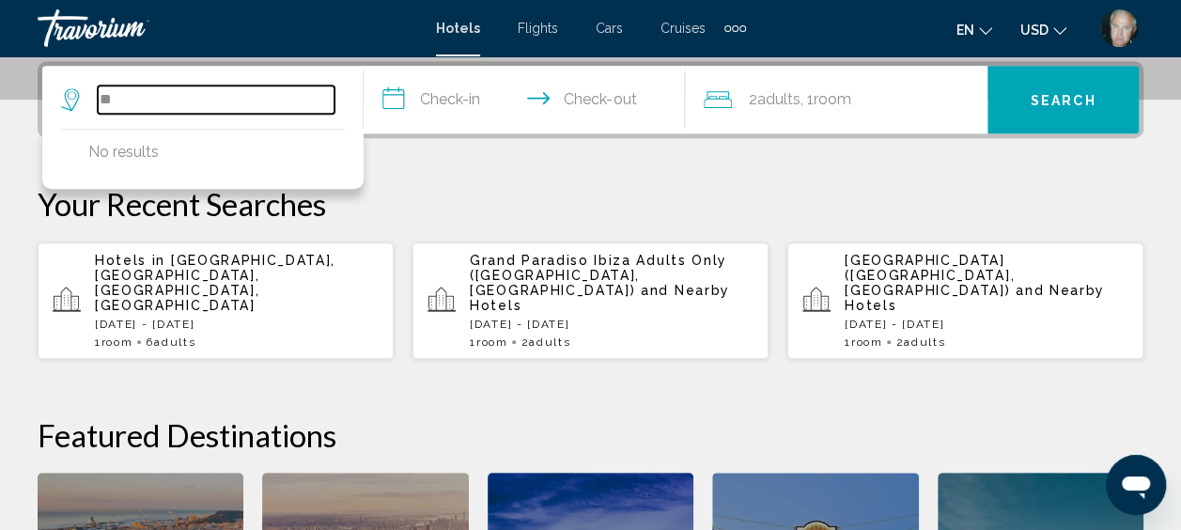
type input "*"
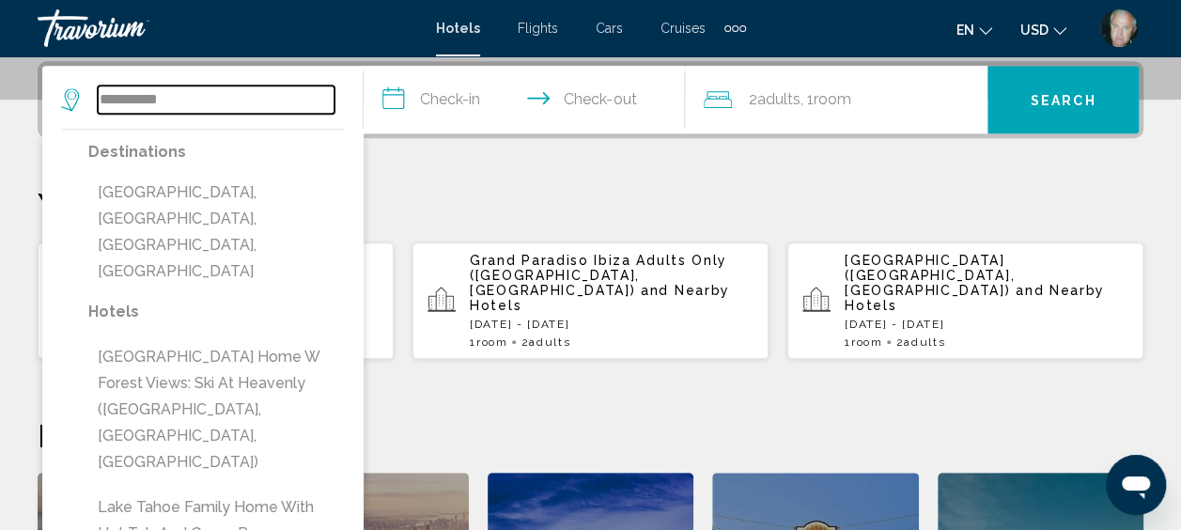
click at [185, 103] on input "**********" at bounding box center [216, 99] width 237 height 28
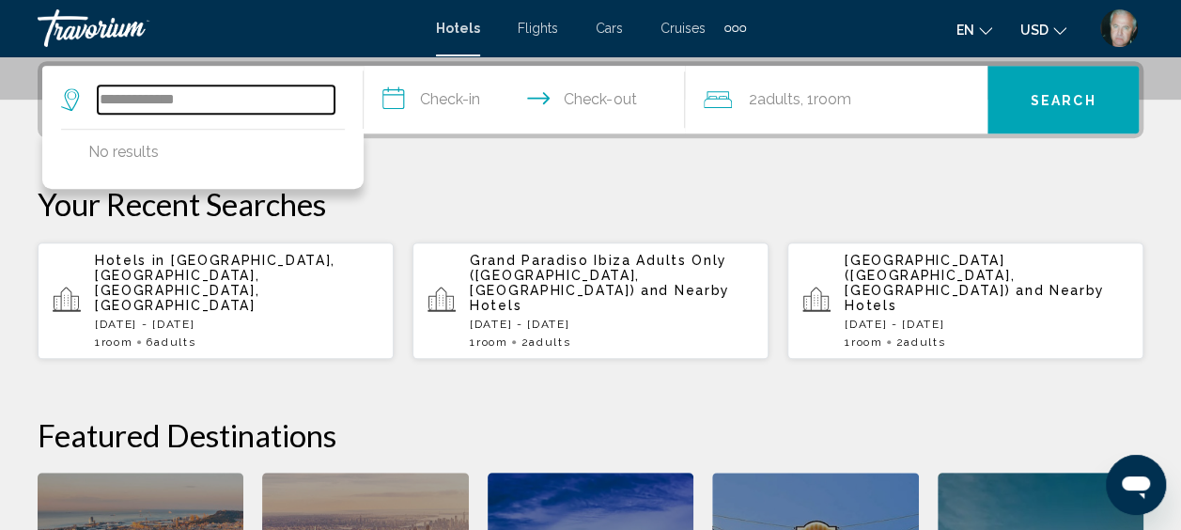
click at [98, 98] on input "**********" at bounding box center [216, 99] width 237 height 28
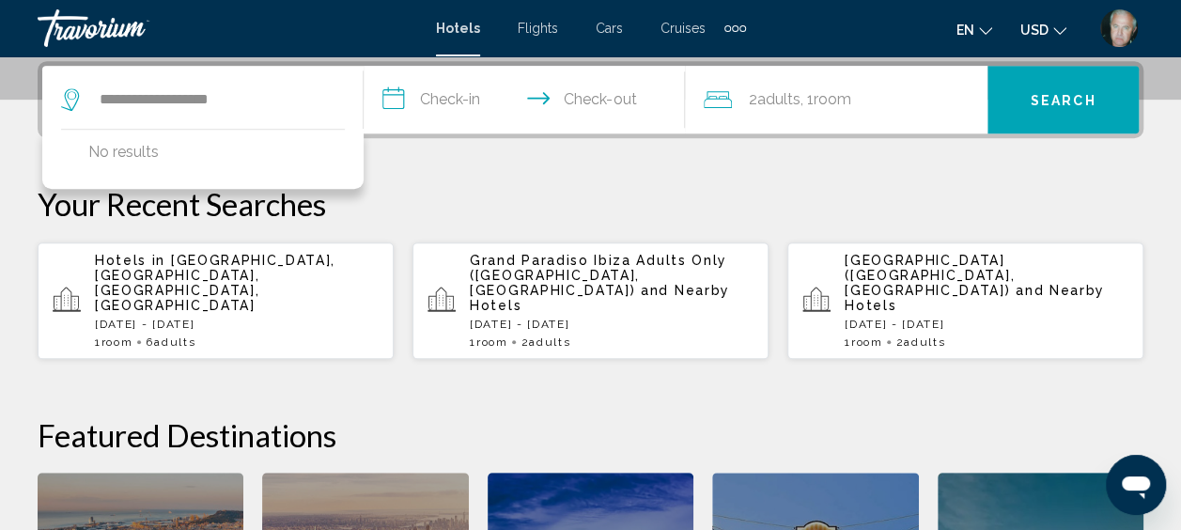
drag, startPoint x: 133, startPoint y: 99, endPoint x: 302, endPoint y: 57, distance: 174.0
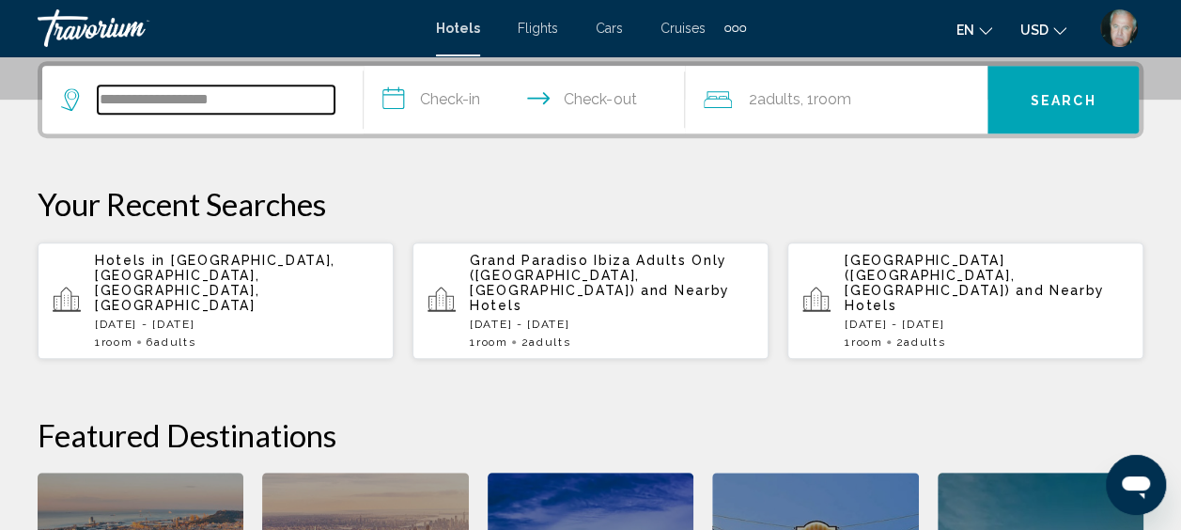
click at [145, 103] on input "**********" at bounding box center [216, 99] width 237 height 28
drag, startPoint x: 443, startPoint y: 170, endPoint x: 219, endPoint y: 96, distance: 236.4
click at [219, 96] on input "**********" at bounding box center [216, 99] width 237 height 28
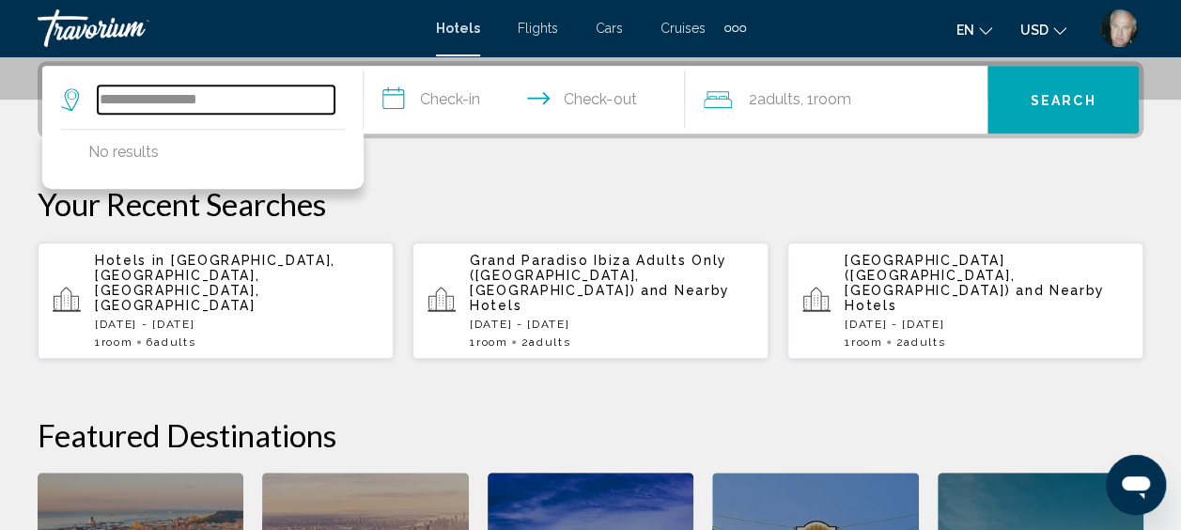
type input "**********"
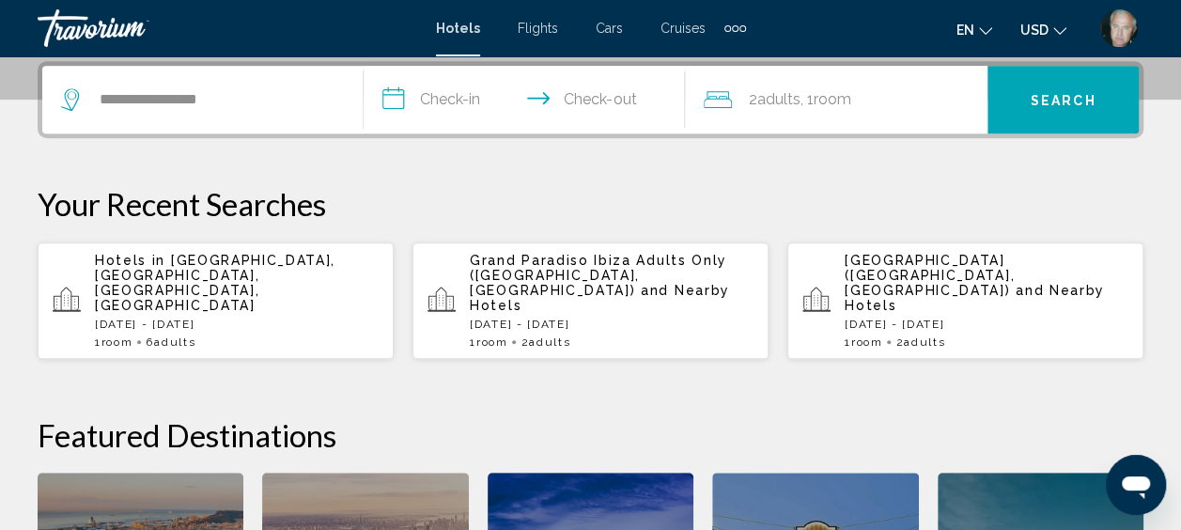
click at [1129, 34] on img "User Menu" at bounding box center [1119, 28] width 38 height 38
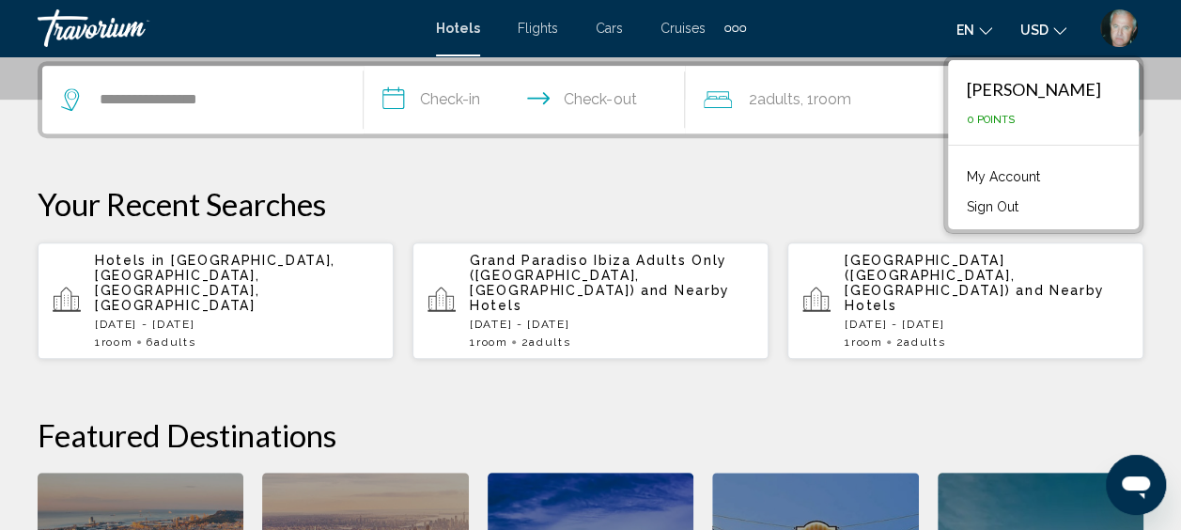
click at [995, 171] on link "My Account" at bounding box center [1003, 176] width 92 height 24
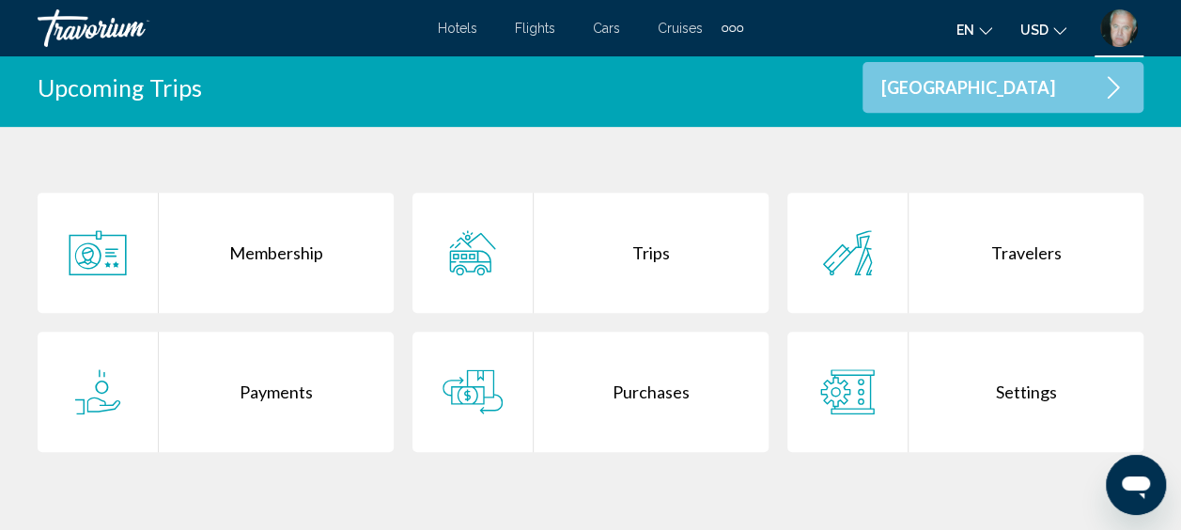
scroll to position [376, 0]
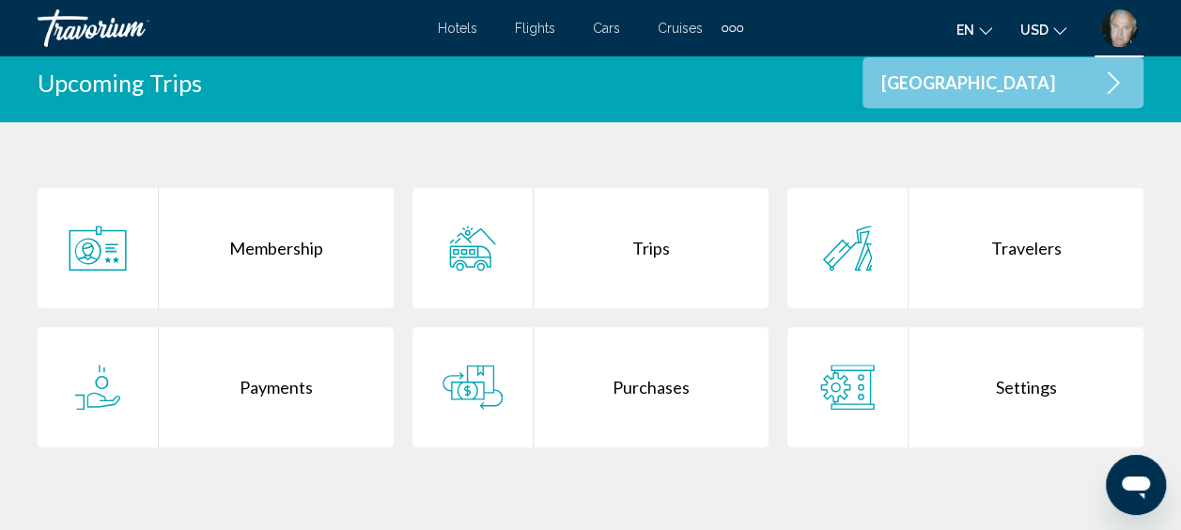
click at [657, 250] on div "Trips" at bounding box center [650, 248] width 235 height 120
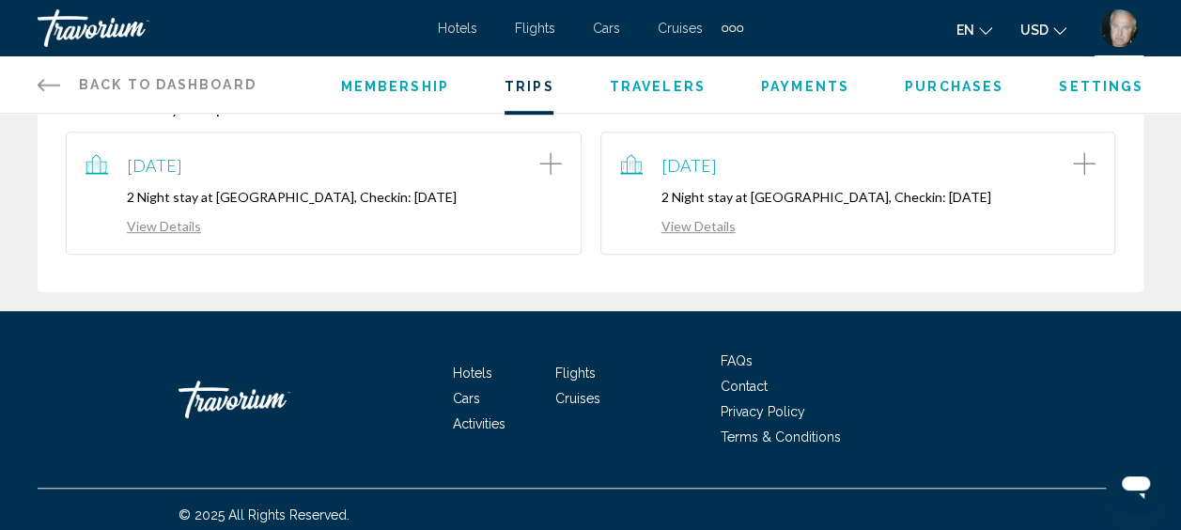
scroll to position [413, 0]
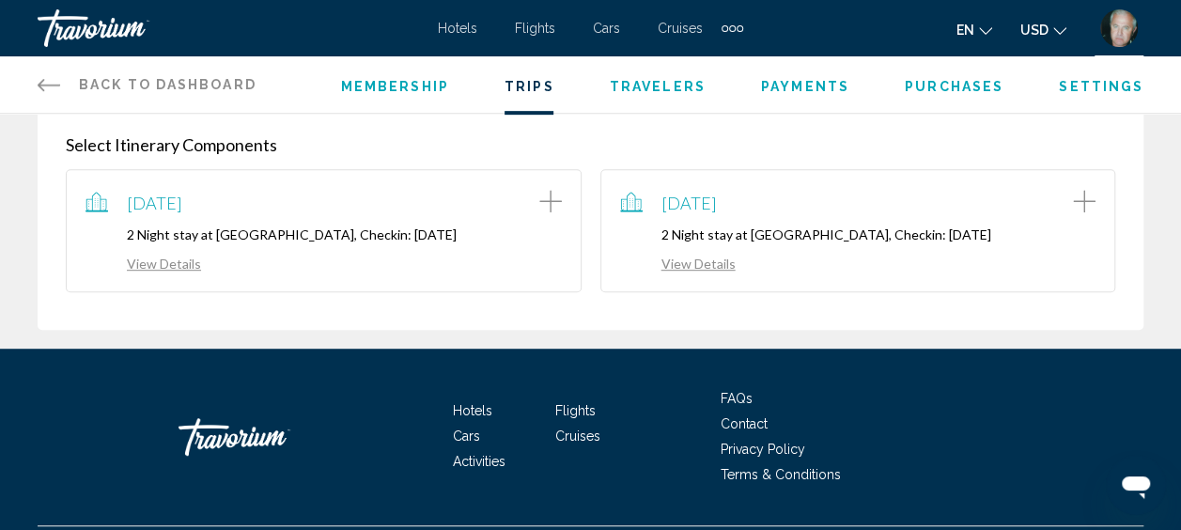
click at [699, 265] on link "View Details" at bounding box center [678, 263] width 116 height 16
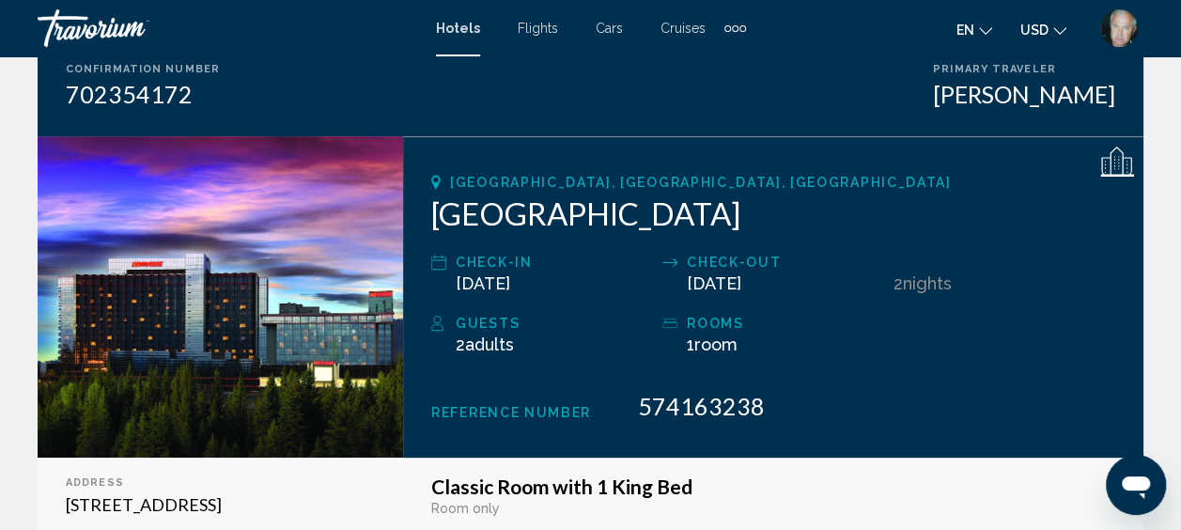
scroll to position [38, 0]
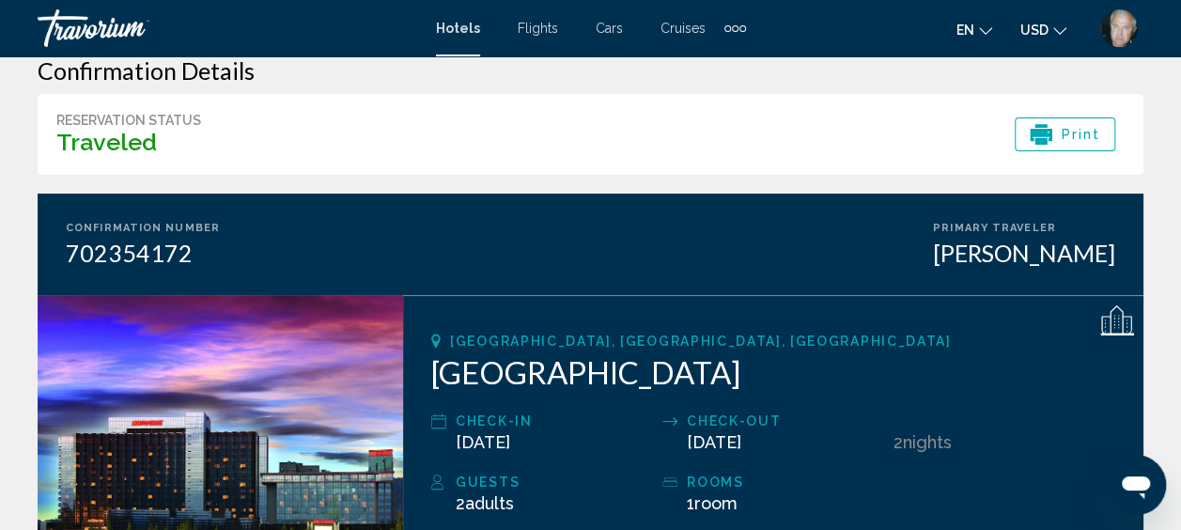
click at [619, 370] on h2 "Harveys Lake Tahoe Resort & Casino" at bounding box center [773, 372] width 684 height 38
drag, startPoint x: 619, startPoint y: 370, endPoint x: 843, endPoint y: 306, distance: 232.5
click at [843, 306] on div "South Lake Tahoe, NV, United States Harveys Lake Tahoe Resort & Casino Check-in…" at bounding box center [773, 455] width 740 height 321
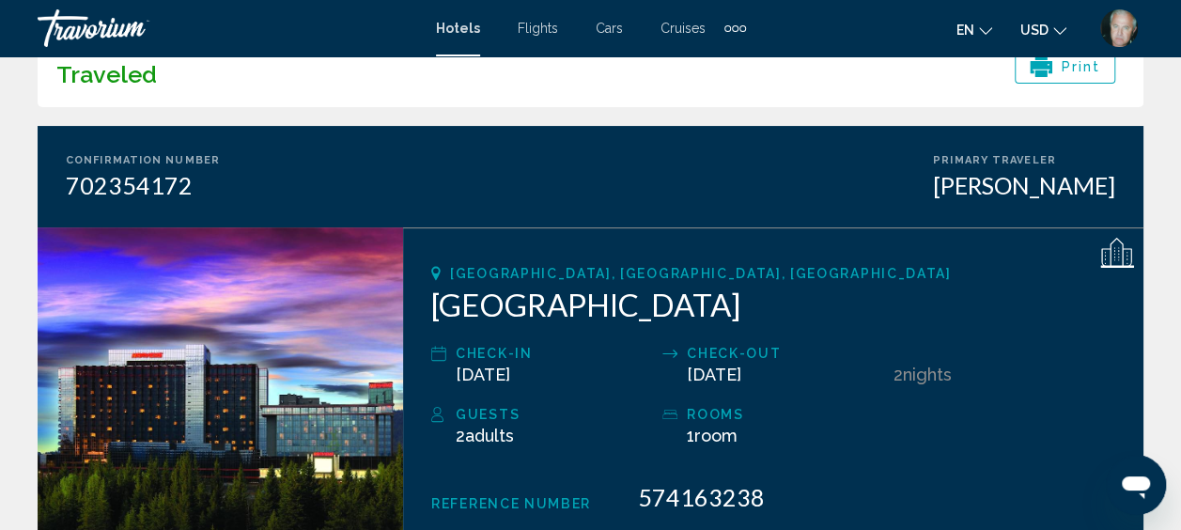
scroll to position [113, 0]
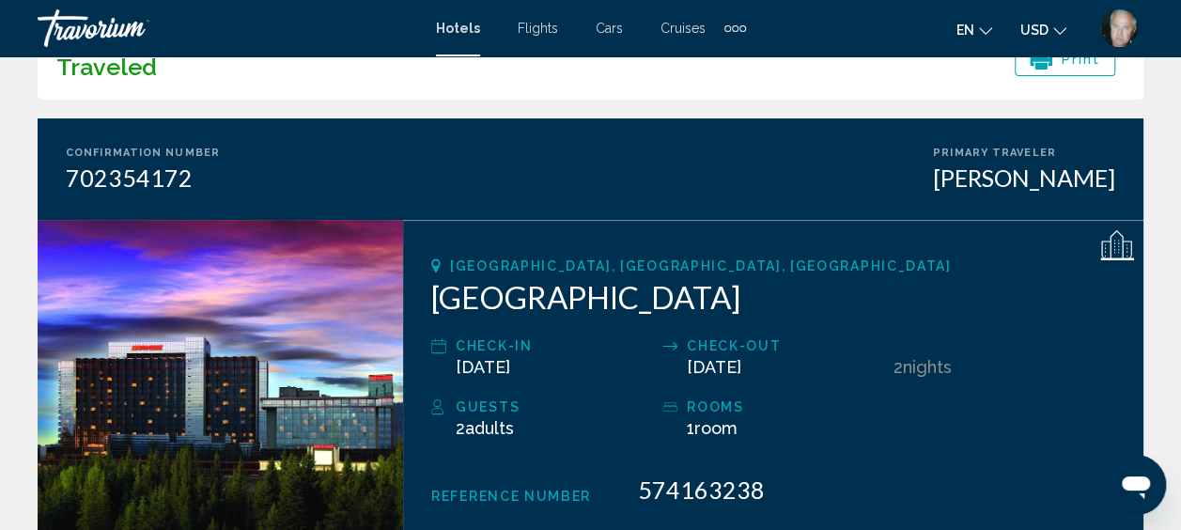
click at [434, 295] on h2 "Harveys Lake Tahoe Resort & Casino" at bounding box center [773, 297] width 684 height 38
drag, startPoint x: 435, startPoint y: 296, endPoint x: 922, endPoint y: 312, distance: 487.7
click at [922, 312] on h2 "Harveys Lake Tahoe Resort & Casino" at bounding box center [773, 297] width 684 height 38
drag, startPoint x: 922, startPoint y: 312, endPoint x: 877, endPoint y: 305, distance: 45.6
copy h2 "Harveys Lake Tahoe Resort & Casino"
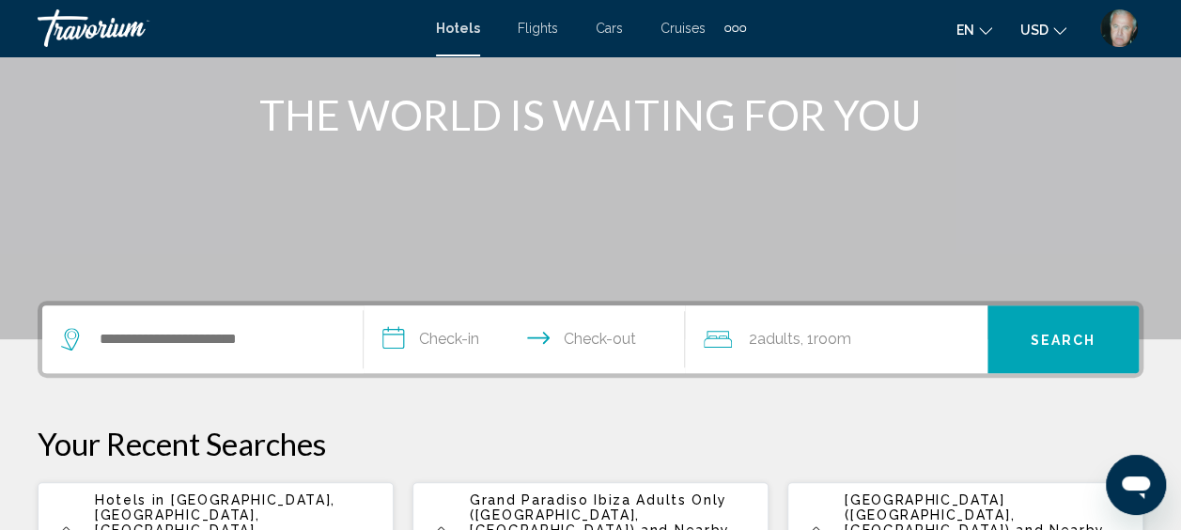
scroll to position [263, 0]
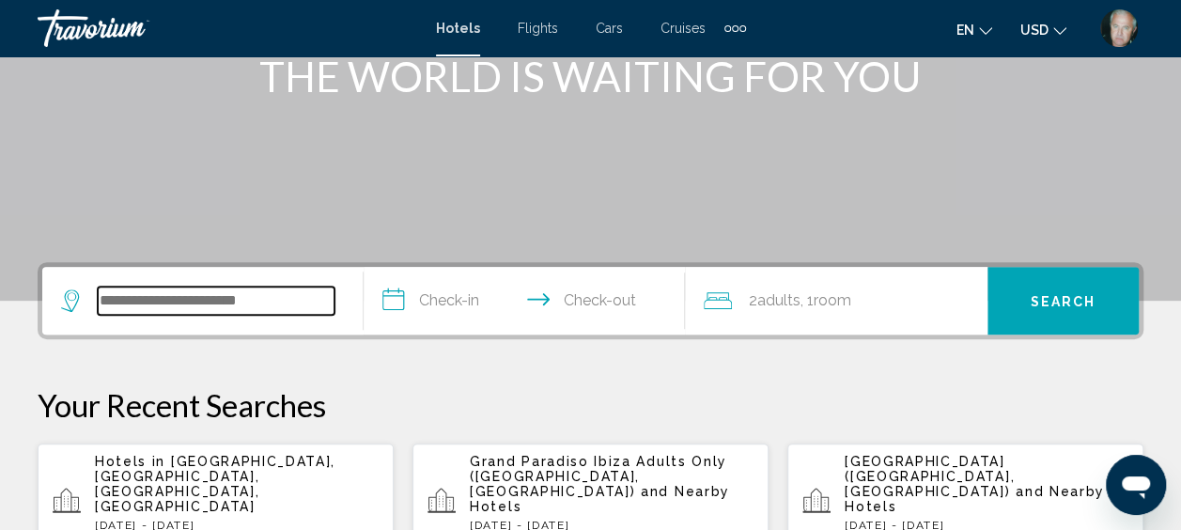
click at [134, 296] on input "Search widget" at bounding box center [216, 300] width 237 height 28
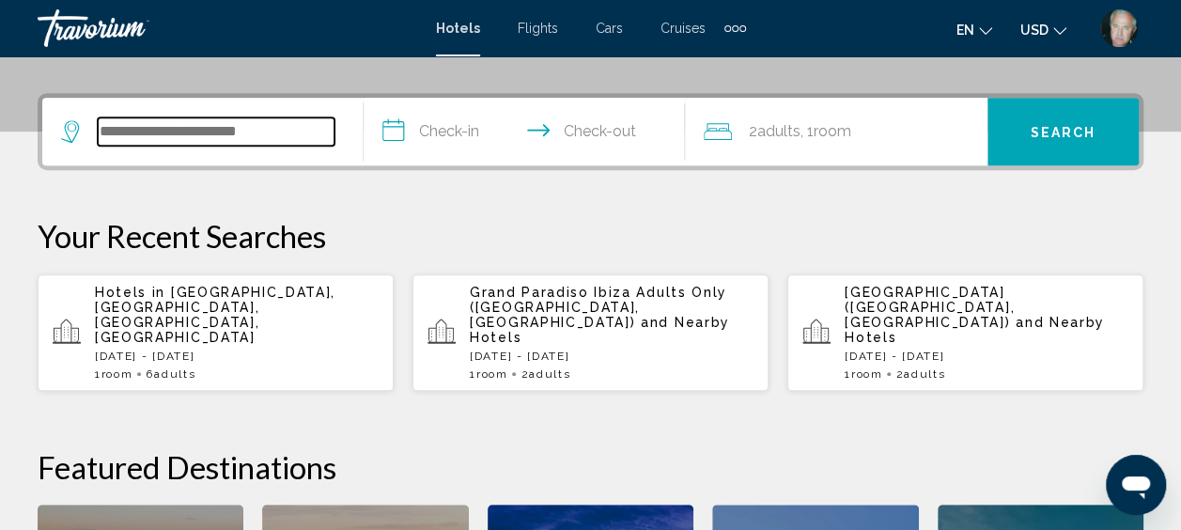
scroll to position [464, 0]
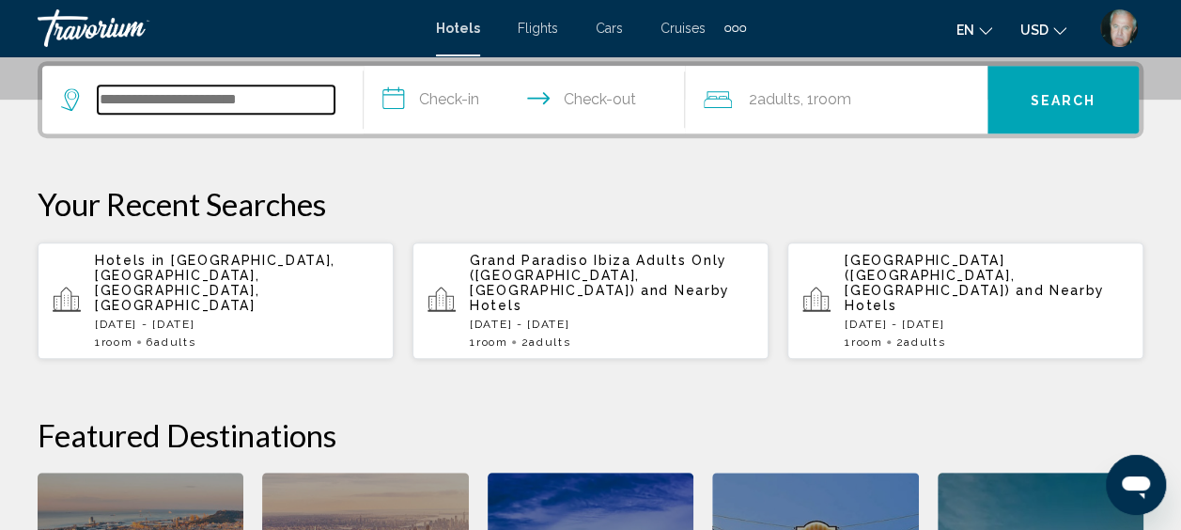
paste input "**********"
type input "**********"
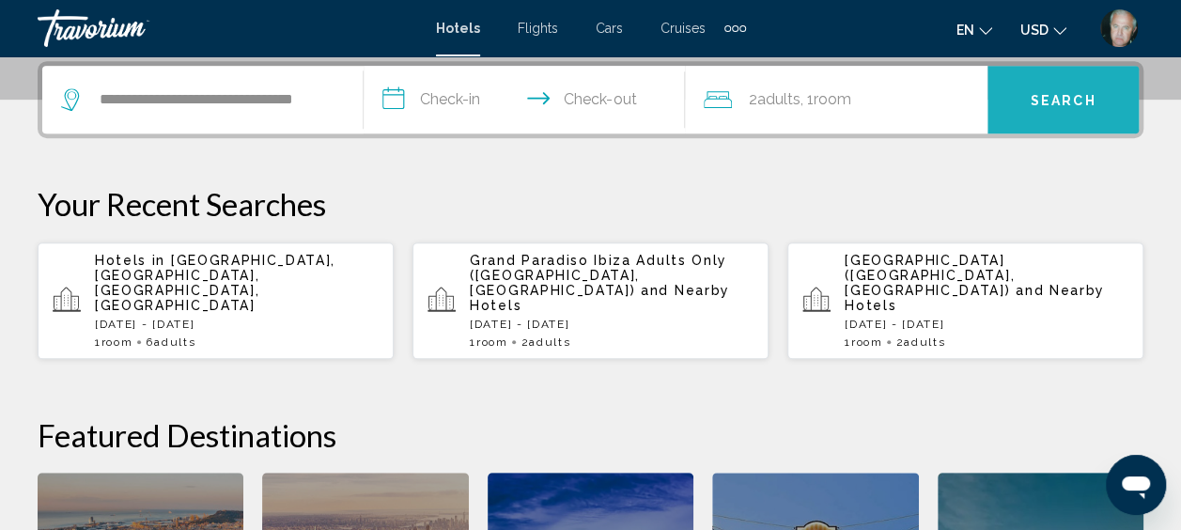
scroll to position [0, 0]
click at [1065, 93] on span "Search" at bounding box center [1063, 100] width 66 height 15
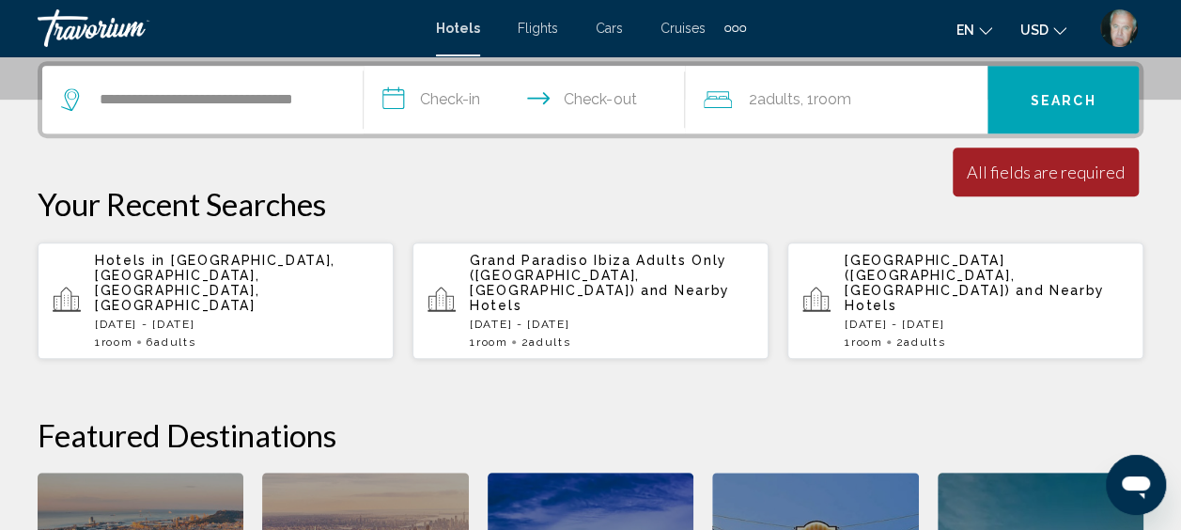
click at [456, 94] on input "**********" at bounding box center [527, 102] width 329 height 73
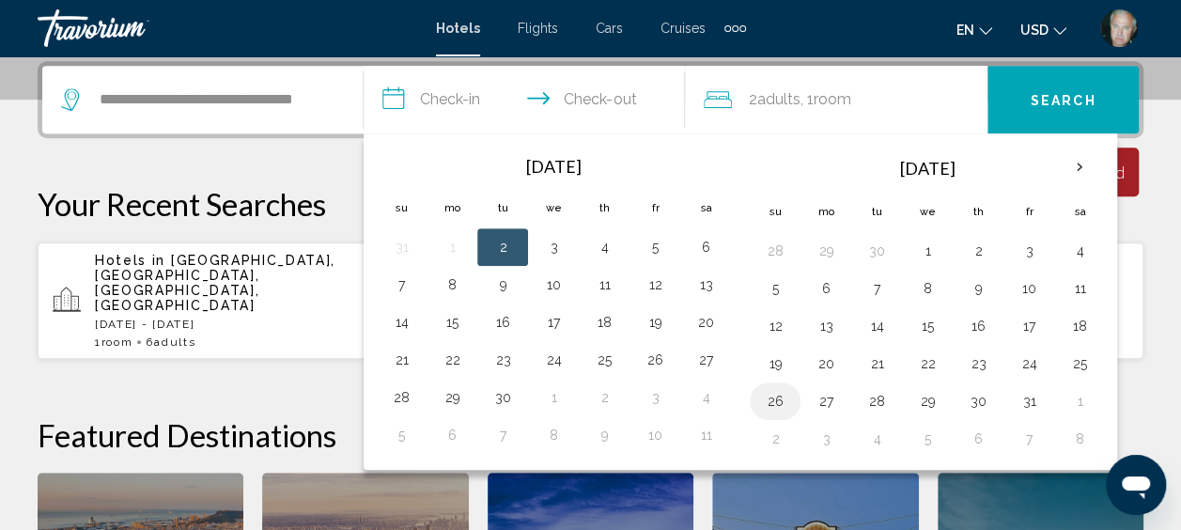
click at [763, 396] on button "26" at bounding box center [775, 401] width 30 height 26
click at [823, 395] on button "27" at bounding box center [826, 401] width 30 height 26
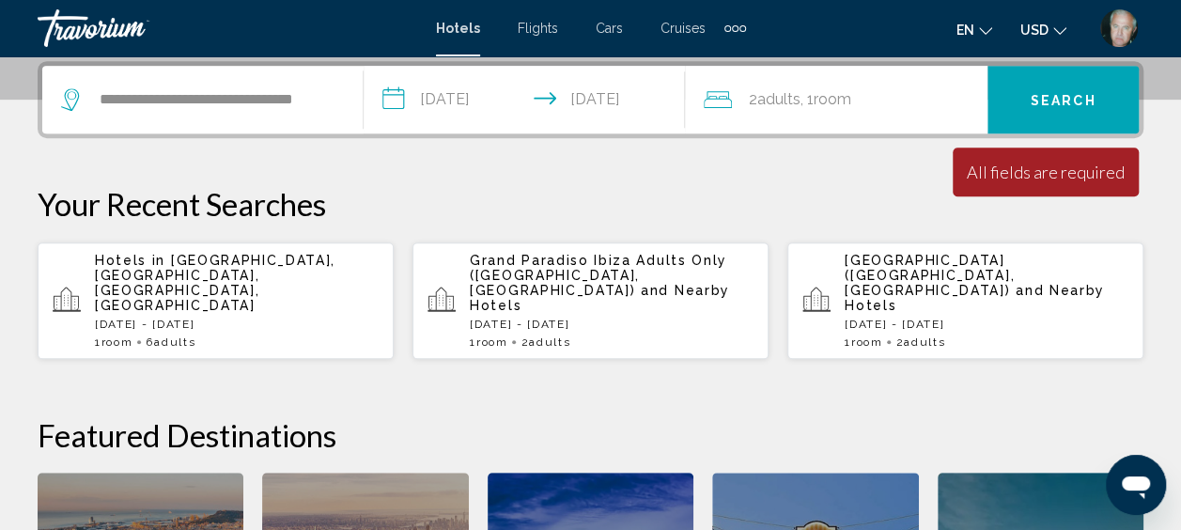
click at [624, 94] on input "**********" at bounding box center [527, 102] width 329 height 73
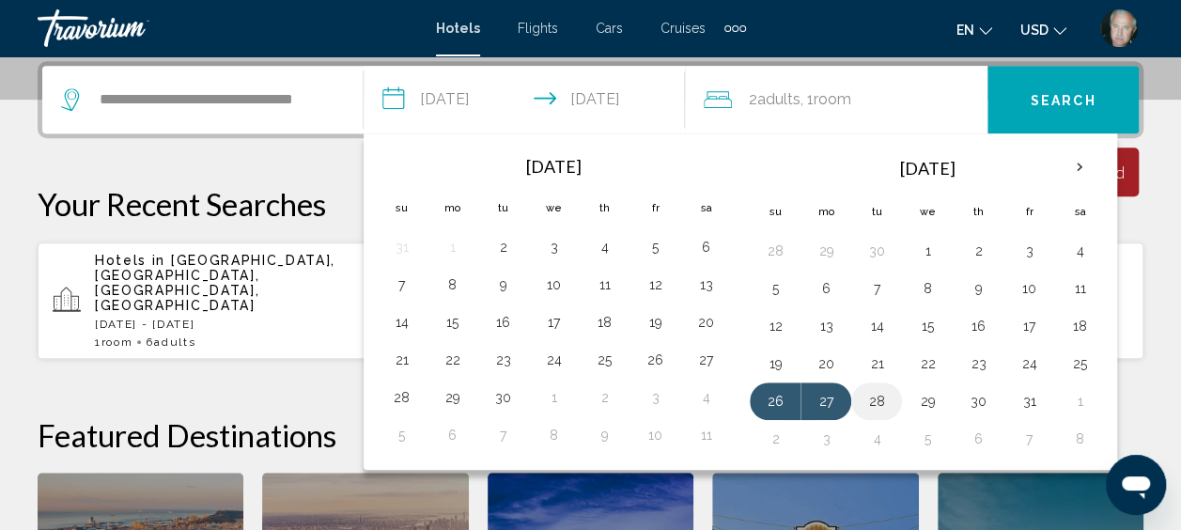
click at [873, 393] on button "28" at bounding box center [876, 401] width 30 height 26
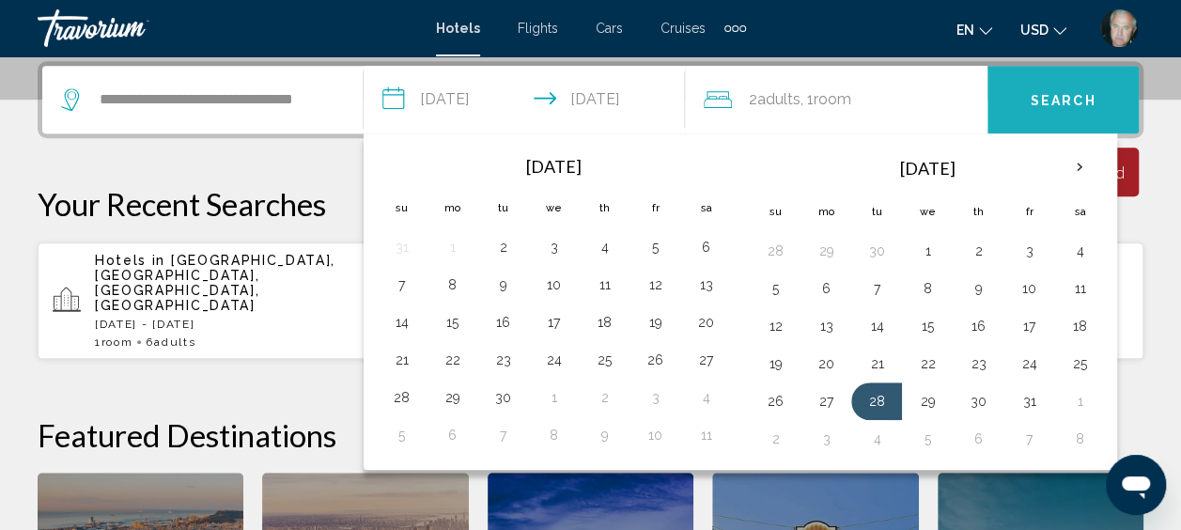
click at [1052, 106] on span "Search" at bounding box center [1063, 100] width 66 height 15
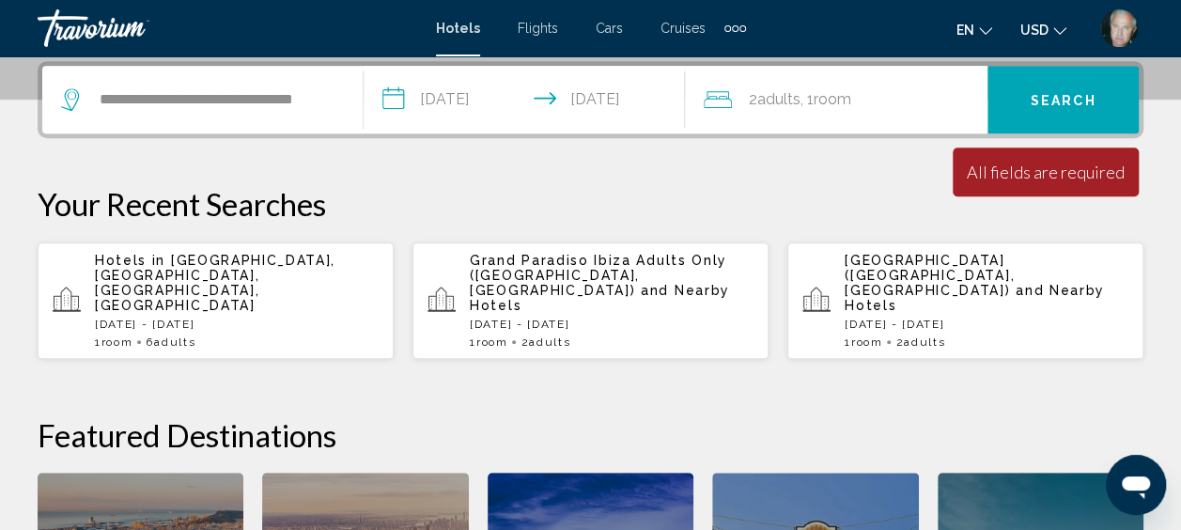
click at [618, 105] on input "**********" at bounding box center [527, 102] width 329 height 73
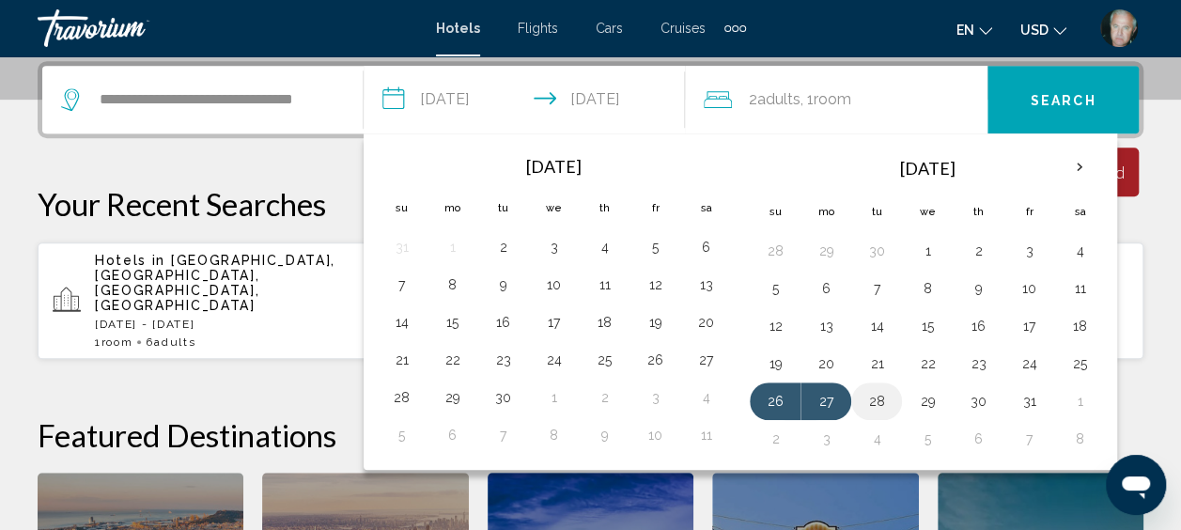
click at [873, 394] on button "28" at bounding box center [876, 401] width 30 height 26
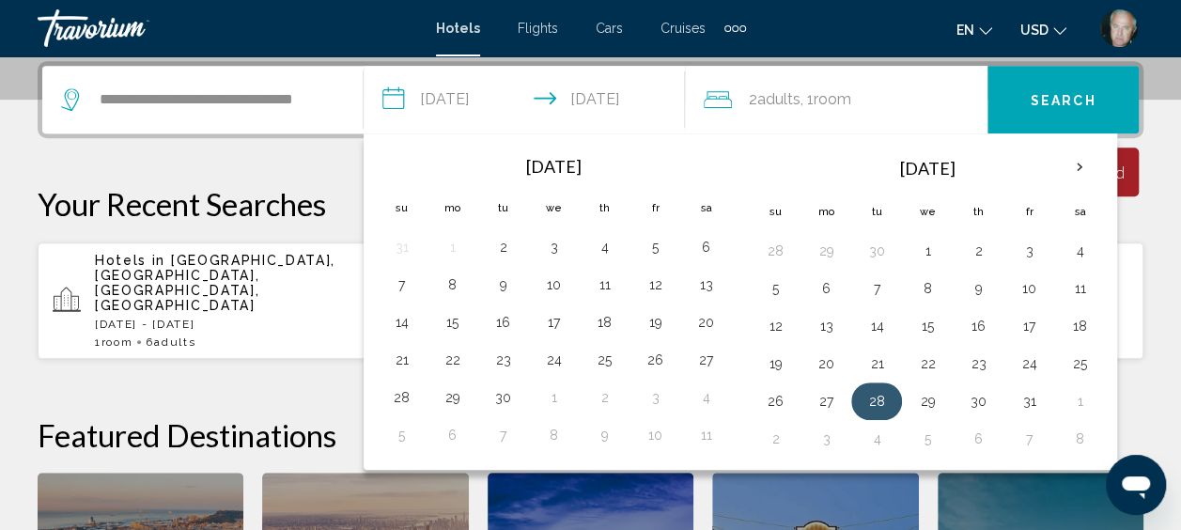
click at [873, 394] on button "28" at bounding box center [876, 401] width 30 height 26
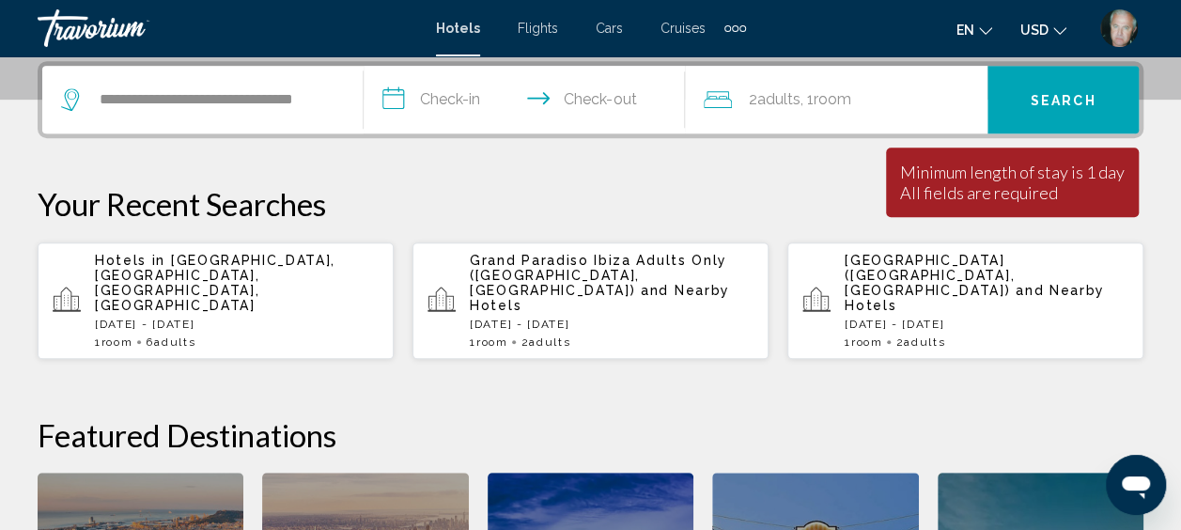
click at [460, 100] on input "**********" at bounding box center [527, 102] width 329 height 73
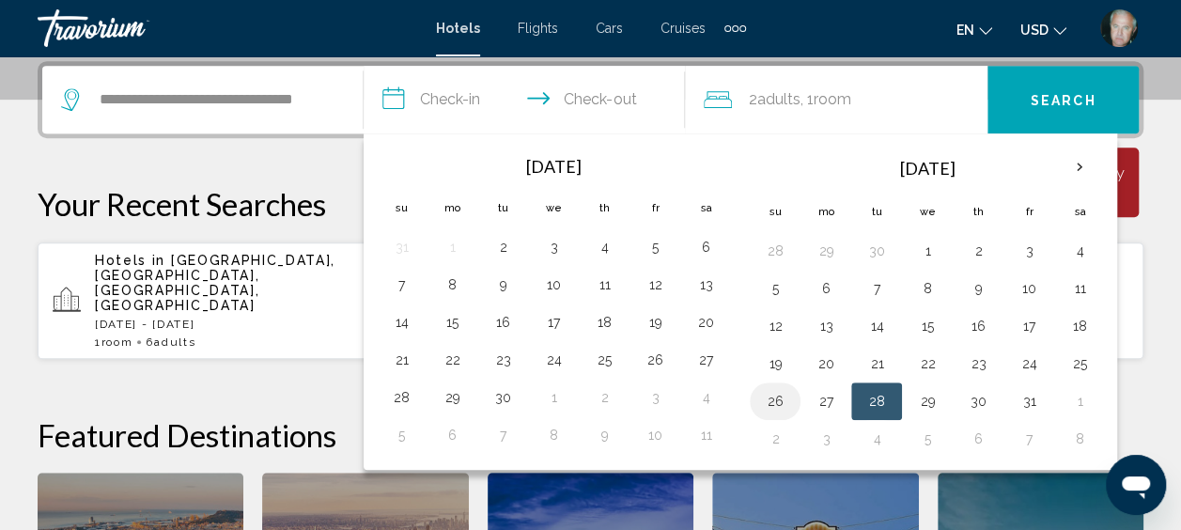
click at [763, 394] on button "26" at bounding box center [775, 401] width 30 height 26
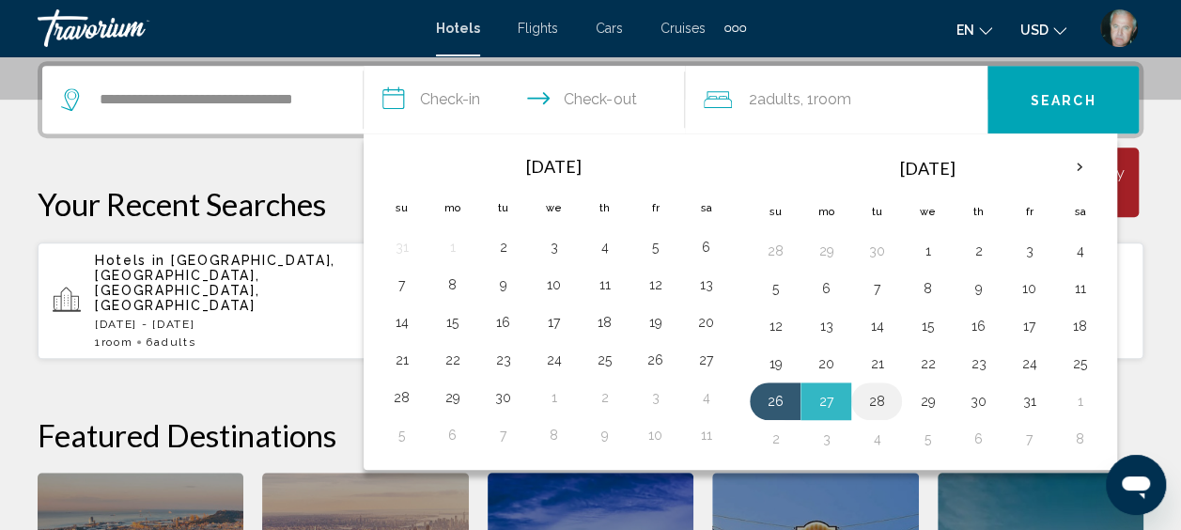
click at [879, 398] on button "28" at bounding box center [876, 401] width 30 height 26
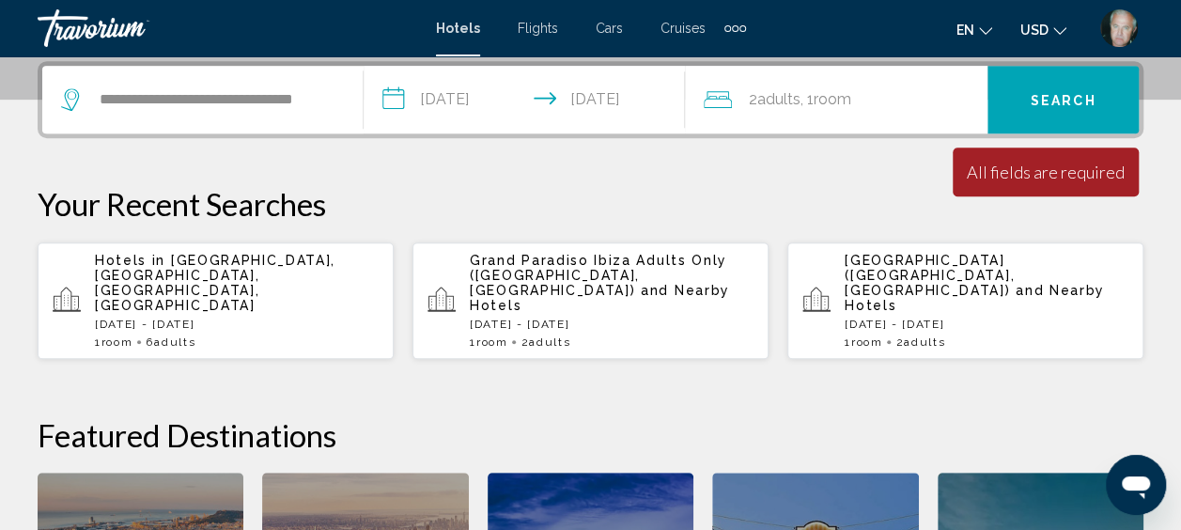
click at [639, 107] on input "**********" at bounding box center [527, 102] width 329 height 73
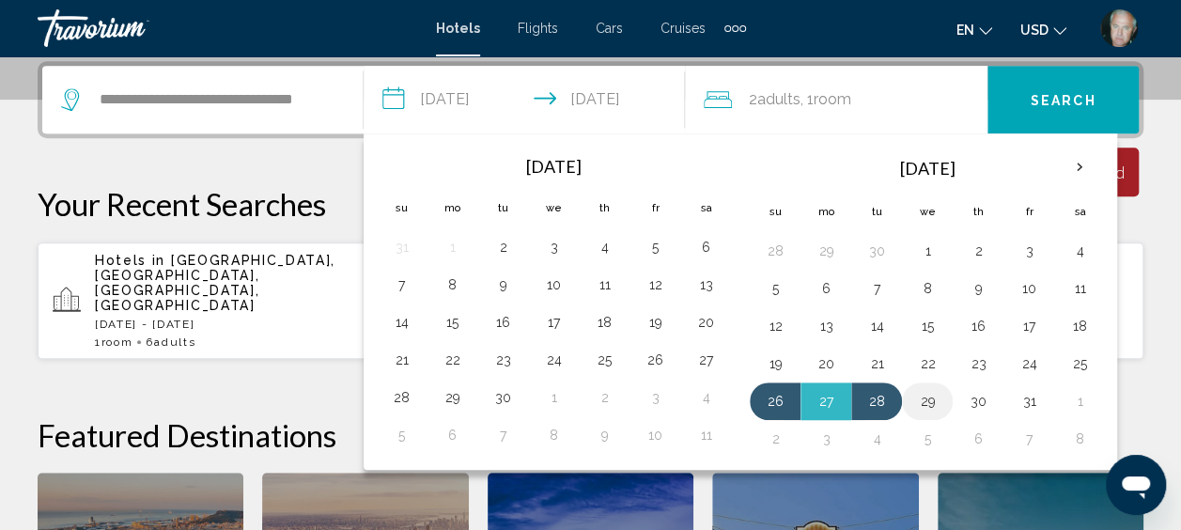
click at [926, 397] on button "29" at bounding box center [927, 401] width 30 height 26
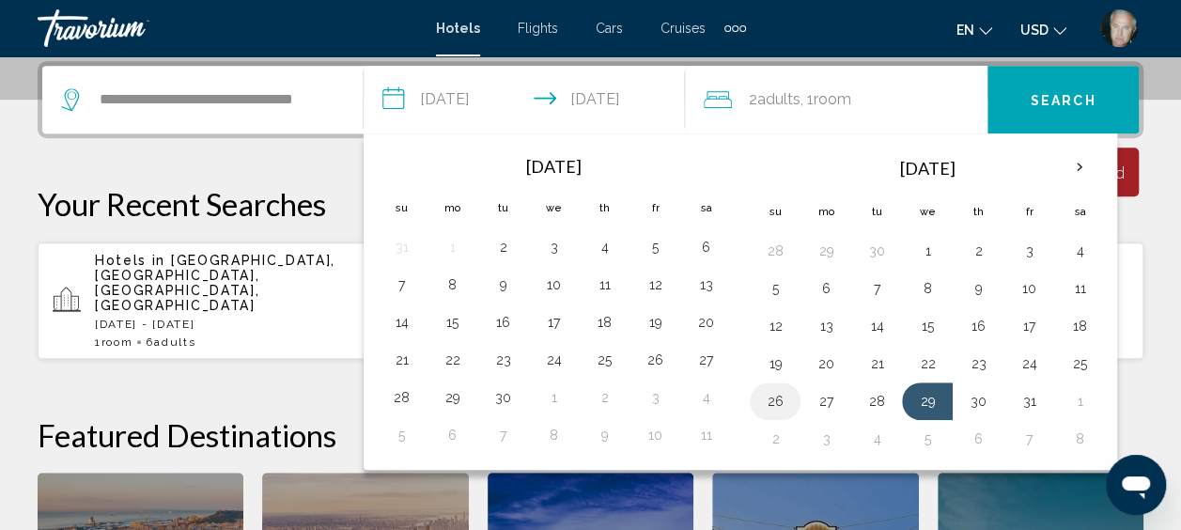
click at [770, 395] on button "26" at bounding box center [775, 401] width 30 height 26
type input "**********"
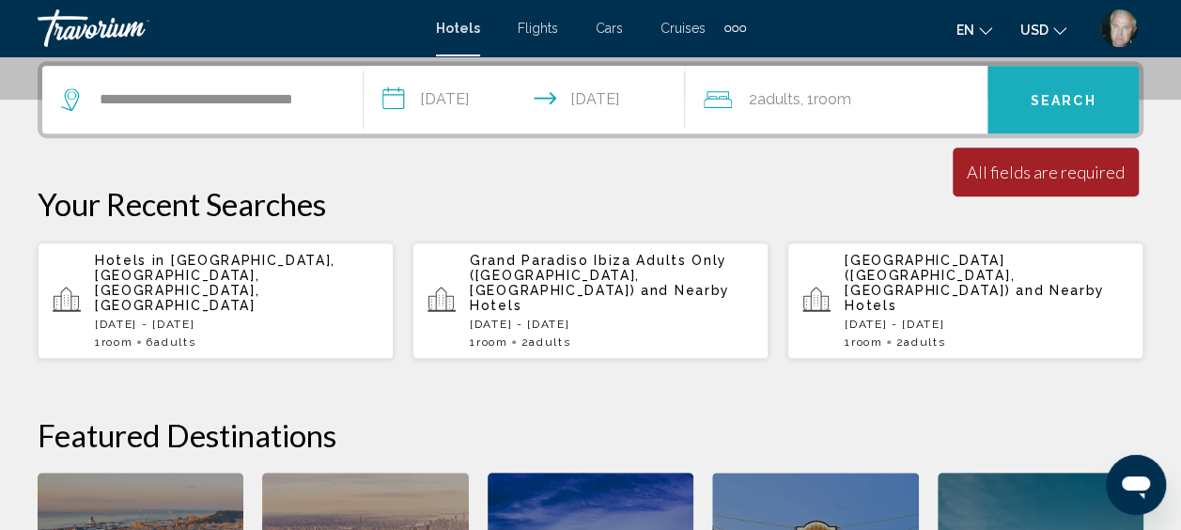
click at [1076, 93] on span "Search" at bounding box center [1063, 100] width 66 height 15
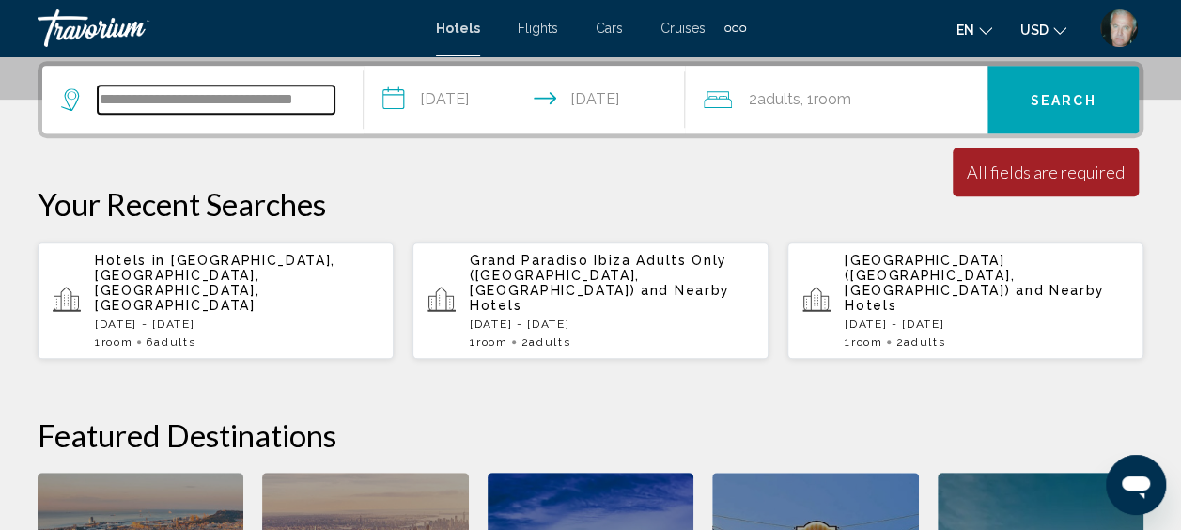
click at [227, 88] on input "**********" at bounding box center [216, 99] width 237 height 28
click at [219, 93] on input "**********" at bounding box center [216, 99] width 237 height 28
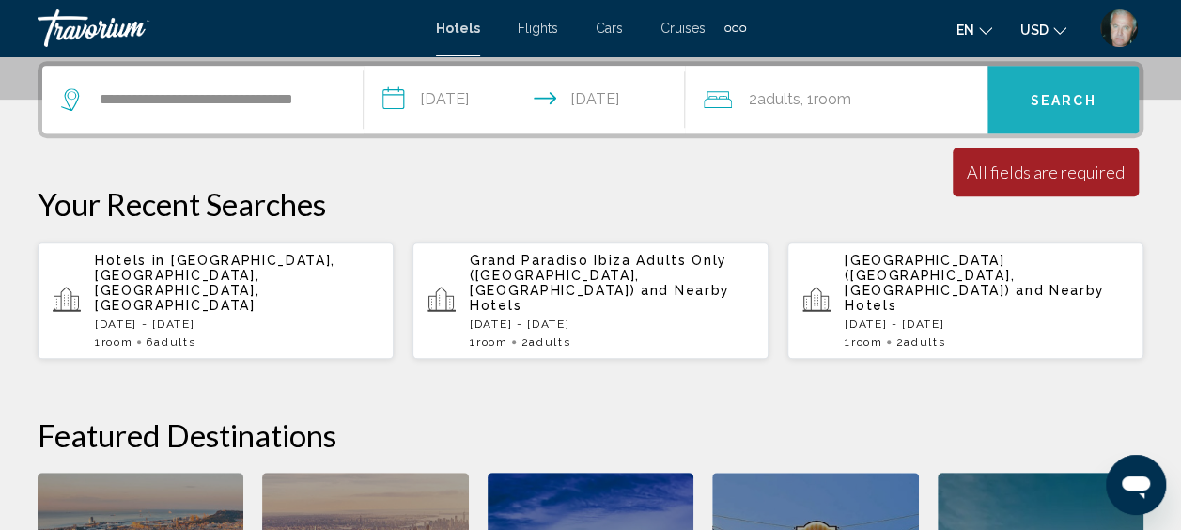
click at [1041, 103] on span "Search" at bounding box center [1063, 100] width 66 height 15
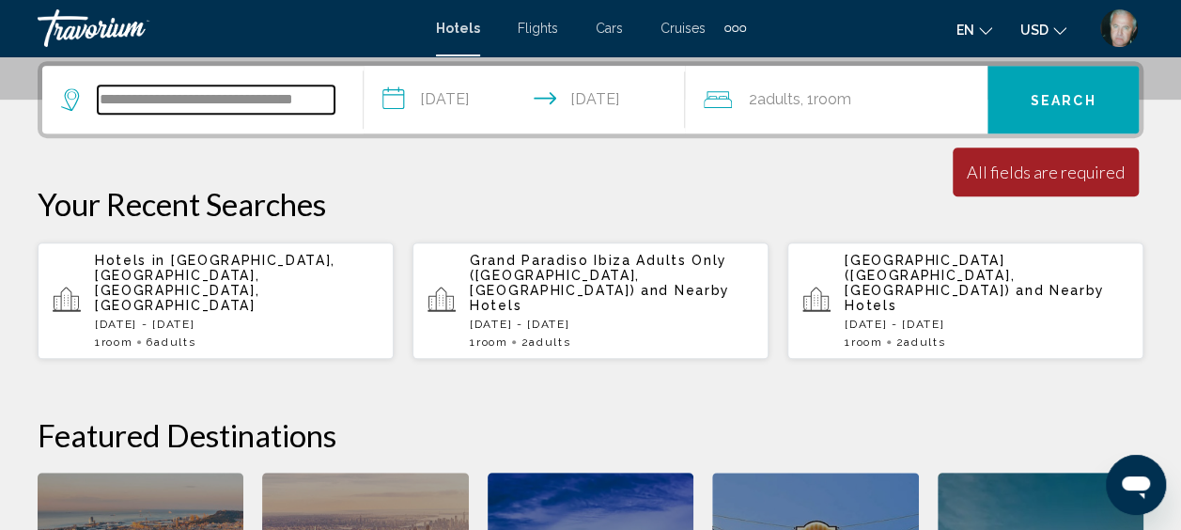
click at [321, 98] on input "**********" at bounding box center [216, 99] width 237 height 28
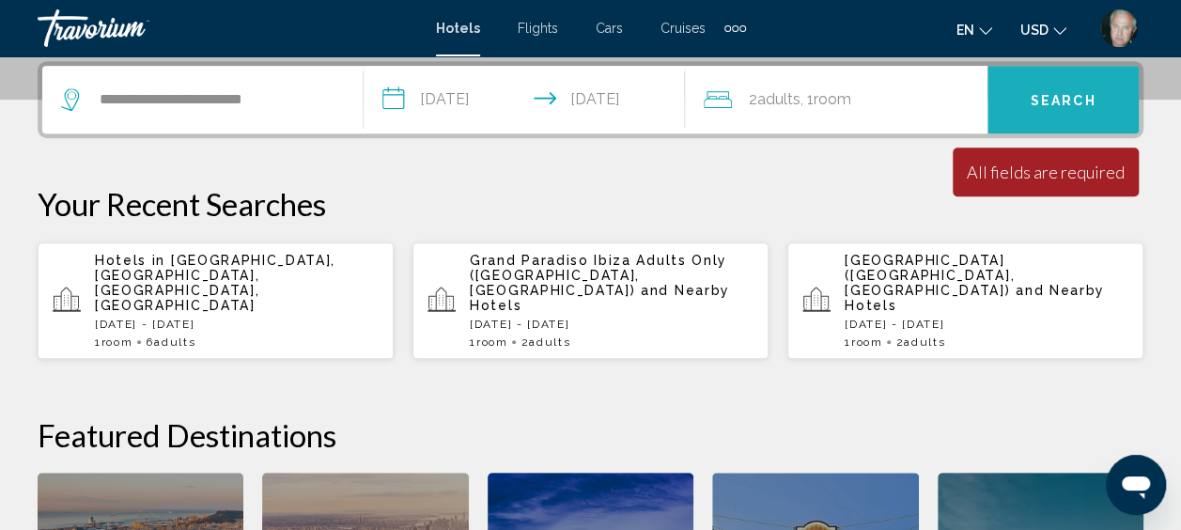
click at [1052, 100] on span "Search" at bounding box center [1063, 100] width 66 height 15
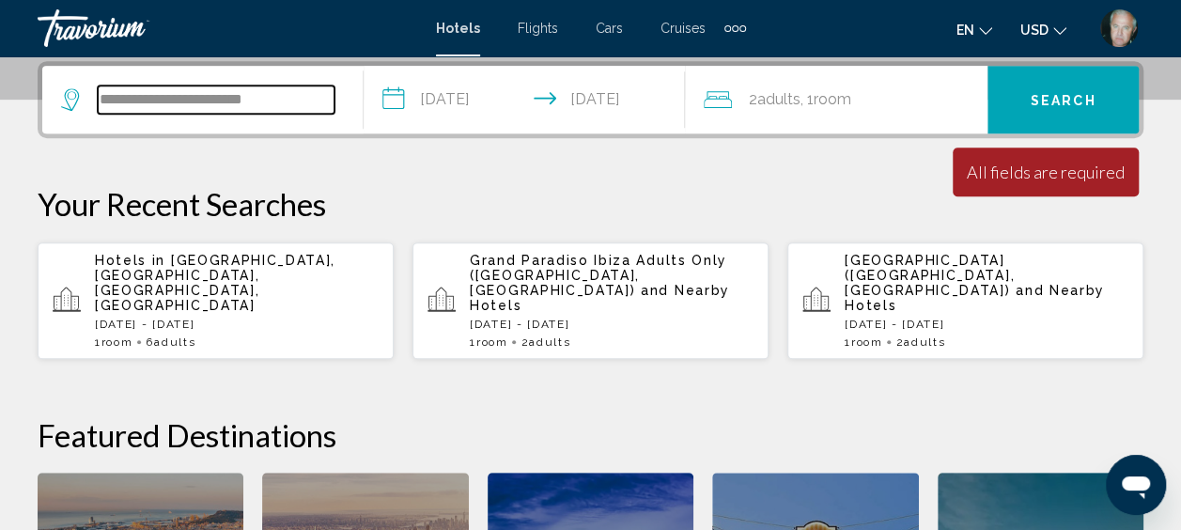
click at [151, 102] on input "**********" at bounding box center [216, 99] width 237 height 28
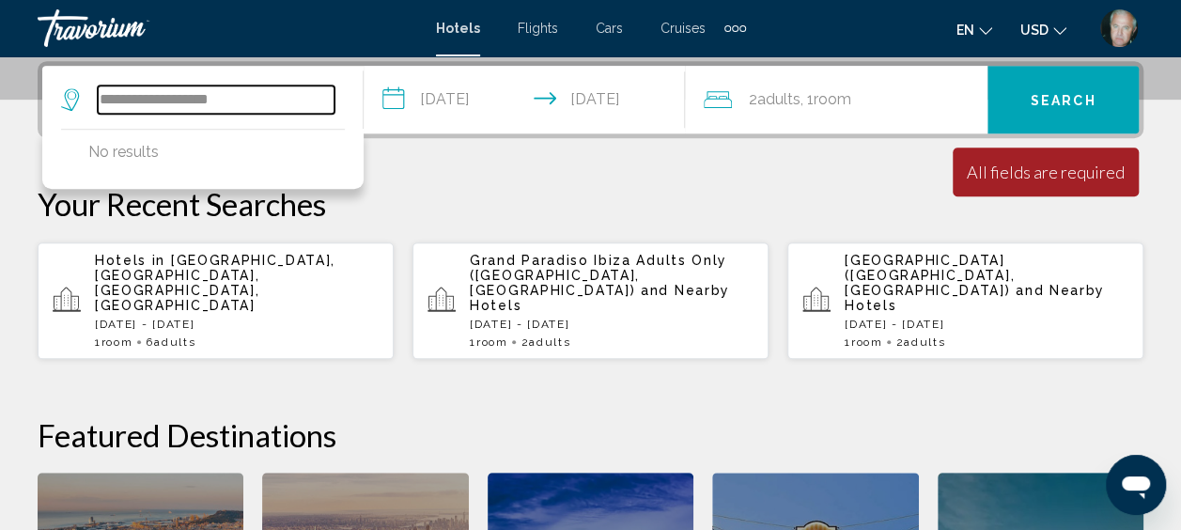
click at [250, 92] on input "**********" at bounding box center [216, 99] width 237 height 28
click at [116, 100] on input "**********" at bounding box center [216, 99] width 237 height 28
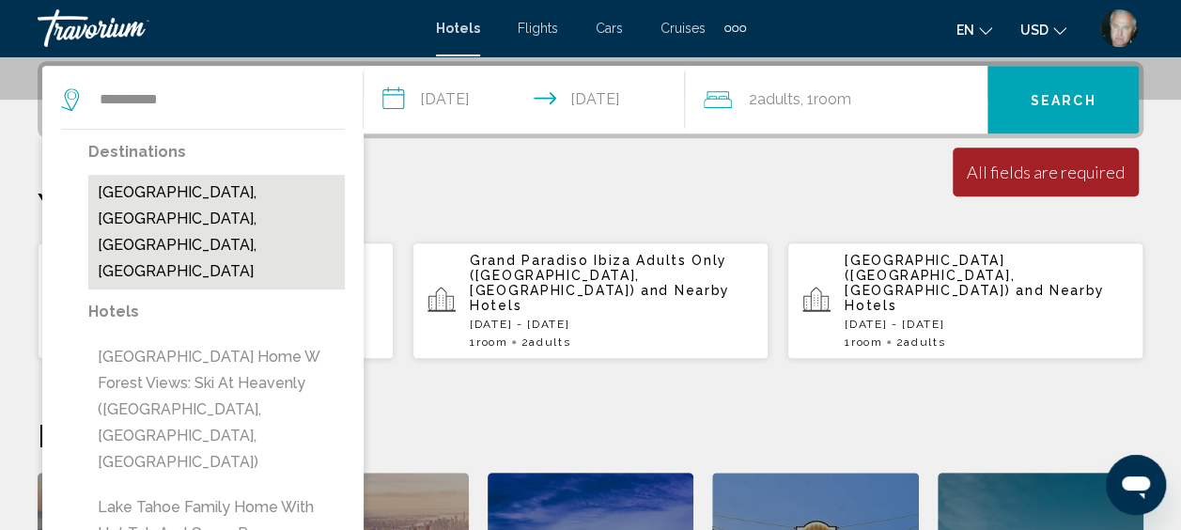
click at [154, 191] on button "[GEOGRAPHIC_DATA], [GEOGRAPHIC_DATA], [GEOGRAPHIC_DATA], [GEOGRAPHIC_DATA]" at bounding box center [216, 232] width 256 height 115
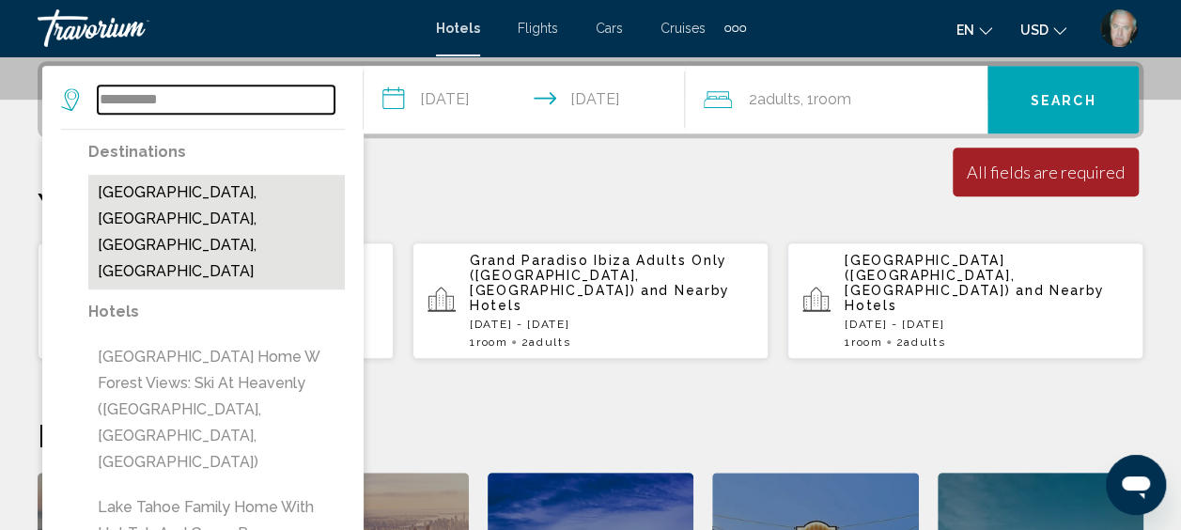
type input "**********"
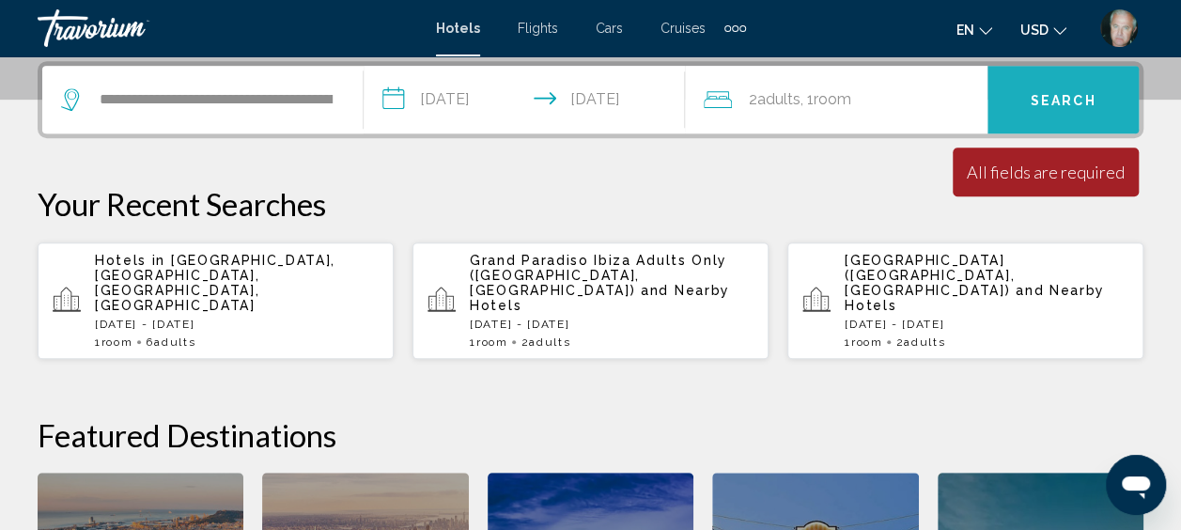
click at [1058, 91] on span "Search" at bounding box center [1063, 98] width 66 height 15
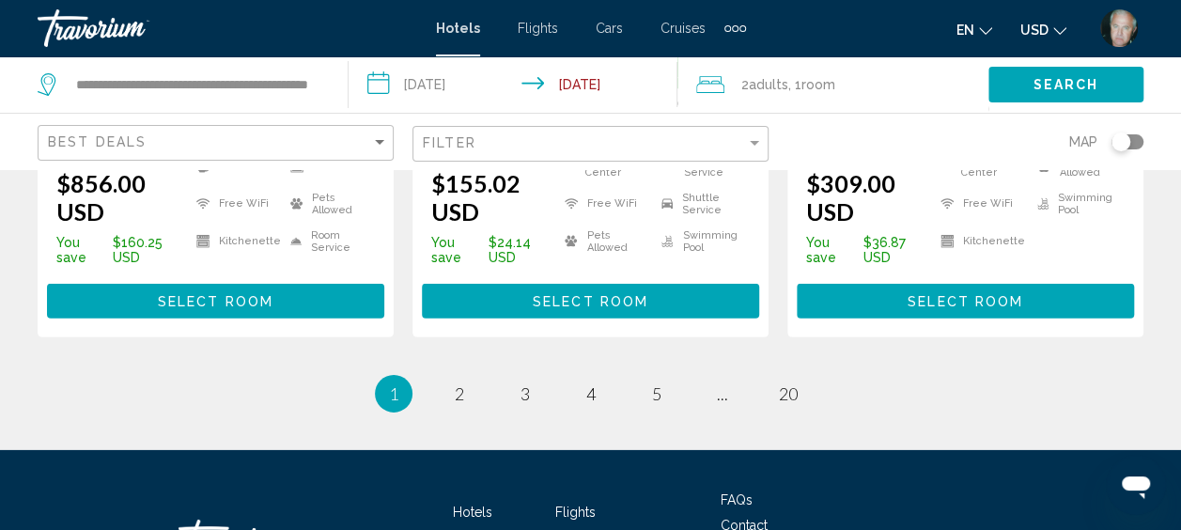
scroll to position [2743, 0]
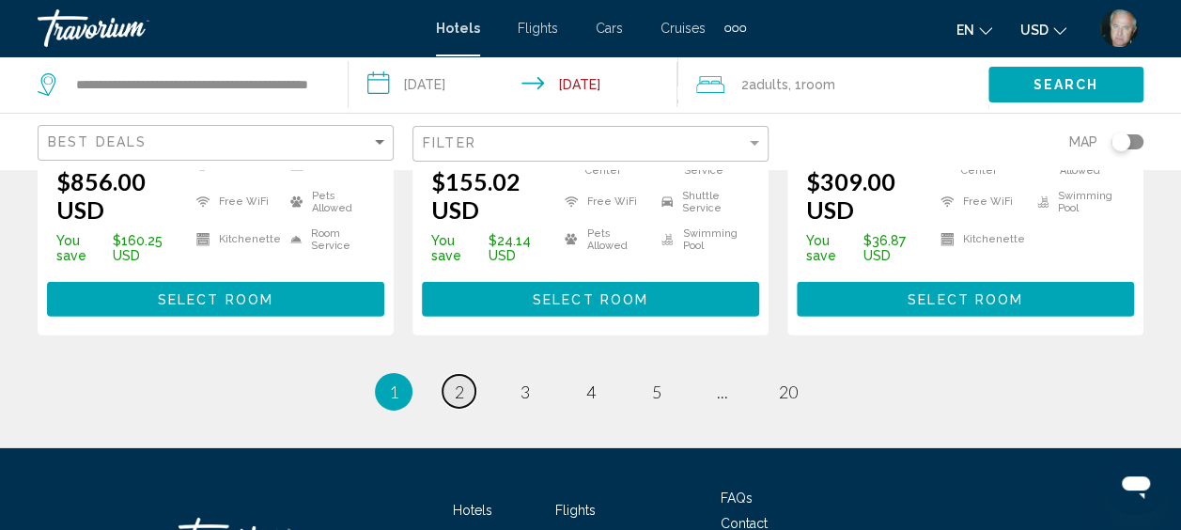
click at [455, 402] on span "2" at bounding box center [459, 391] width 9 height 21
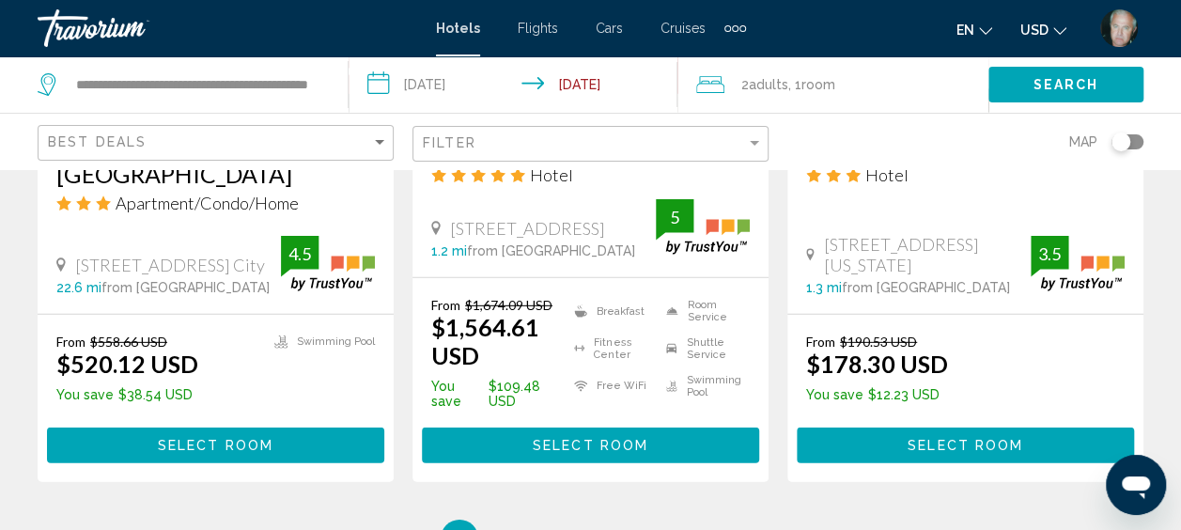
scroll to position [2667, 0]
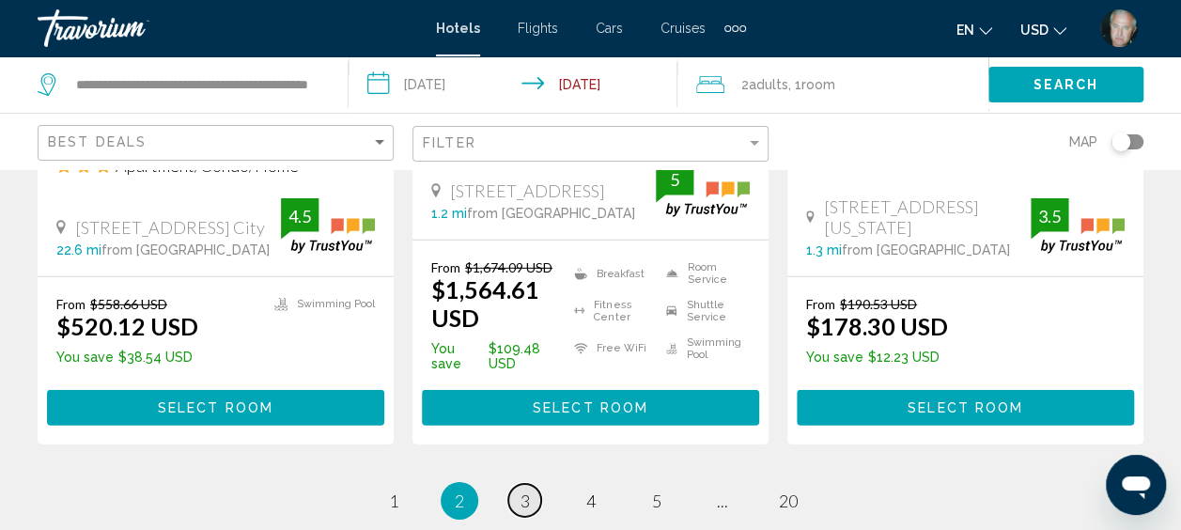
click at [518, 484] on link "page 3" at bounding box center [524, 500] width 33 height 33
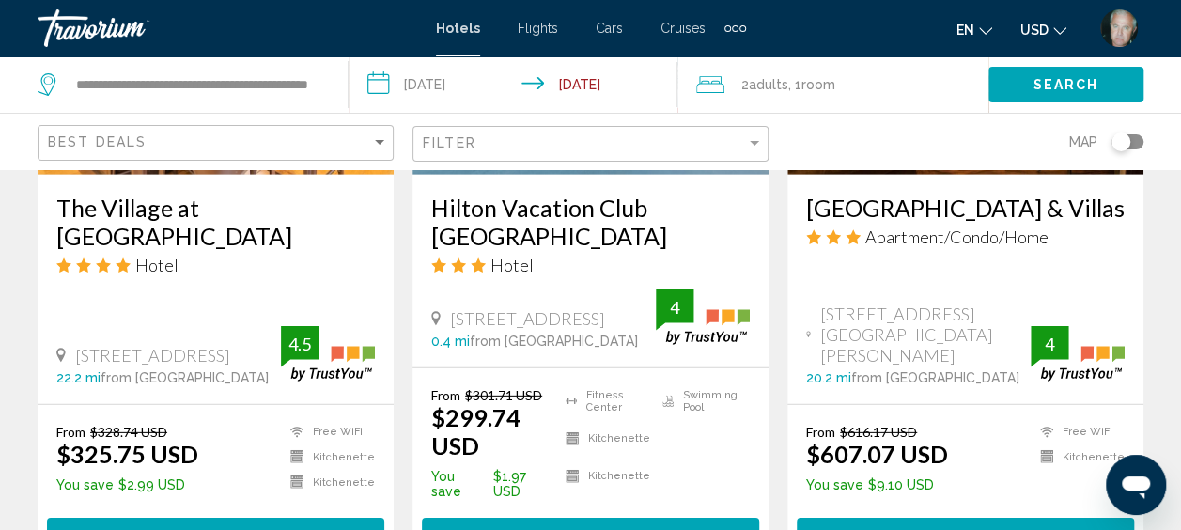
scroll to position [2630, 0]
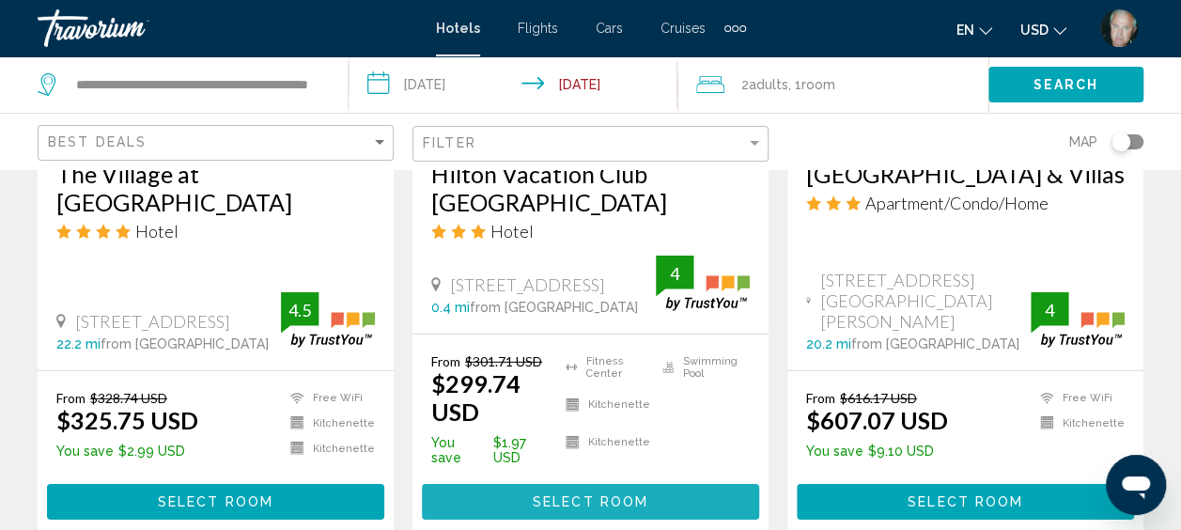
click at [592, 495] on span "Select Room" at bounding box center [591, 502] width 116 height 15
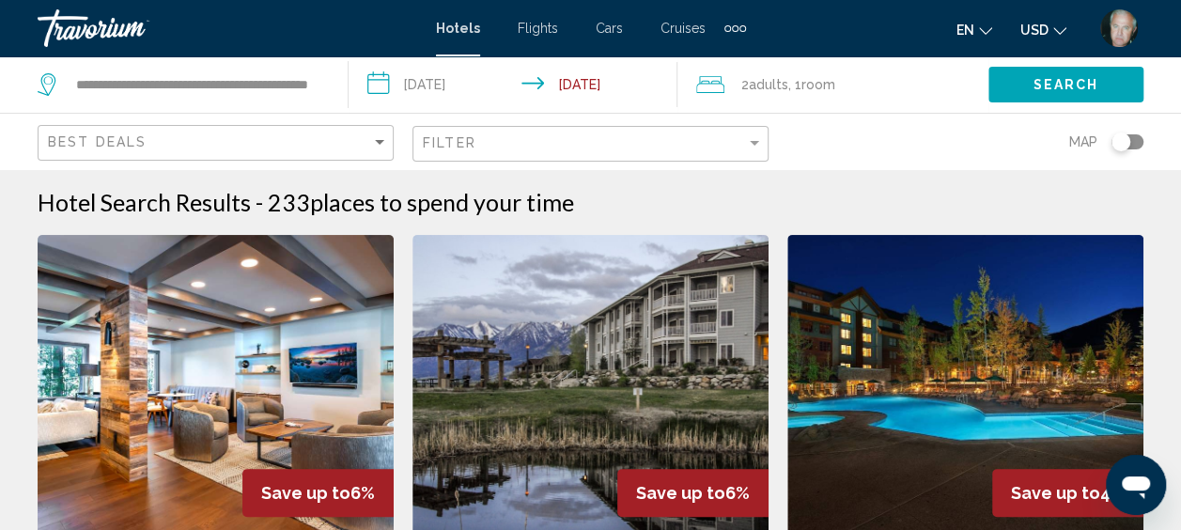
click at [1120, 137] on div "Toggle map" at bounding box center [1120, 141] width 19 height 19
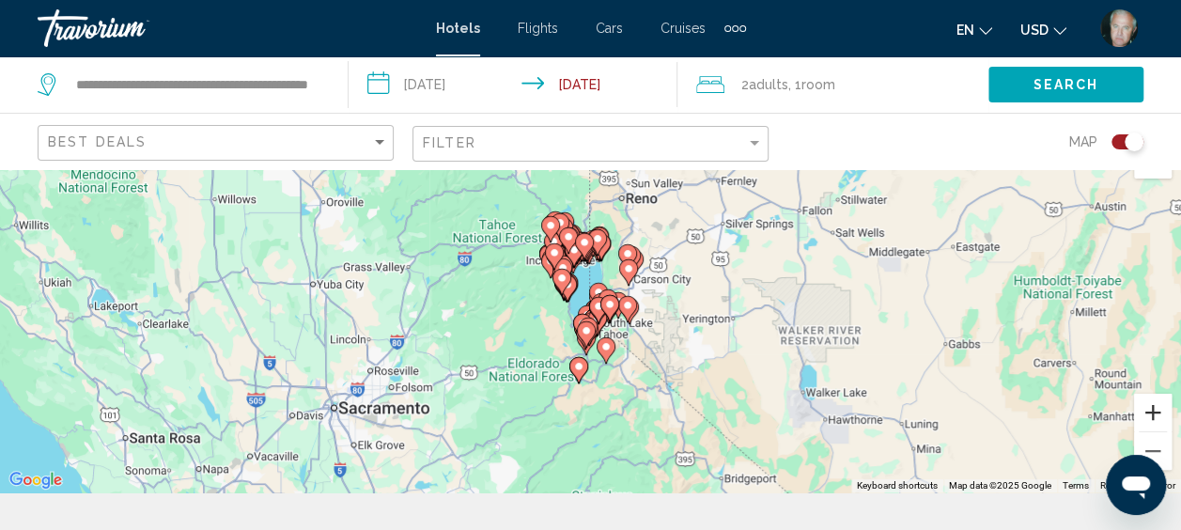
scroll to position [75, 0]
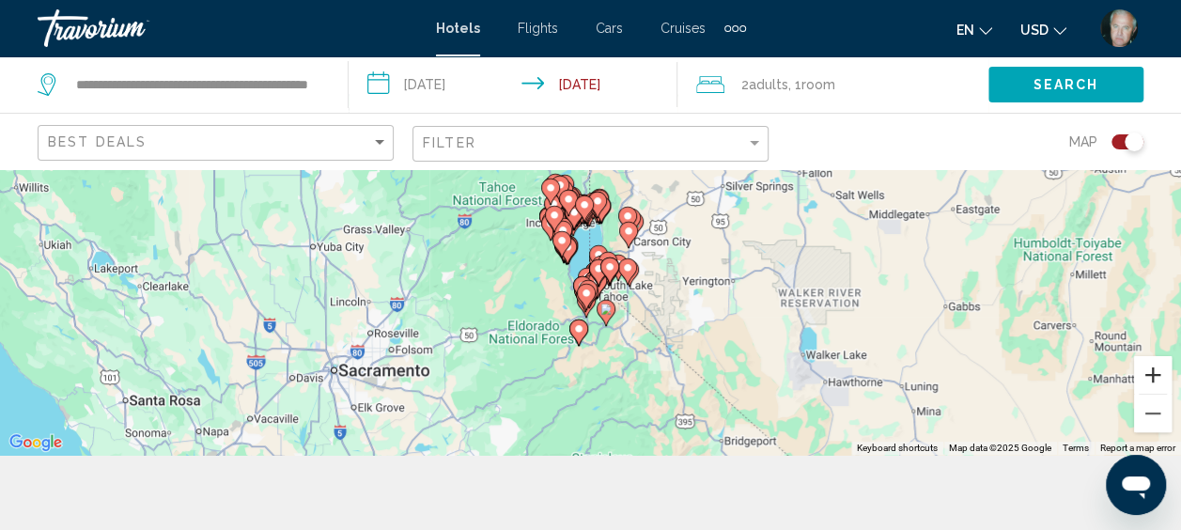
click at [1153, 369] on button "Zoom in" at bounding box center [1153, 375] width 38 height 38
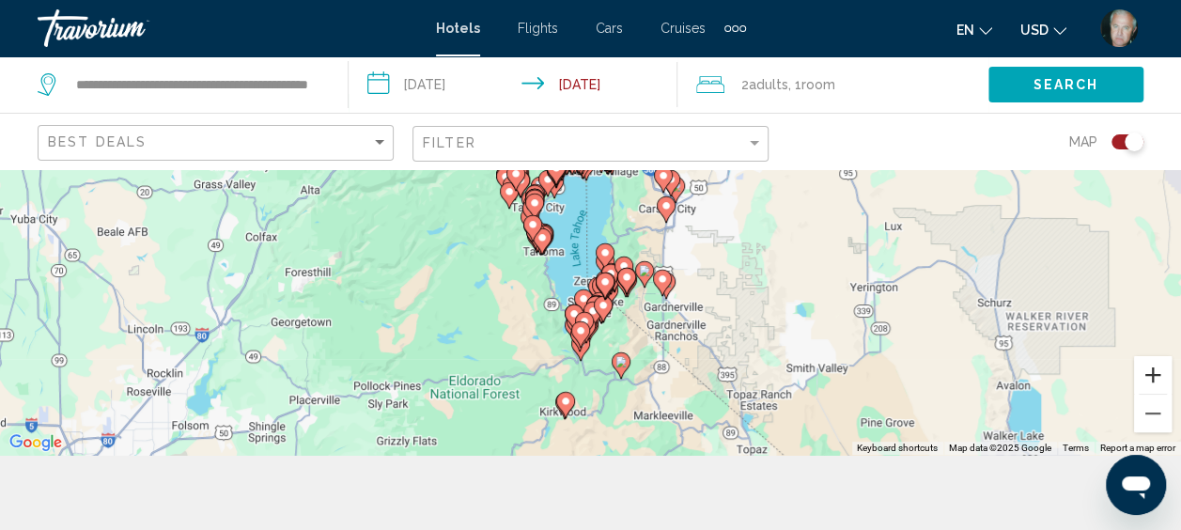
click at [1153, 369] on button "Zoom in" at bounding box center [1153, 375] width 38 height 38
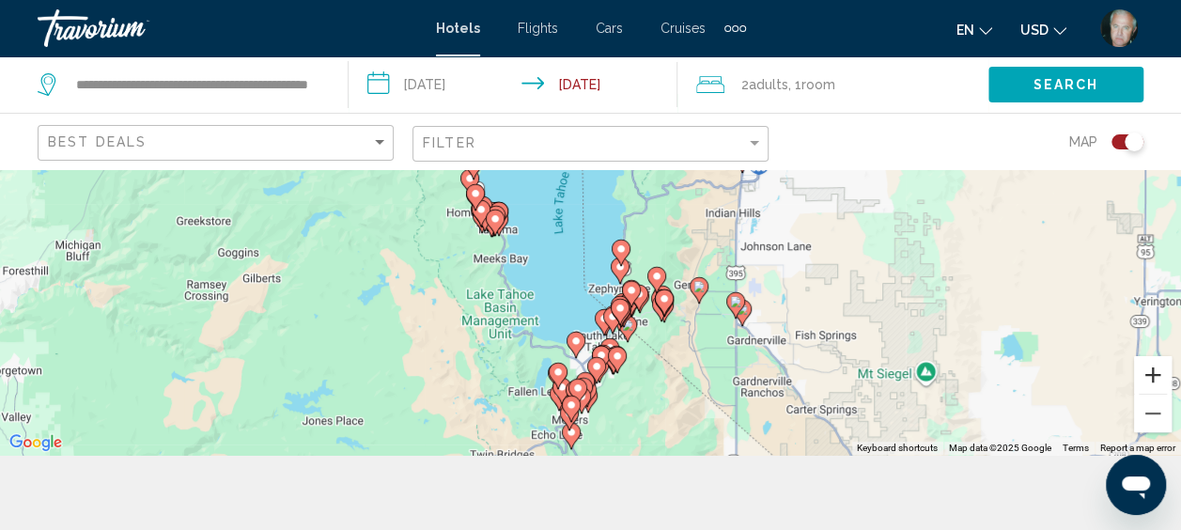
click at [1149, 372] on button "Zoom in" at bounding box center [1153, 375] width 38 height 38
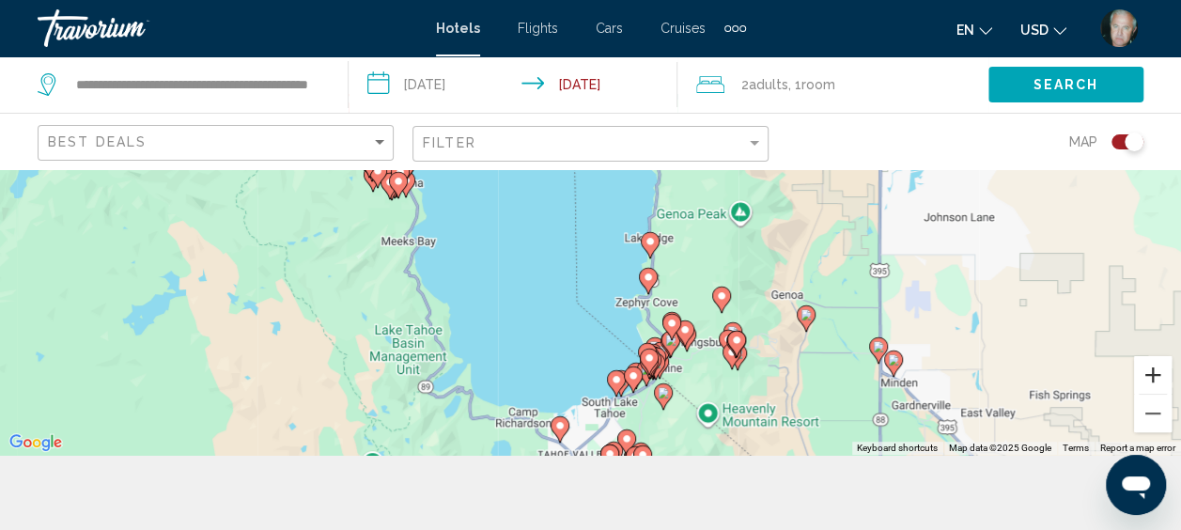
click at [1149, 372] on button "Zoom in" at bounding box center [1153, 375] width 38 height 38
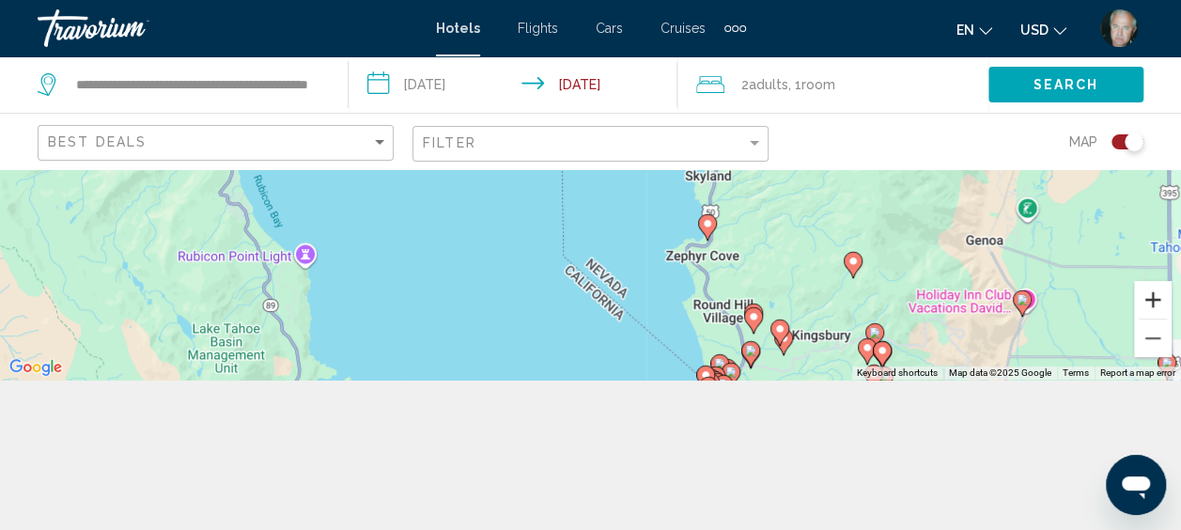
scroll to position [169, 0]
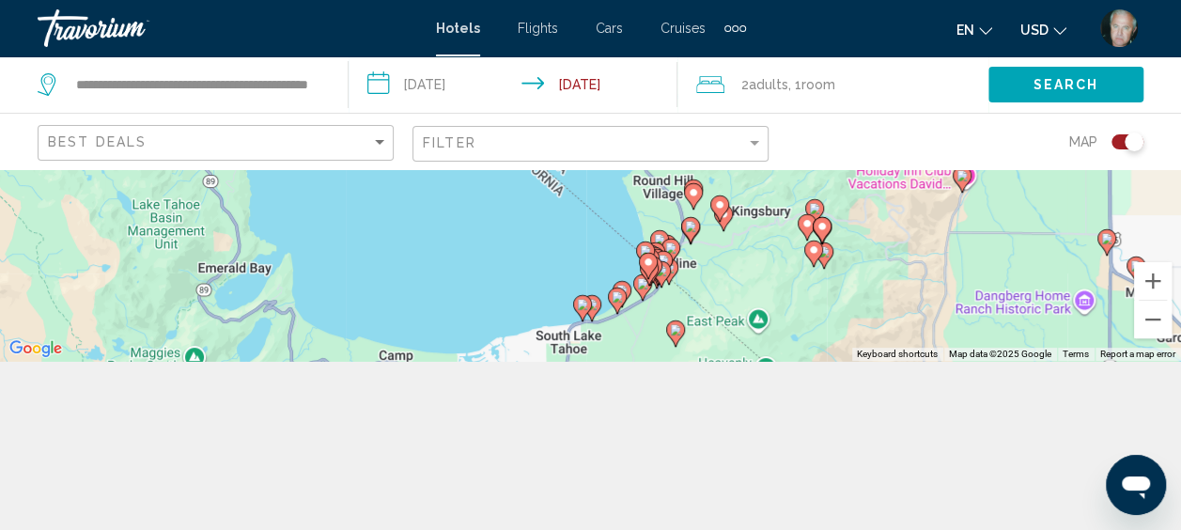
drag, startPoint x: 974, startPoint y: 289, endPoint x: 913, endPoint y: 180, distance: 124.9
click at [913, 180] on div "To activate drag with keyboard, press Alt + Enter. Once in keyboard drag state,…" at bounding box center [590, 180] width 1181 height 361
click at [1153, 274] on button "Zoom in" at bounding box center [1153, 281] width 38 height 38
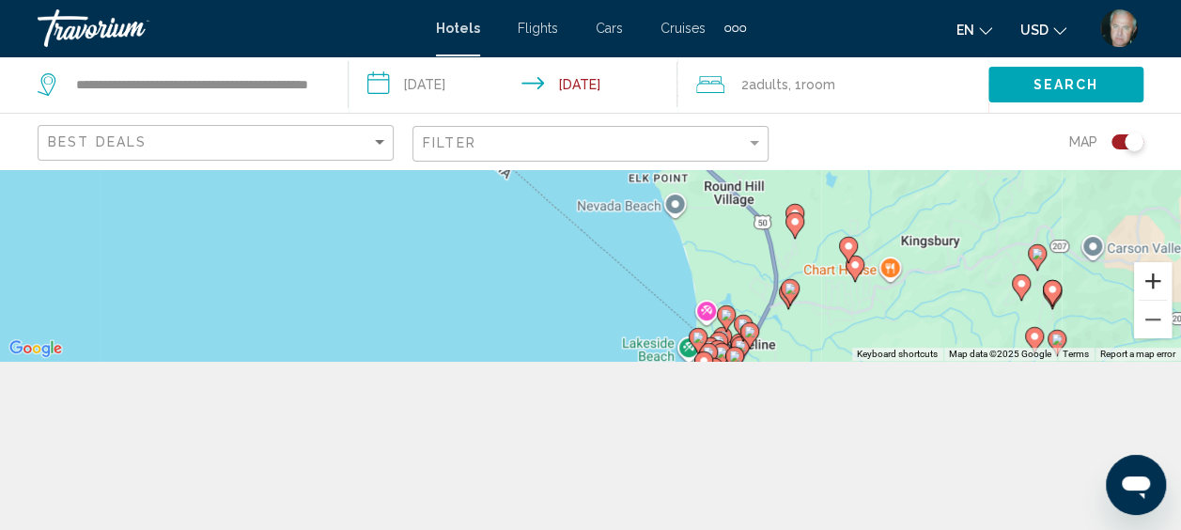
click at [1153, 274] on button "Zoom in" at bounding box center [1153, 281] width 38 height 38
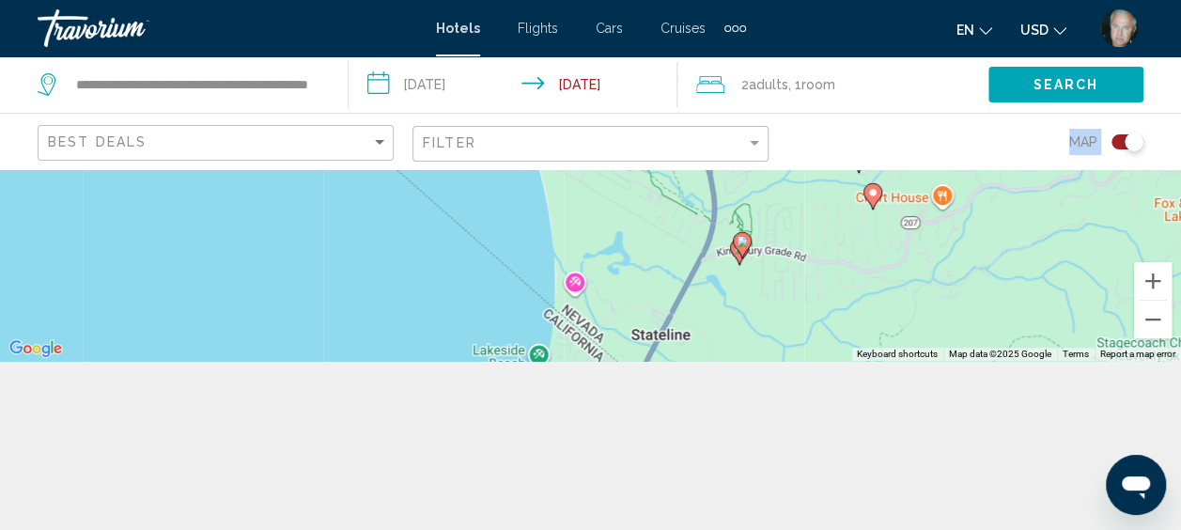
drag, startPoint x: 985, startPoint y: 306, endPoint x: 734, endPoint y: 132, distance: 305.1
click at [734, 132] on div "**********" at bounding box center [590, 265] width 1181 height 530
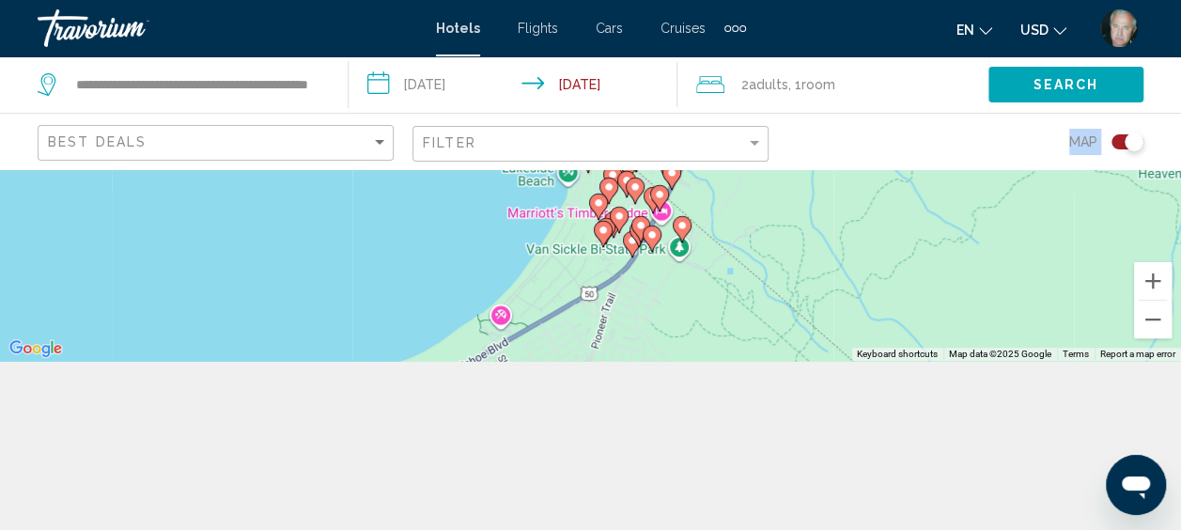
drag, startPoint x: 734, startPoint y: 132, endPoint x: 852, endPoint y: 96, distance: 123.0
click at [852, 96] on div "**********" at bounding box center [590, 265] width 1181 height 530
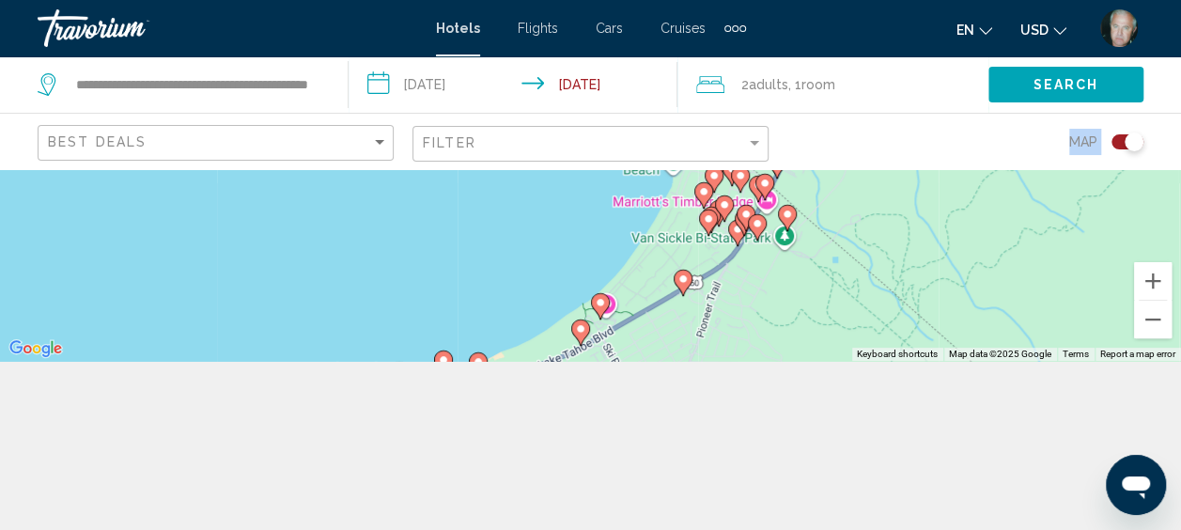
drag, startPoint x: 850, startPoint y: 281, endPoint x: 958, endPoint y: 267, distance: 108.9
click at [958, 267] on div "To activate drag with keyboard, press Alt + Enter. Once in keyboard drag state,…" at bounding box center [590, 180] width 1181 height 361
click at [1156, 281] on button "Zoom in" at bounding box center [1153, 281] width 38 height 38
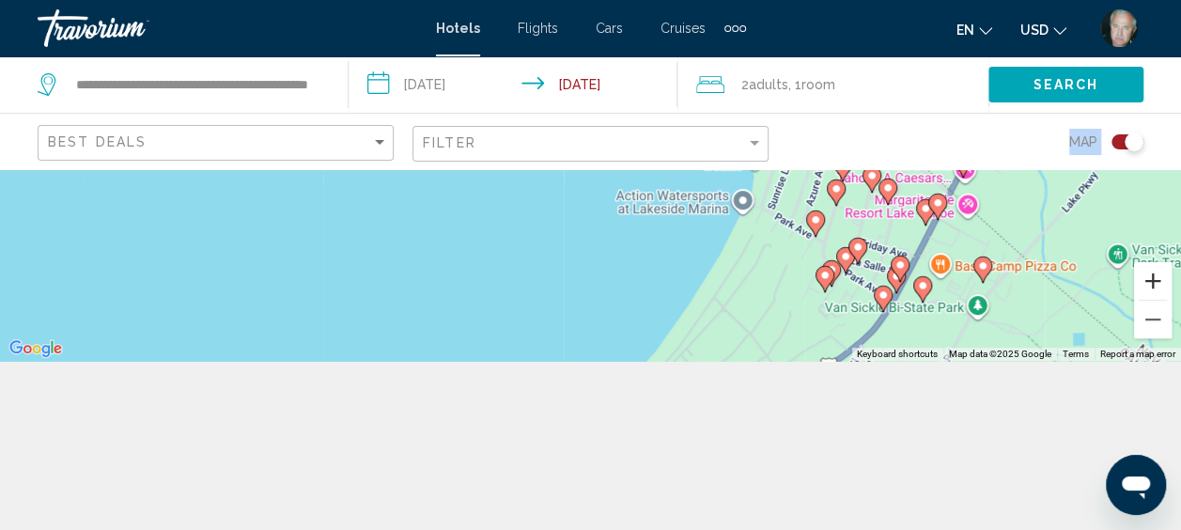
click at [1156, 281] on button "Zoom in" at bounding box center [1153, 281] width 38 height 38
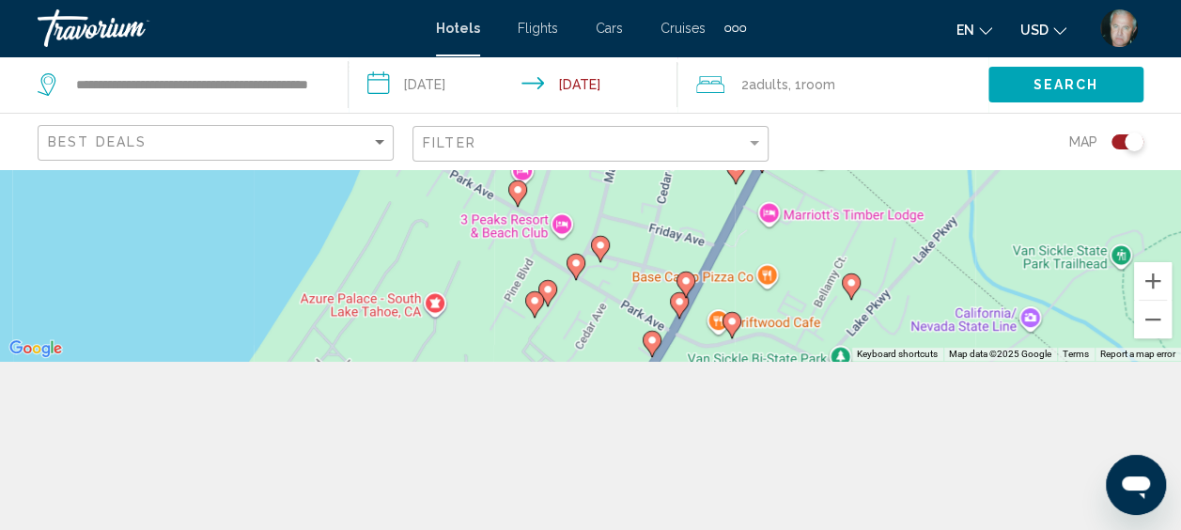
drag, startPoint x: 935, startPoint y: 282, endPoint x: 409, endPoint y: 193, distance: 533.3
click at [409, 193] on div "To activate drag with keyboard, press Alt + Enter. Once in keyboard drag state,…" at bounding box center [590, 180] width 1181 height 361
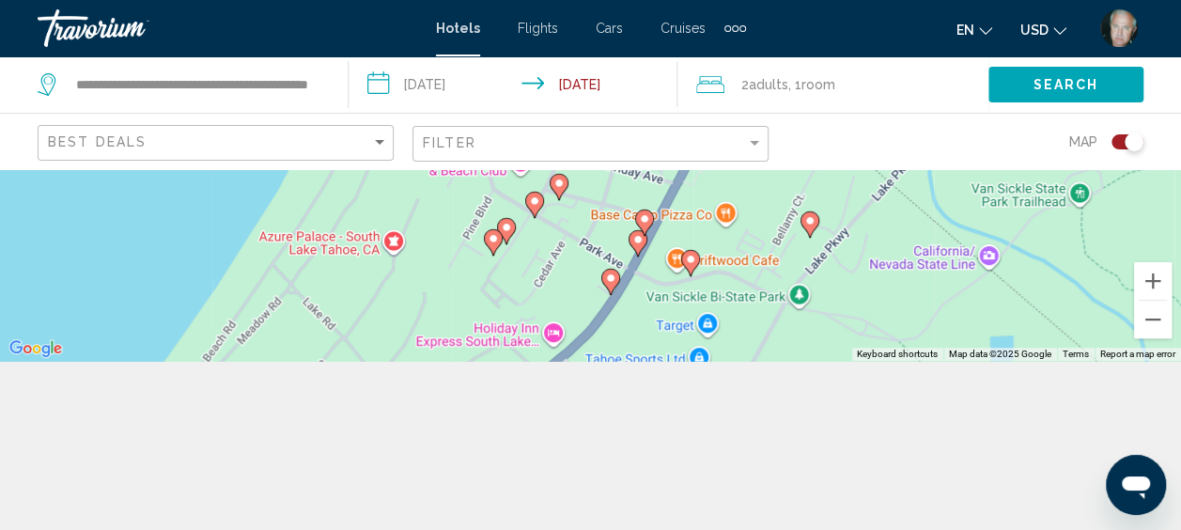
drag, startPoint x: 432, startPoint y: 269, endPoint x: 389, endPoint y: 202, distance: 79.5
click at [389, 202] on div "To activate drag with keyboard, press Alt + Enter. Once in keyboard drag state,…" at bounding box center [590, 180] width 1181 height 361
click at [1159, 275] on button "Zoom in" at bounding box center [1153, 281] width 38 height 38
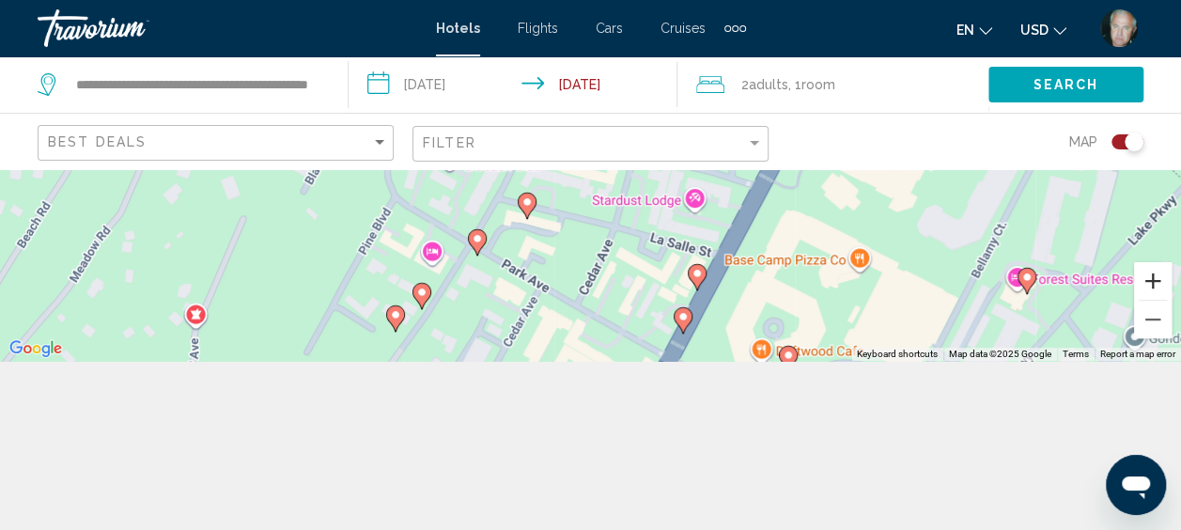
click at [1159, 275] on button "Zoom in" at bounding box center [1153, 281] width 38 height 38
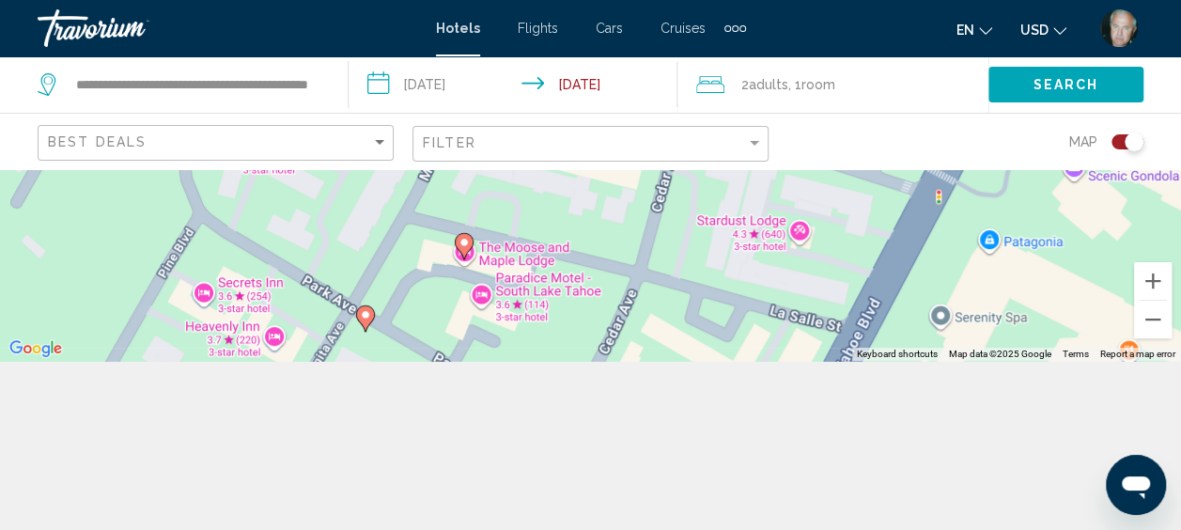
click at [800, 310] on div "To activate drag with keyboard, press Alt + Enter. Once in keyboard drag state,…" at bounding box center [590, 180] width 1181 height 361
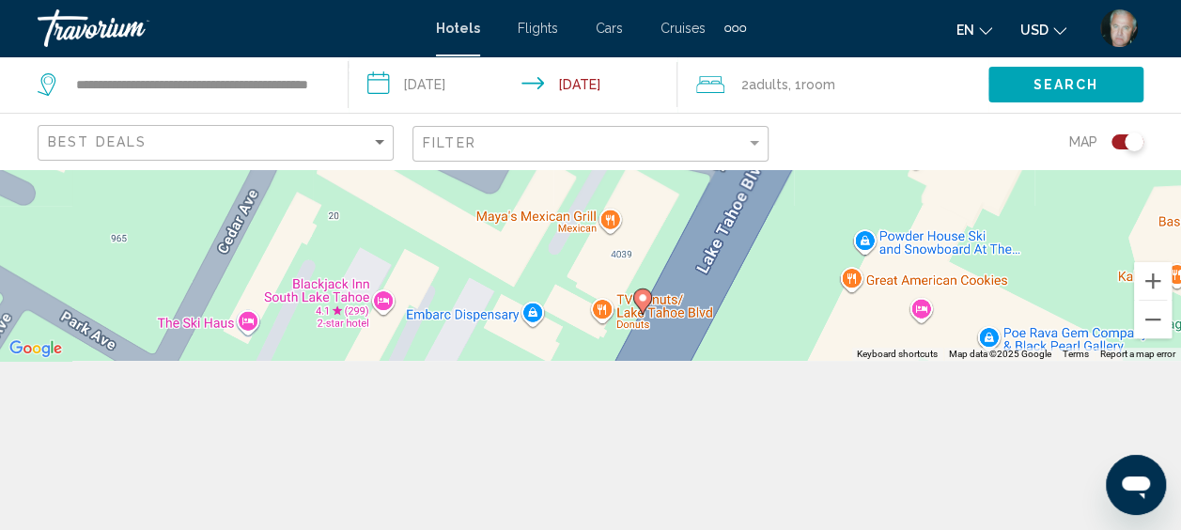
drag, startPoint x: 843, startPoint y: 290, endPoint x: 668, endPoint y: 112, distance: 250.4
click at [668, 112] on div "**********" at bounding box center [590, 265] width 1181 height 530
click at [761, 306] on div "To activate drag with keyboard, press Alt + Enter. Once in keyboard drag state,…" at bounding box center [590, 180] width 1181 height 361
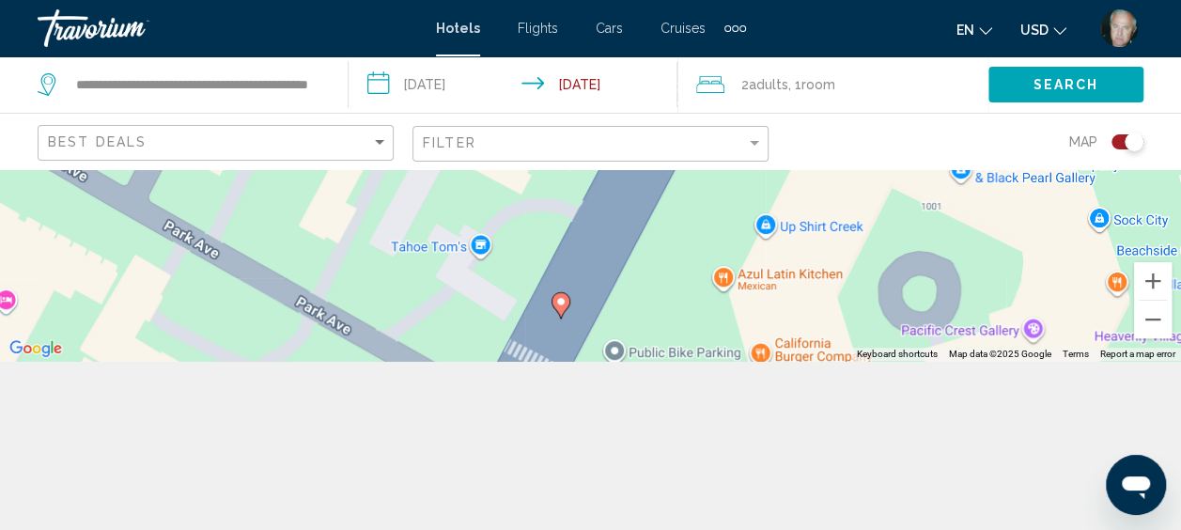
drag, startPoint x: 761, startPoint y: 306, endPoint x: 733, endPoint y: 133, distance: 175.1
click at [733, 133] on div "**********" at bounding box center [590, 265] width 1181 height 530
click at [1150, 312] on button "Zoom out" at bounding box center [1153, 320] width 38 height 38
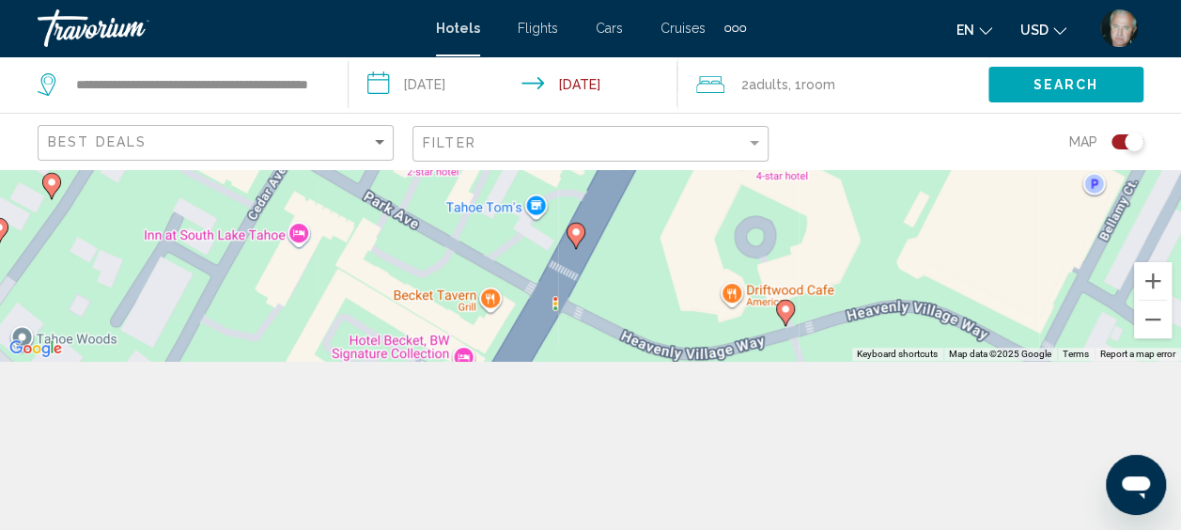
click at [639, 272] on div "To activate drag with keyboard, press Alt + Enter. Once in keyboard drag state,…" at bounding box center [590, 180] width 1181 height 361
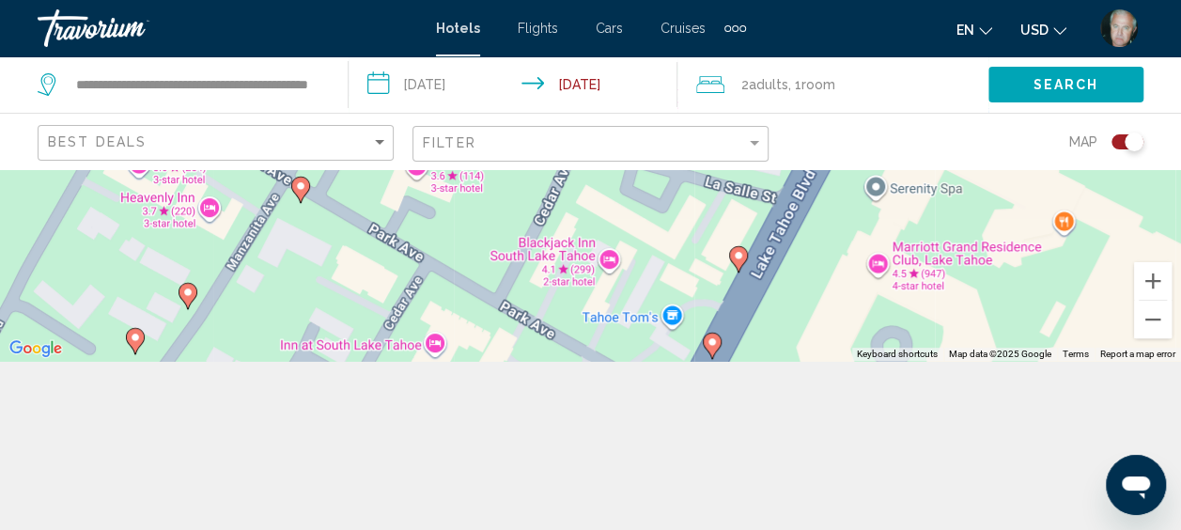
drag, startPoint x: 639, startPoint y: 272, endPoint x: 812, endPoint y: 398, distance: 213.8
click at [812, 398] on div "**********" at bounding box center [590, 265] width 1181 height 530
click at [1154, 314] on button "Zoom out" at bounding box center [1153, 320] width 38 height 38
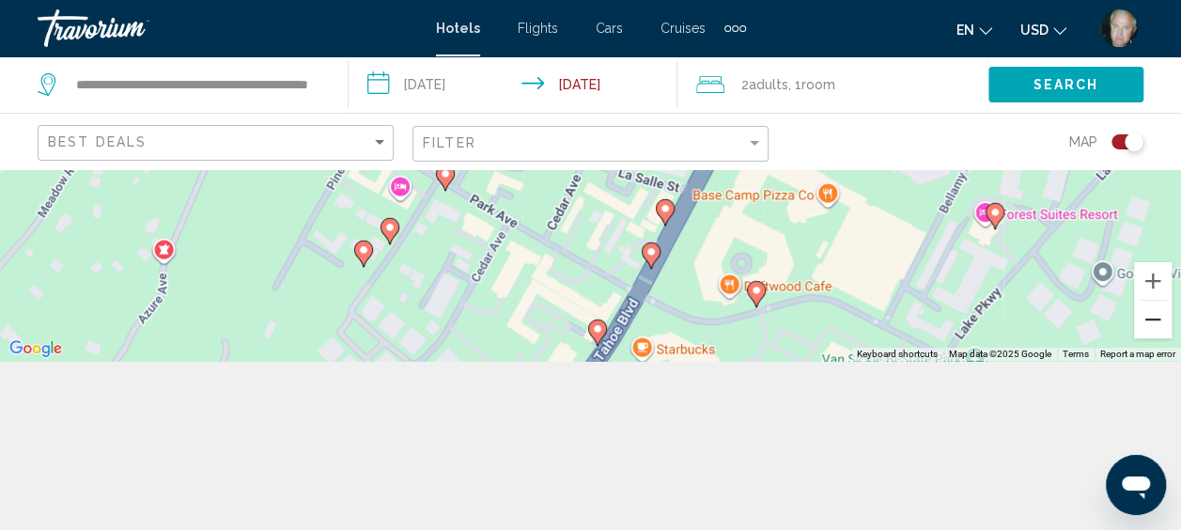
click at [1154, 314] on button "Zoom out" at bounding box center [1153, 320] width 38 height 38
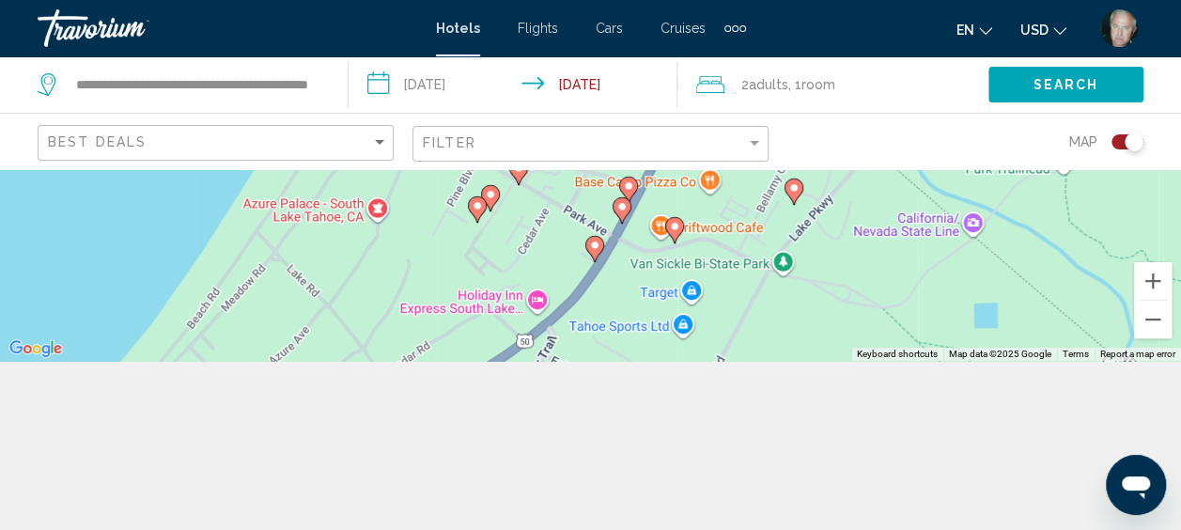
click at [842, 249] on div "To activate drag with keyboard, press Alt + Enter. Once in keyboard drag state,…" at bounding box center [590, 180] width 1181 height 361
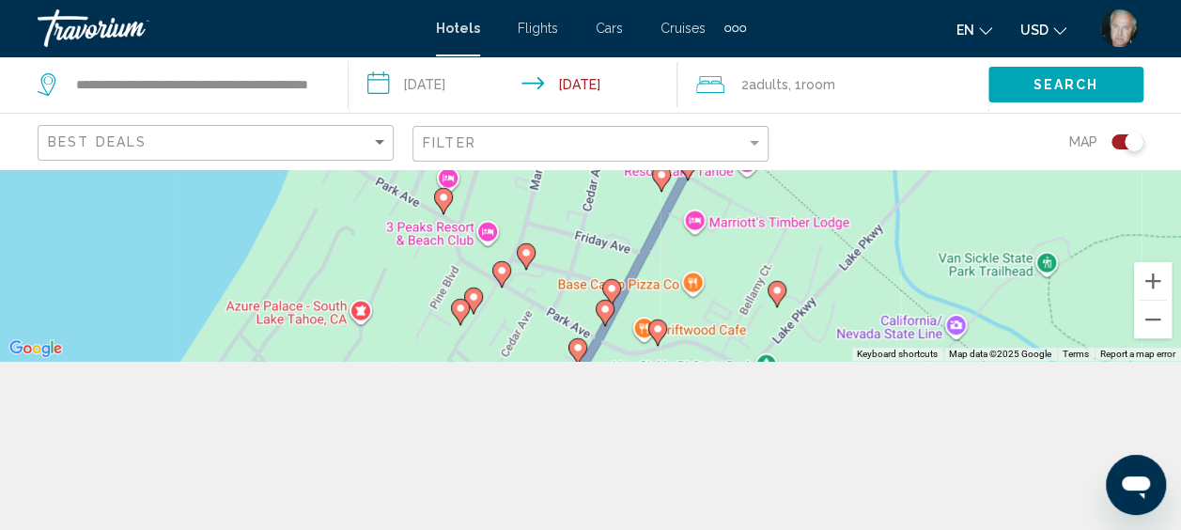
drag, startPoint x: 840, startPoint y: 276, endPoint x: 821, endPoint y: 381, distance: 106.9
click at [821, 381] on div "**********" at bounding box center [590, 265] width 1181 height 530
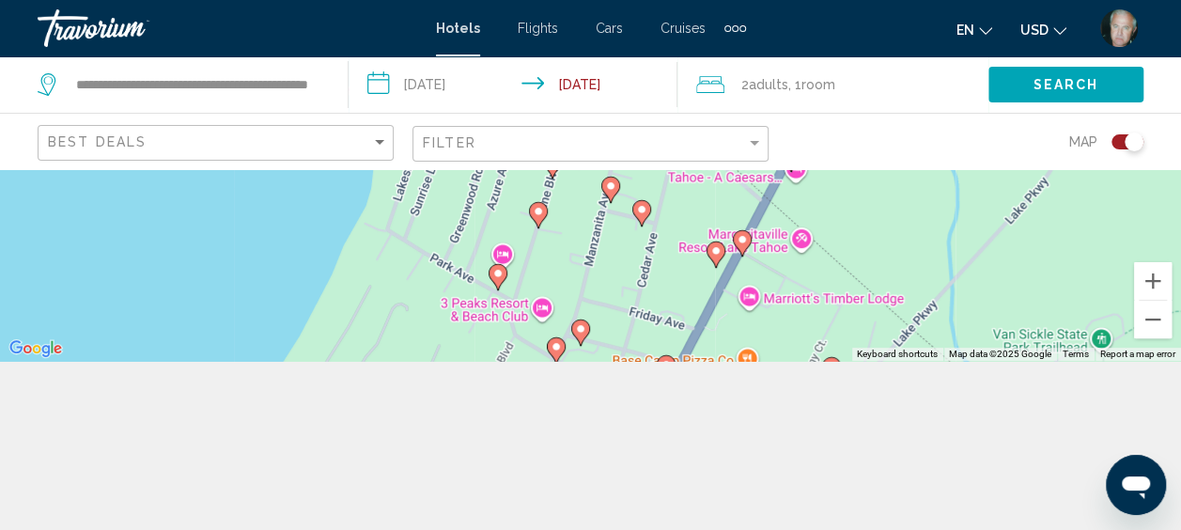
drag, startPoint x: 808, startPoint y: 257, endPoint x: 865, endPoint y: 338, distance: 99.0
click at [865, 338] on div "To activate drag with keyboard, press Alt + Enter. Once in keyboard drag state,…" at bounding box center [590, 180] width 1181 height 361
click at [849, 239] on div "To activate drag with keyboard, press Alt + Enter. Once in keyboard drag state,…" at bounding box center [590, 180] width 1181 height 361
click at [877, 262] on div "To activate drag with keyboard, press Alt + Enter. Once in keyboard drag state,…" at bounding box center [590, 180] width 1181 height 361
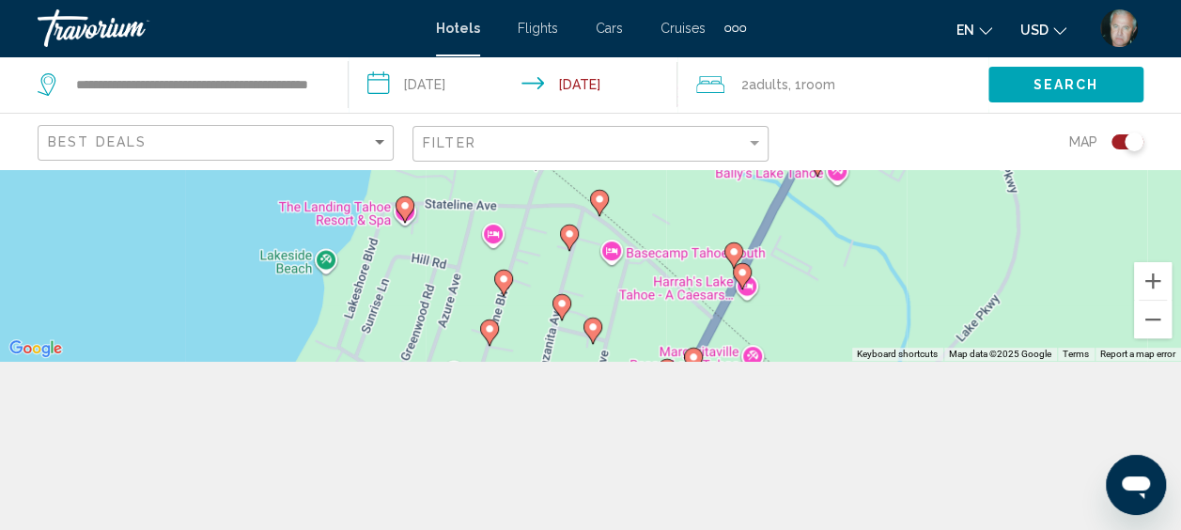
drag, startPoint x: 882, startPoint y: 216, endPoint x: 830, endPoint y: 336, distance: 130.9
click at [830, 336] on div "To activate drag with keyboard, press Alt + Enter. Once in keyboard drag state,…" at bounding box center [590, 180] width 1181 height 361
click at [1149, 281] on button "Zoom in" at bounding box center [1153, 281] width 38 height 38
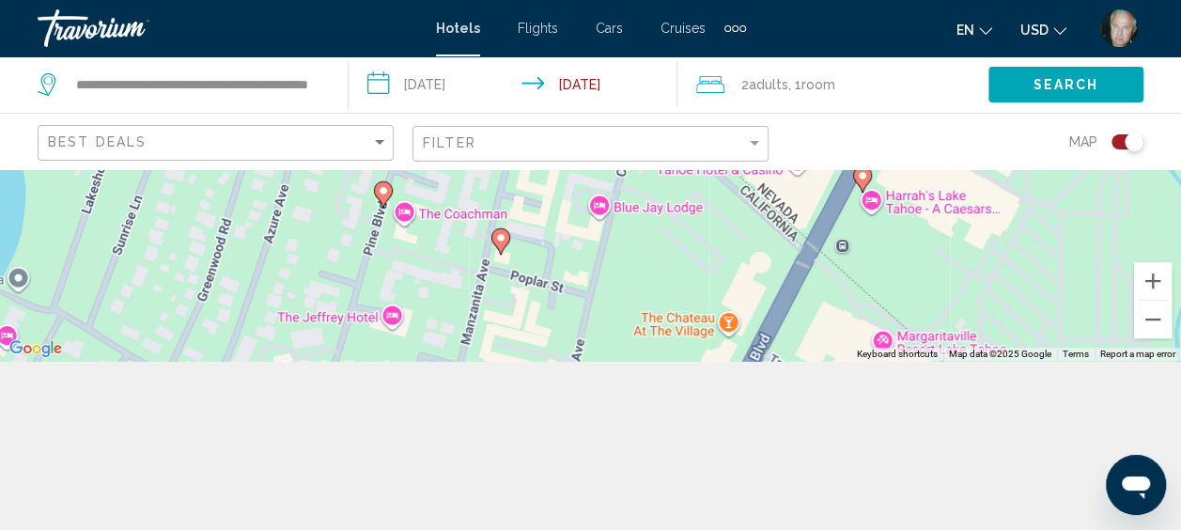
drag, startPoint x: 843, startPoint y: 269, endPoint x: 812, endPoint y: 60, distance: 210.9
click at [812, 60] on div "**********" at bounding box center [590, 265] width 1181 height 530
click at [1063, 218] on div "To activate drag with keyboard, press Alt + Enter. Once in keyboard drag state,…" at bounding box center [590, 180] width 1181 height 361
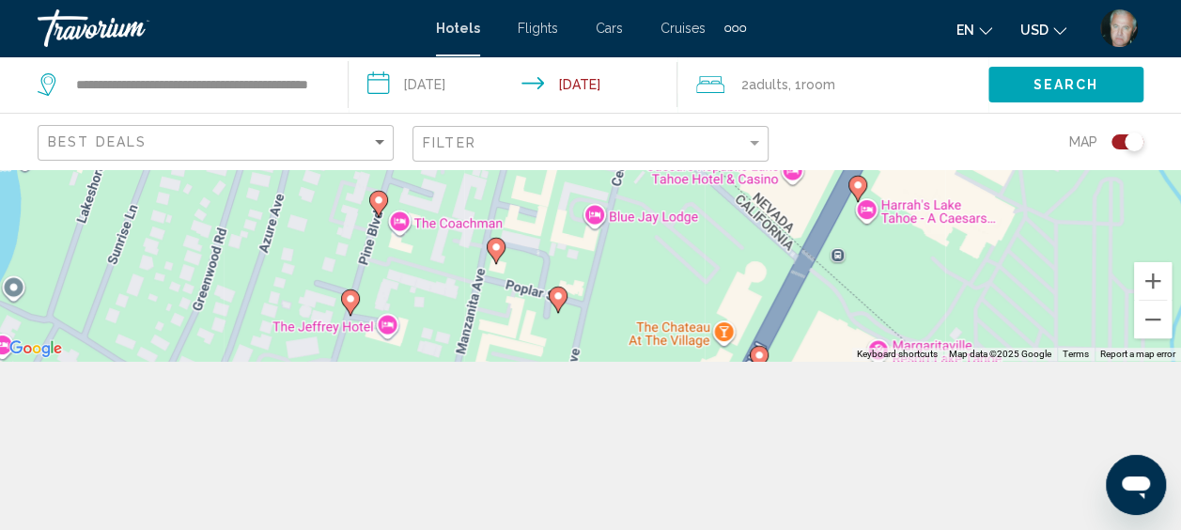
drag, startPoint x: 1078, startPoint y: 198, endPoint x: 1071, endPoint y: 222, distance: 24.7
click at [1071, 222] on div "To activate drag with keyboard, press Alt + Enter. Once in keyboard drag state,…" at bounding box center [590, 180] width 1181 height 361
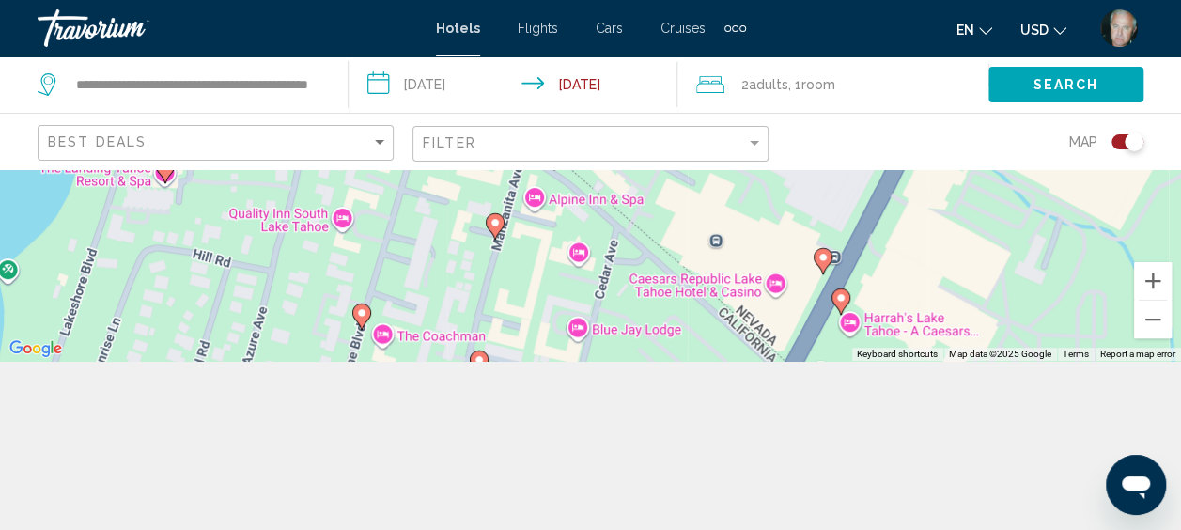
drag, startPoint x: 1071, startPoint y: 224, endPoint x: 1054, endPoint y: 323, distance: 101.0
click at [1054, 323] on div "To activate drag with keyboard, press Alt + Enter. Once in keyboard drag state,…" at bounding box center [590, 180] width 1181 height 361
click at [776, 277] on div "To activate drag with keyboard, press Alt + Enter. Once in keyboard drag state,…" at bounding box center [590, 180] width 1181 height 361
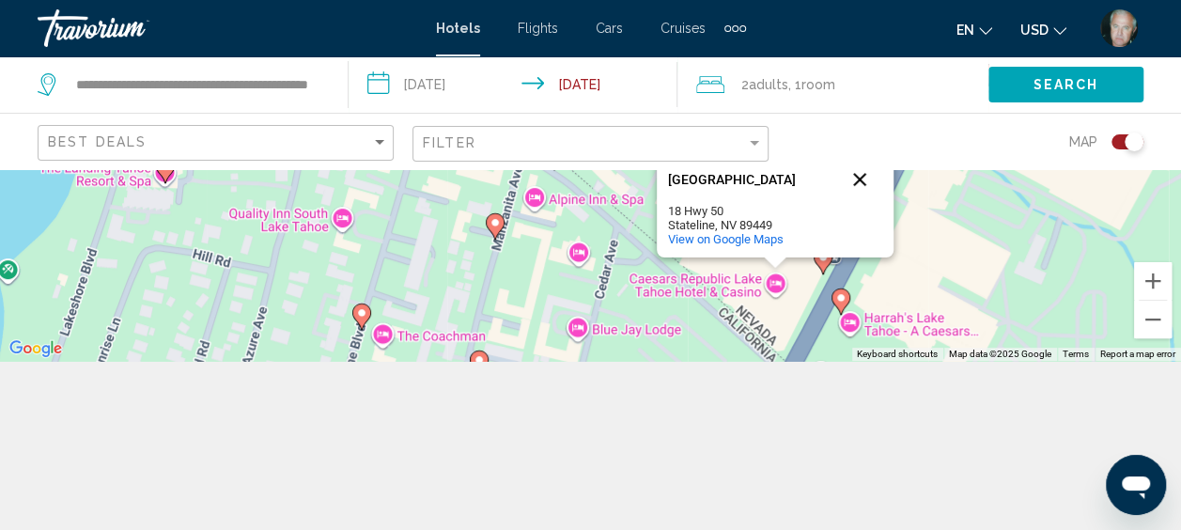
click at [859, 169] on button "Close" at bounding box center [859, 179] width 45 height 45
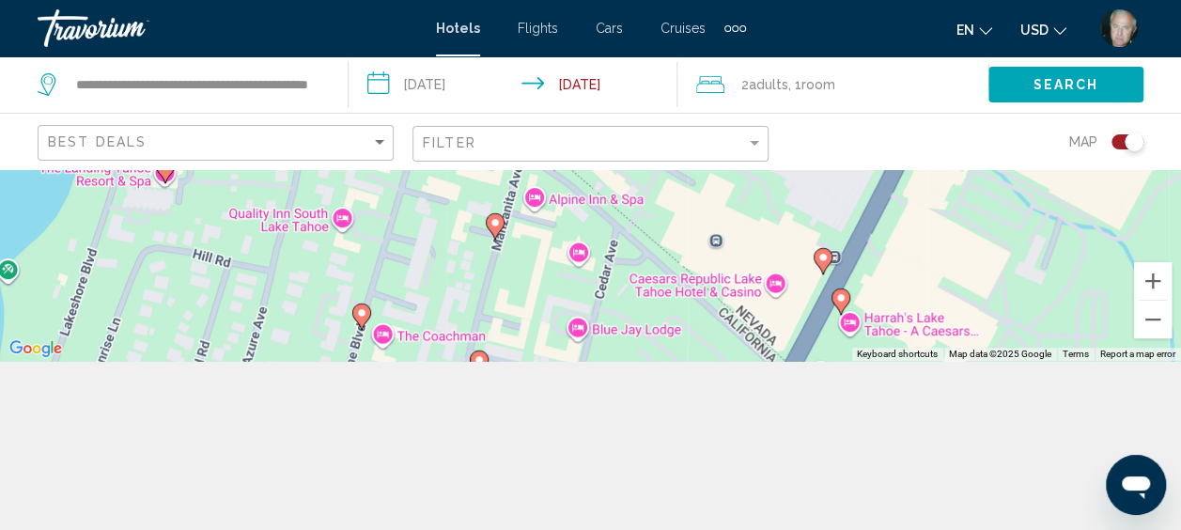
click at [826, 254] on image "Main content" at bounding box center [822, 257] width 11 height 11
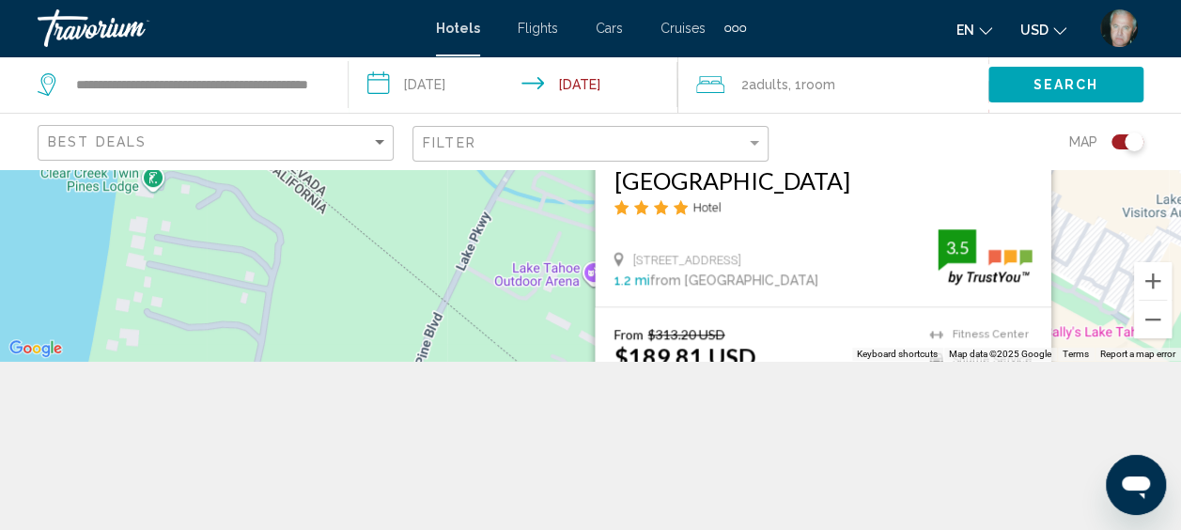
click at [497, 302] on div "To activate drag with keyboard, press Alt + Enter. Once in keyboard drag state,…" at bounding box center [590, 180] width 1181 height 361
